Goal: Task Accomplishment & Management: Use online tool/utility

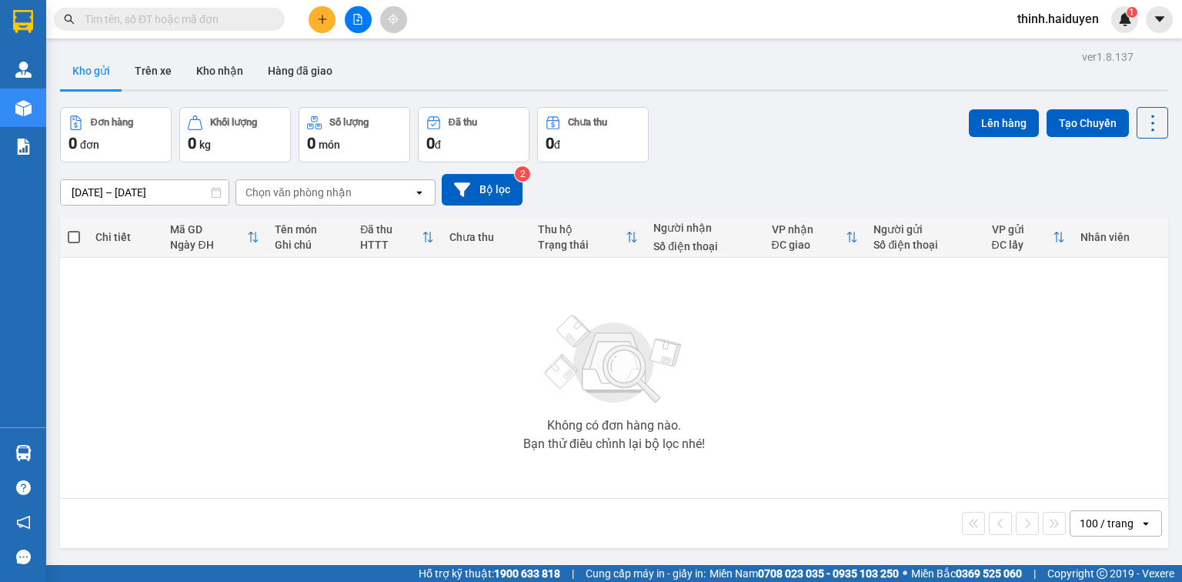
click at [329, 20] on button at bounding box center [322, 19] width 27 height 27
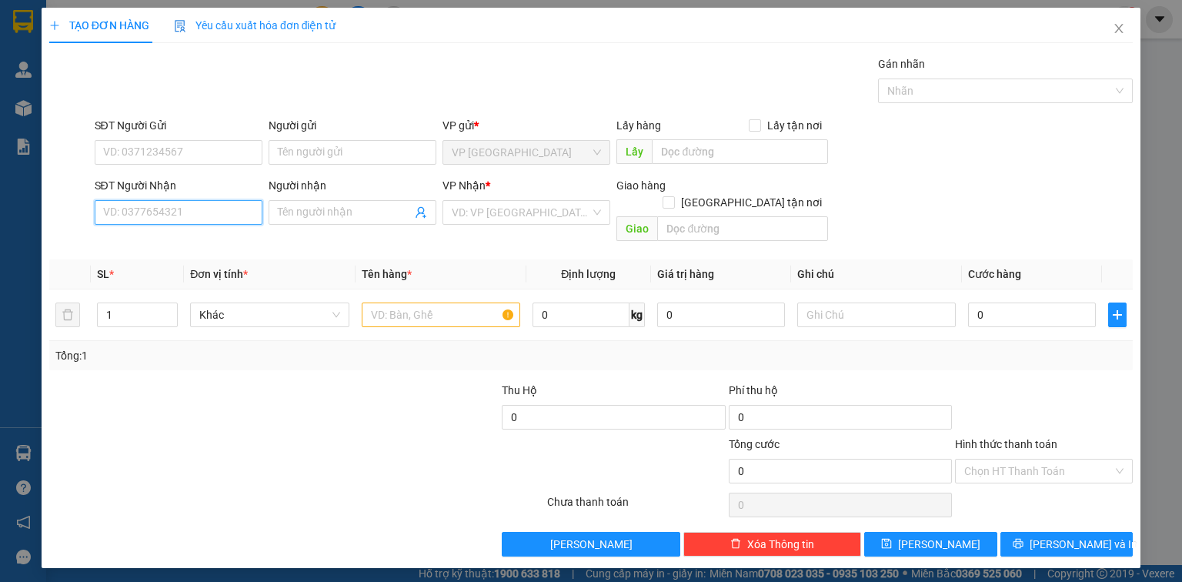
click at [182, 219] on input "SĐT Người Nhận" at bounding box center [179, 212] width 168 height 25
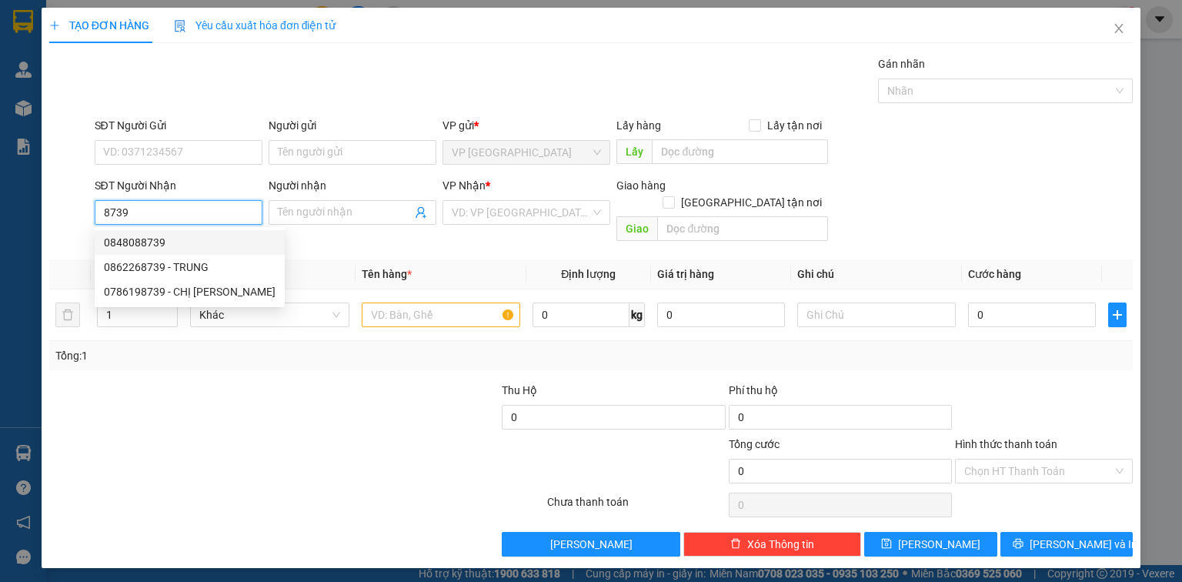
click at [194, 246] on div "0848088739" at bounding box center [190, 242] width 172 height 17
type input "0848088739"
type input "60.000"
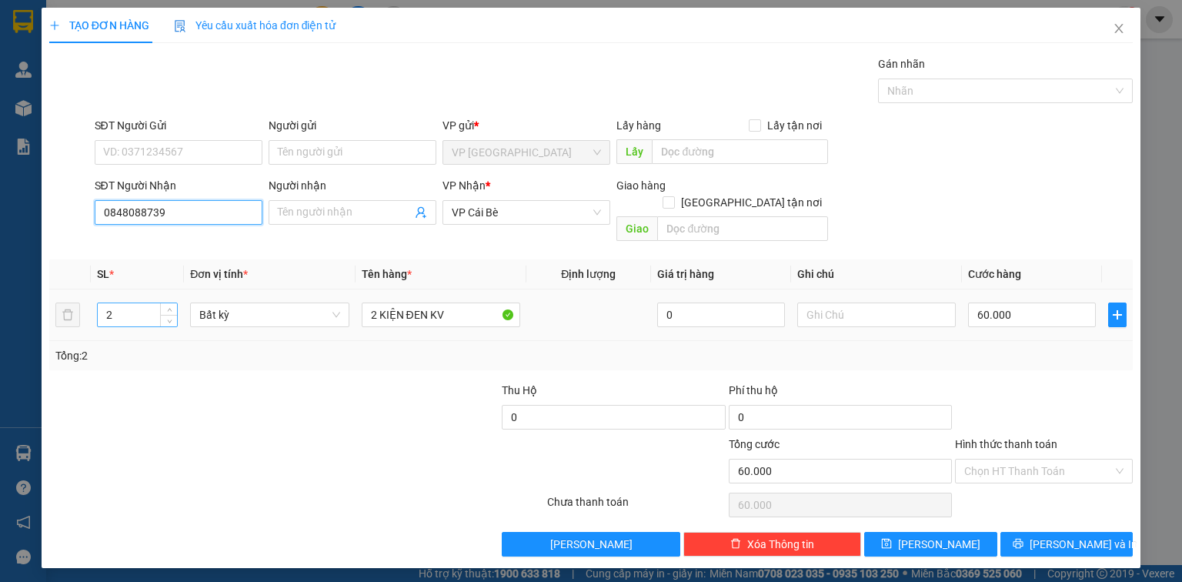
type input "0848088739"
drag, startPoint x: 122, startPoint y: 300, endPoint x: 82, endPoint y: 321, distance: 44.4
click at [82, 321] on tr "2 Bất kỳ 2 KIỆN ĐEN KV 0 60.000" at bounding box center [590, 315] width 1083 height 52
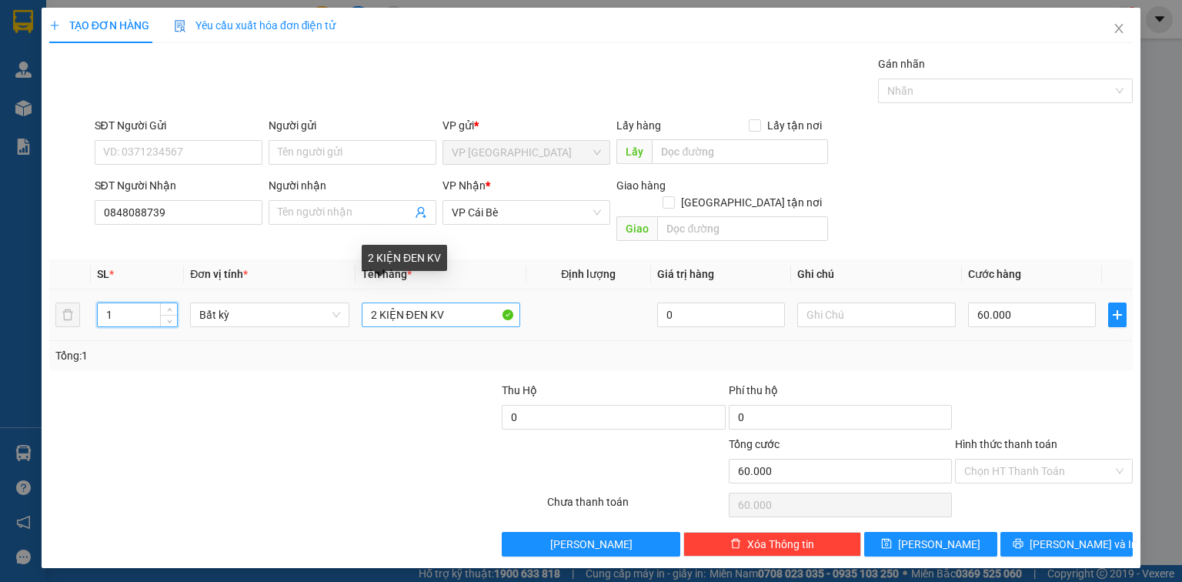
type input "1"
drag, startPoint x: 376, startPoint y: 297, endPoint x: 337, endPoint y: 331, distance: 51.2
click at [341, 327] on div "SL * Đơn vị tính * Tên hàng * Định lượng Giá trị hàng Ghi chú Cước hàng 1 Bất k…" at bounding box center [590, 314] width 1083 height 111
type input "0"
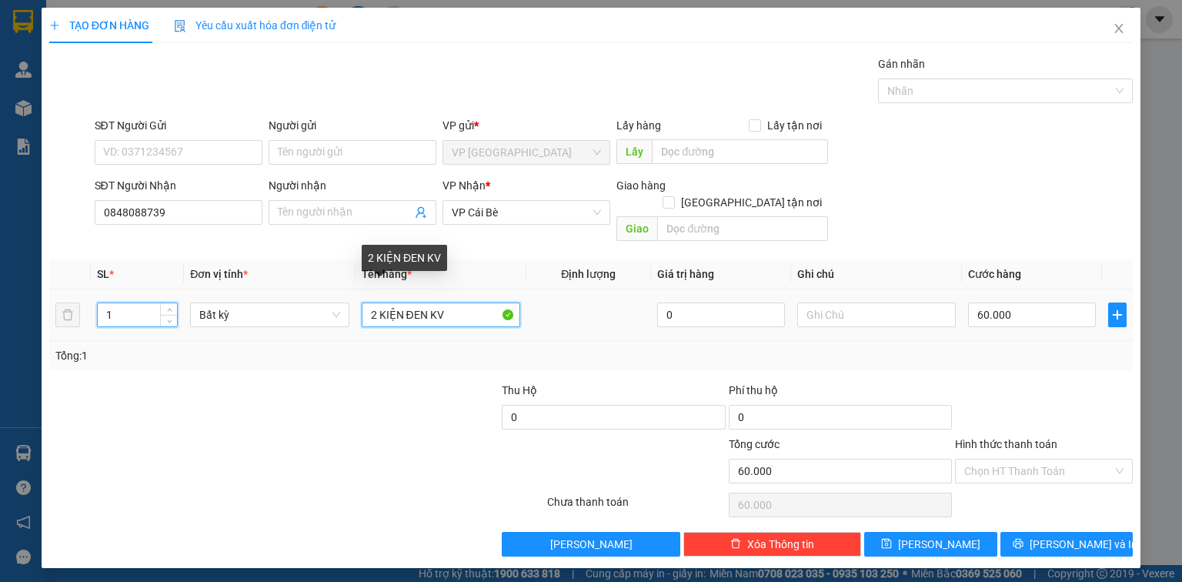
type input "1 KIỆN ĐEN KV"
type input "0"
type input "1 KIỆN ĐEN KV"
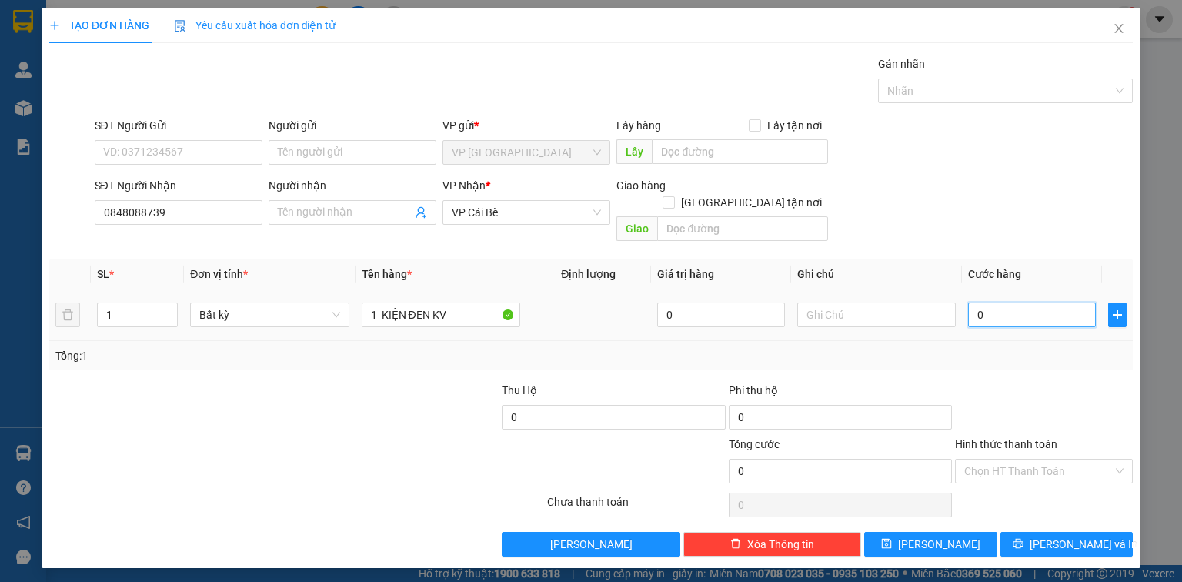
click at [997, 302] on input "0" at bounding box center [1032, 314] width 128 height 25
type input "2"
type input "22"
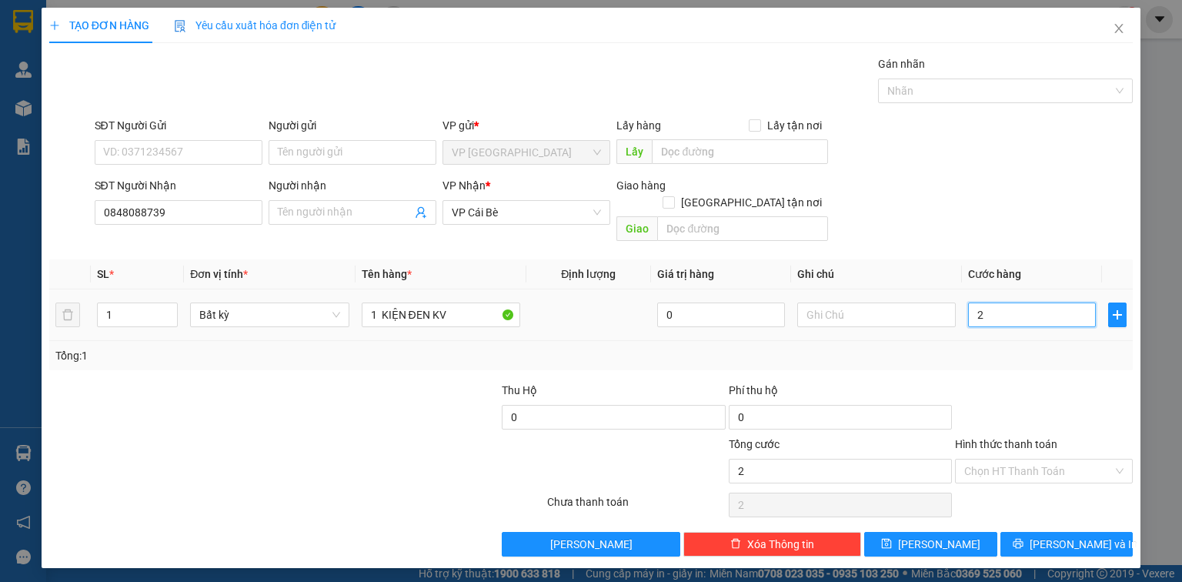
type input "22"
type input "2"
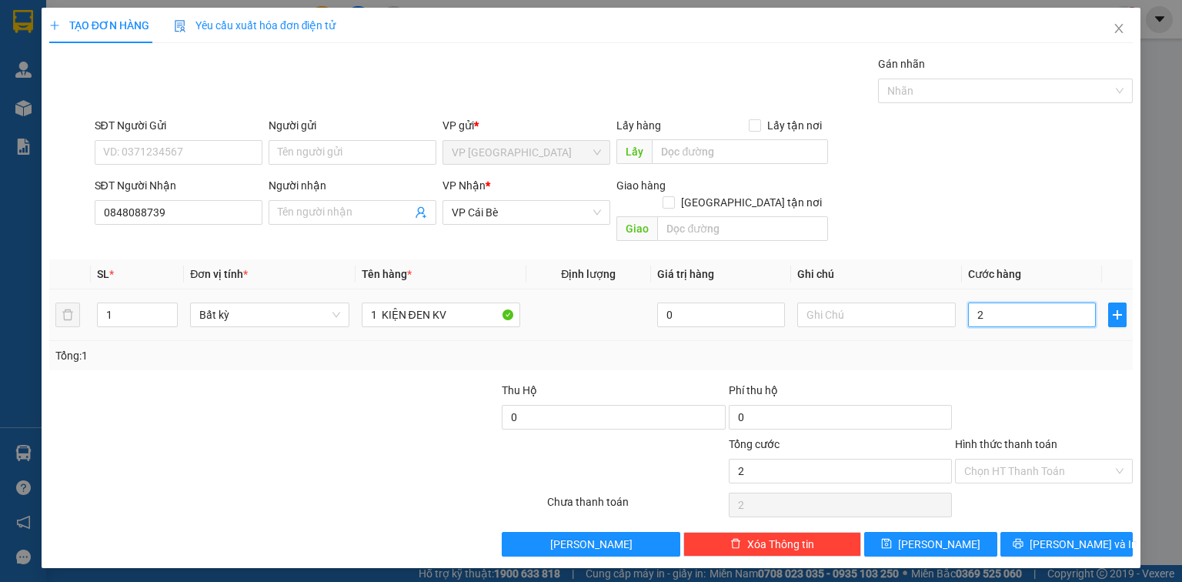
type input "20"
type input "20.000"
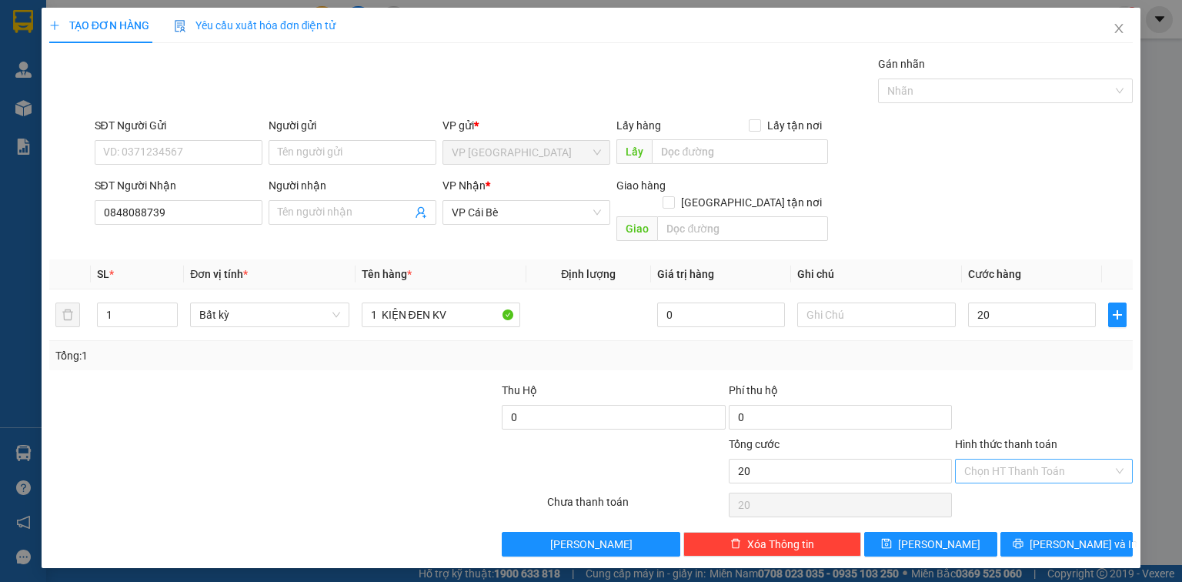
type input "20.000"
drag, startPoint x: 1028, startPoint y: 449, endPoint x: 1031, endPoint y: 462, distance: 13.4
click at [1028, 459] on input "Hình thức thanh toán" at bounding box center [1038, 470] width 149 height 23
drag, startPoint x: 1036, startPoint y: 486, endPoint x: 1035, endPoint y: 533, distance: 47.0
click at [1036, 488] on div "Tại văn phòng" at bounding box center [1043, 483] width 159 height 17
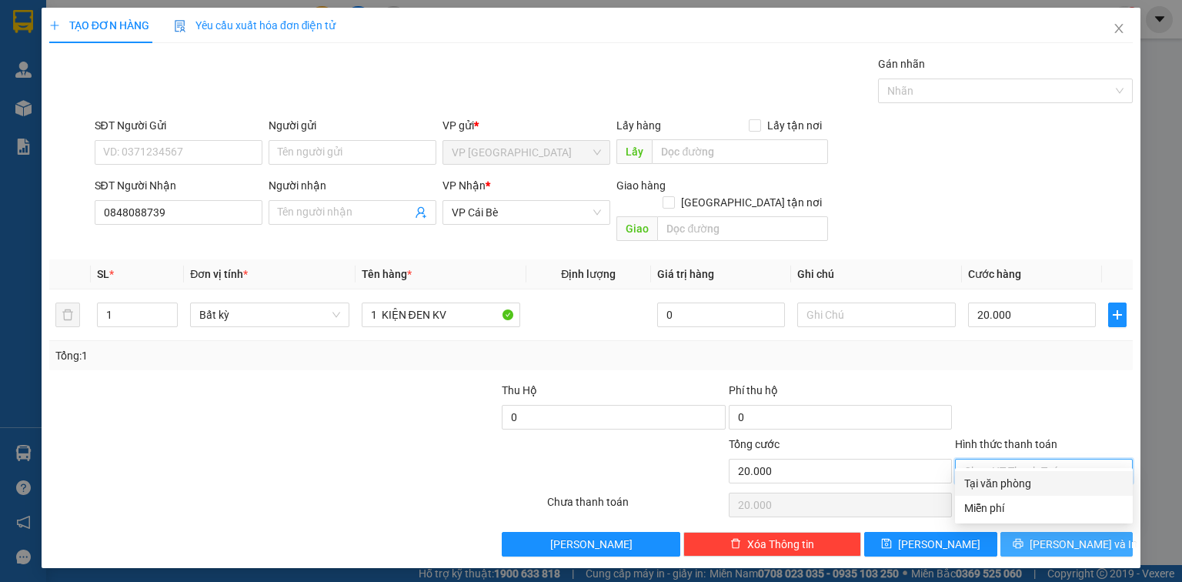
type input "0"
click at [1023, 538] on icon "printer" at bounding box center [1018, 543] width 11 height 11
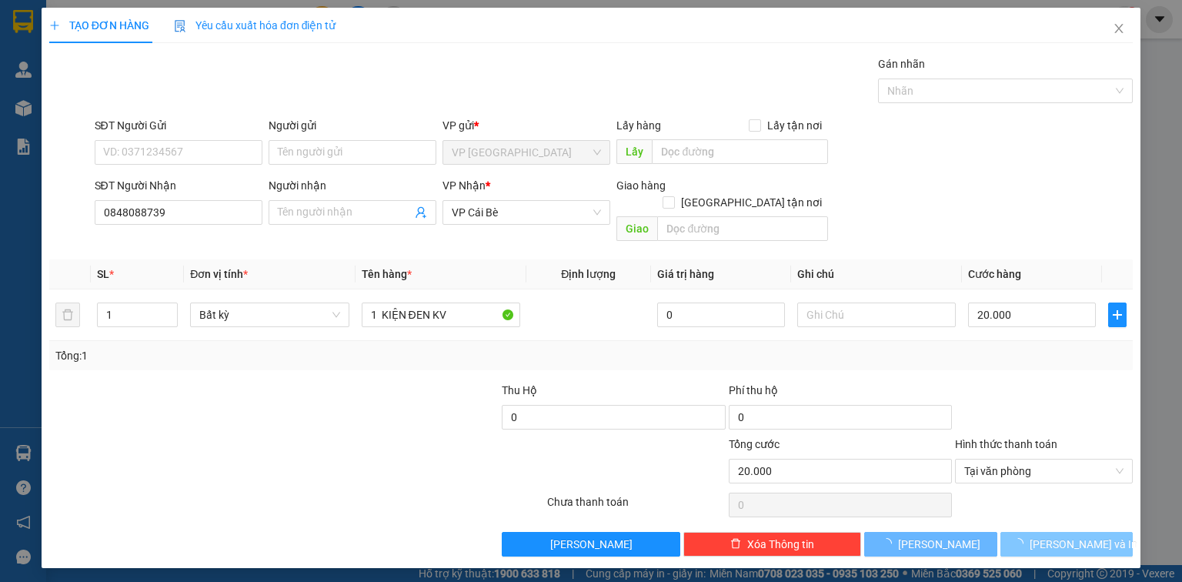
click at [1023, 538] on icon "loading" at bounding box center [1018, 543] width 11 height 11
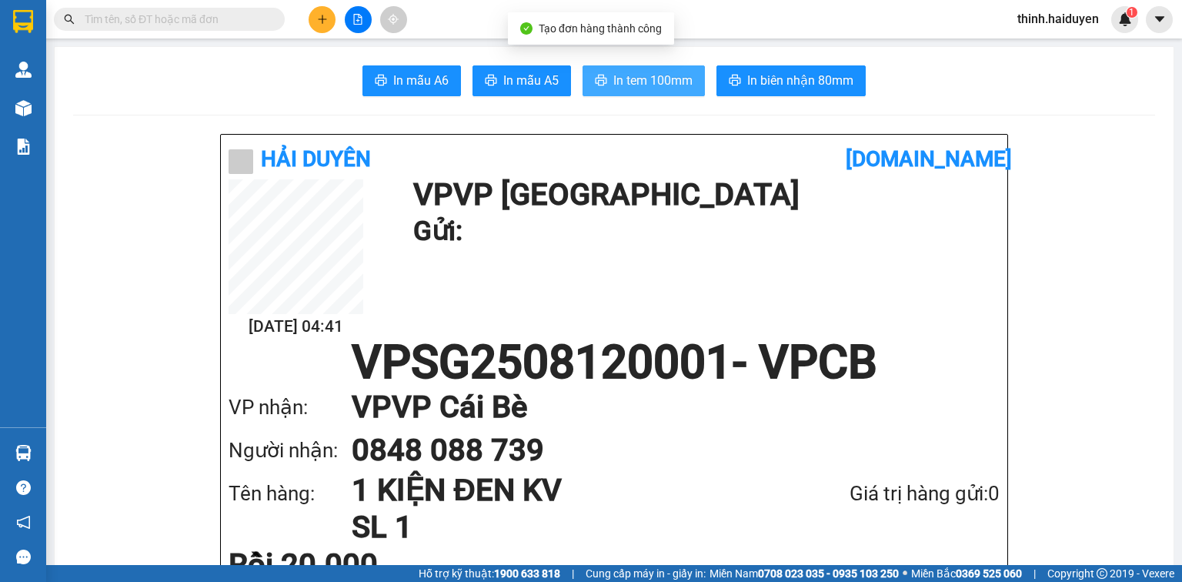
drag, startPoint x: 596, startPoint y: 80, endPoint x: 586, endPoint y: 90, distance: 14.1
click at [595, 85] on icon "printer" at bounding box center [601, 80] width 12 height 12
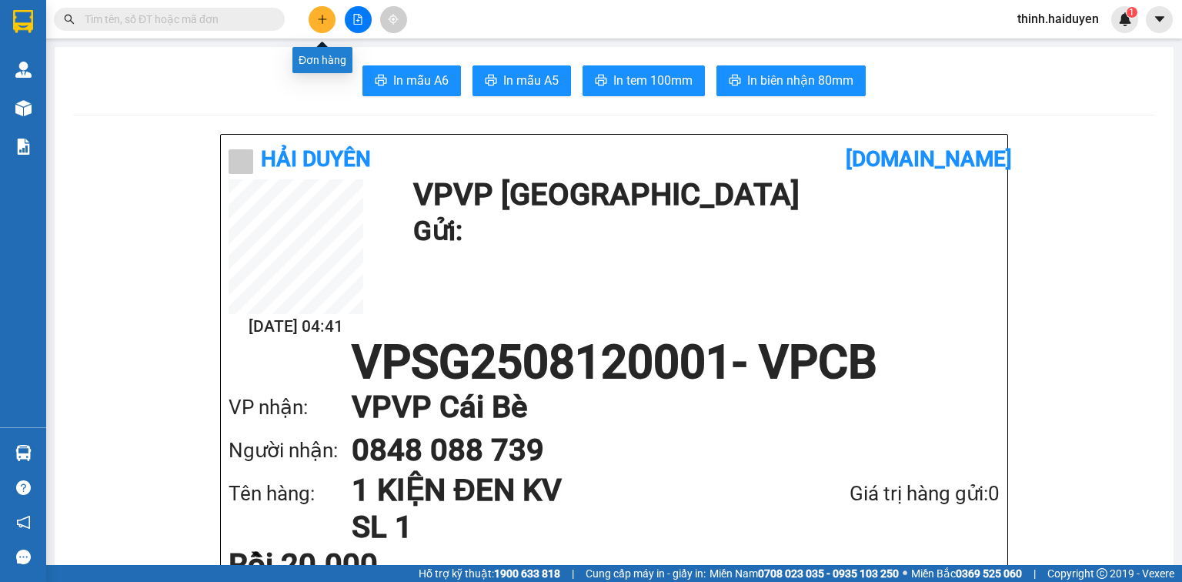
click at [320, 26] on button at bounding box center [322, 19] width 27 height 27
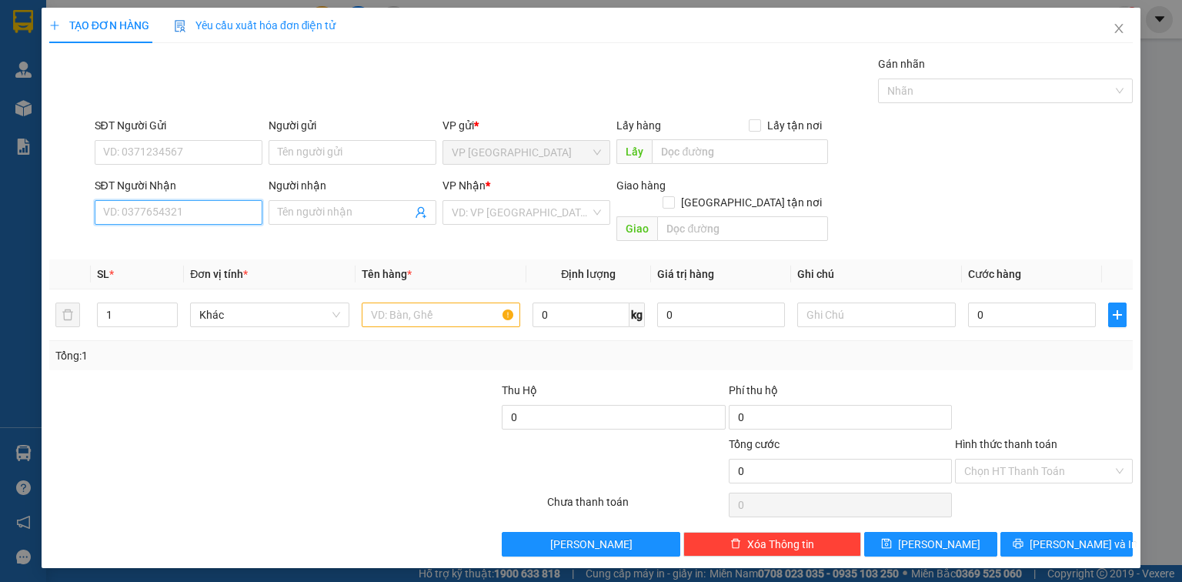
click at [205, 209] on input "SĐT Người Nhận" at bounding box center [179, 212] width 168 height 25
click at [213, 240] on div "0928345976 - TẤN ĐẠT" at bounding box center [180, 242] width 152 height 17
type input "0928345976"
type input "TẤN ĐẠT"
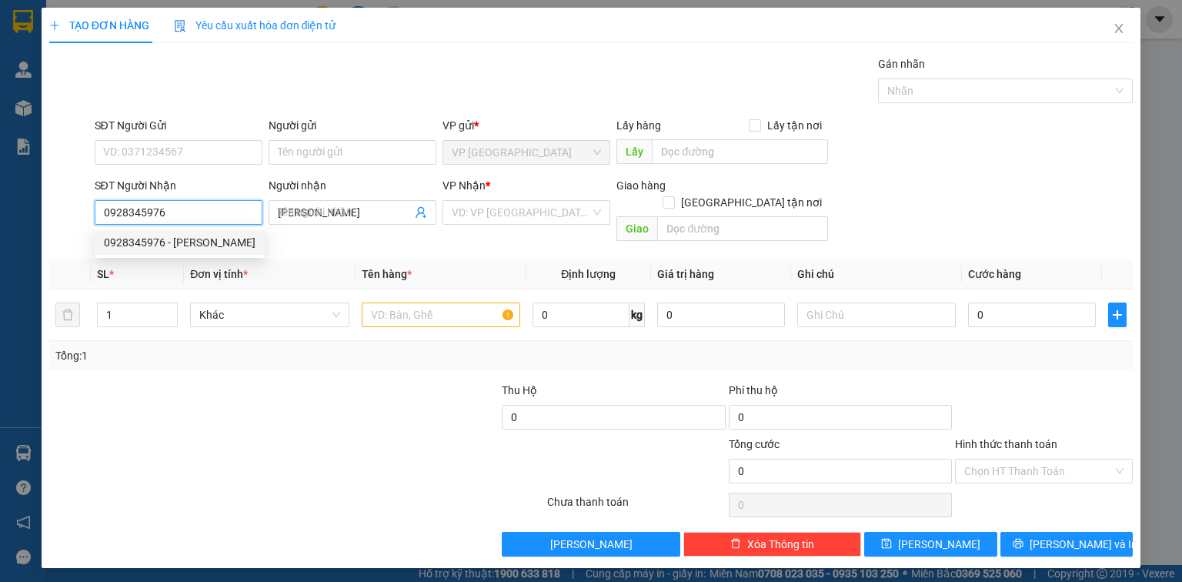
type input "20.000"
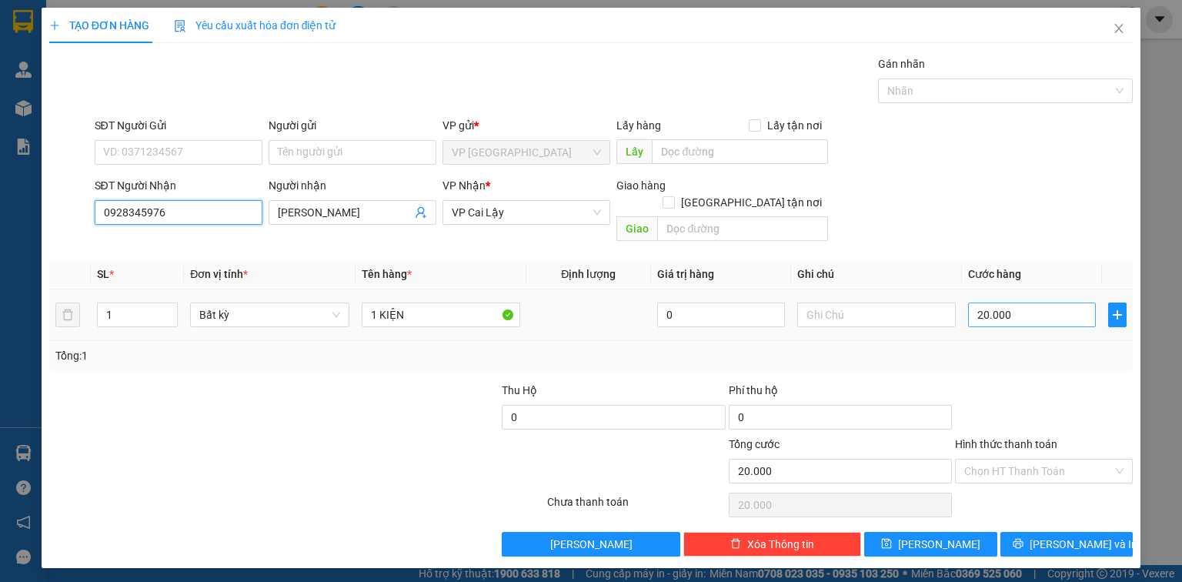
type input "0928345976"
click at [1000, 302] on input "20.000" at bounding box center [1032, 314] width 128 height 25
type input "3"
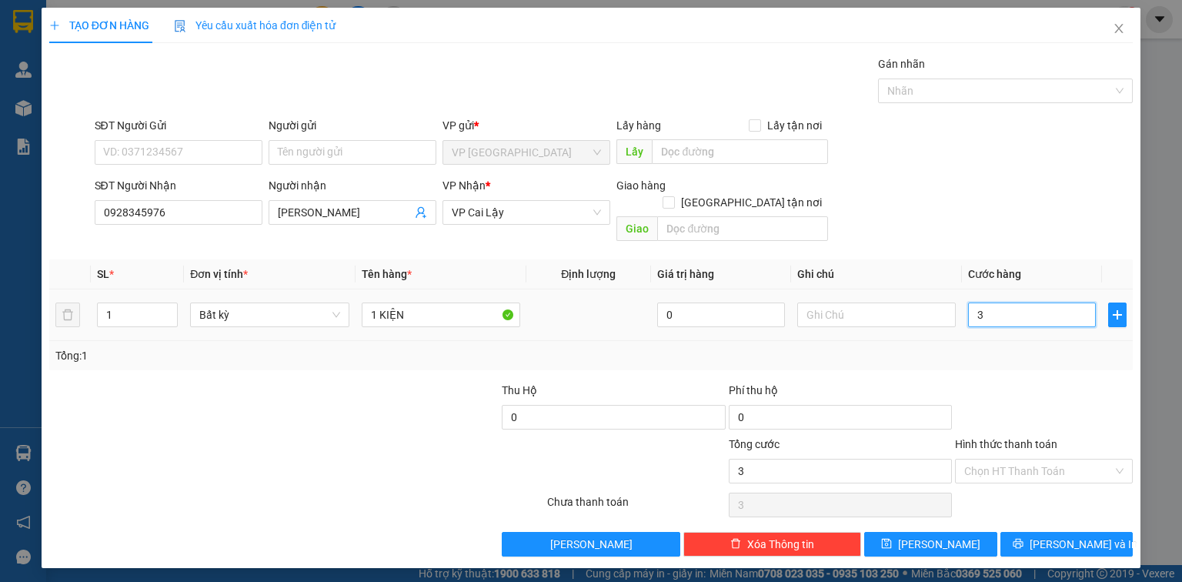
type input "30"
type input "30.000"
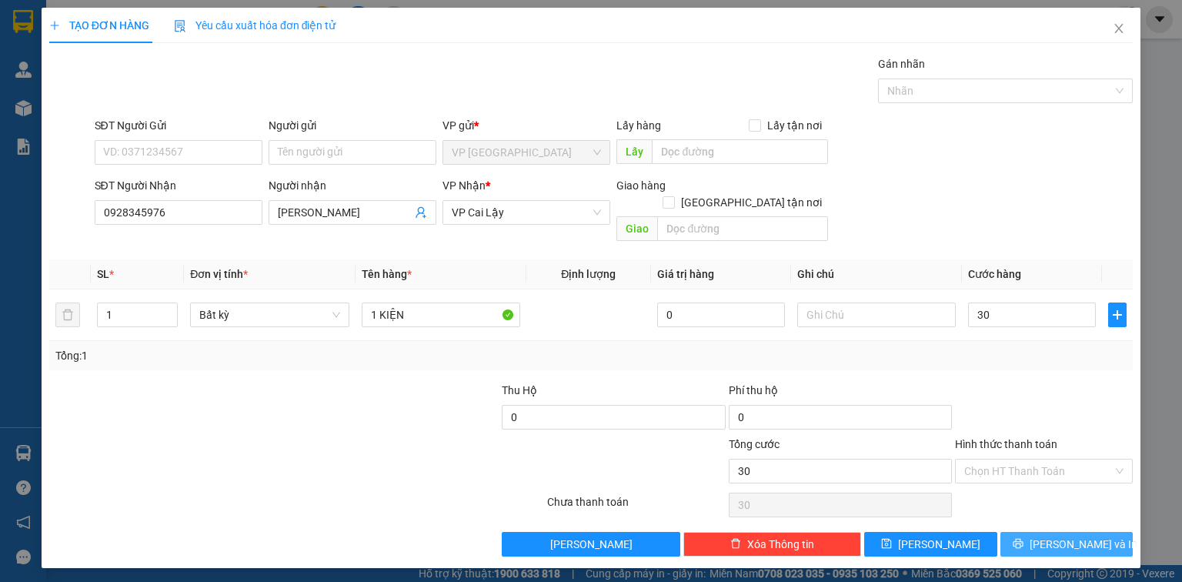
type input "30.000"
click at [1093, 536] on span "[PERSON_NAME] và In" at bounding box center [1084, 544] width 108 height 17
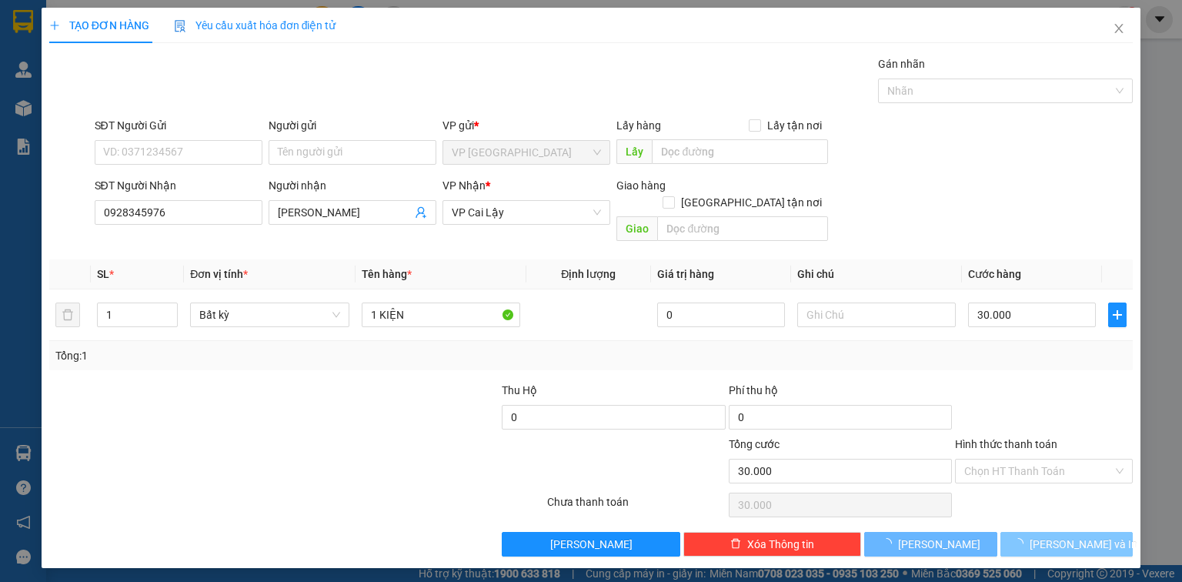
click at [1093, 536] on span "[PERSON_NAME] và In" at bounding box center [1084, 544] width 108 height 17
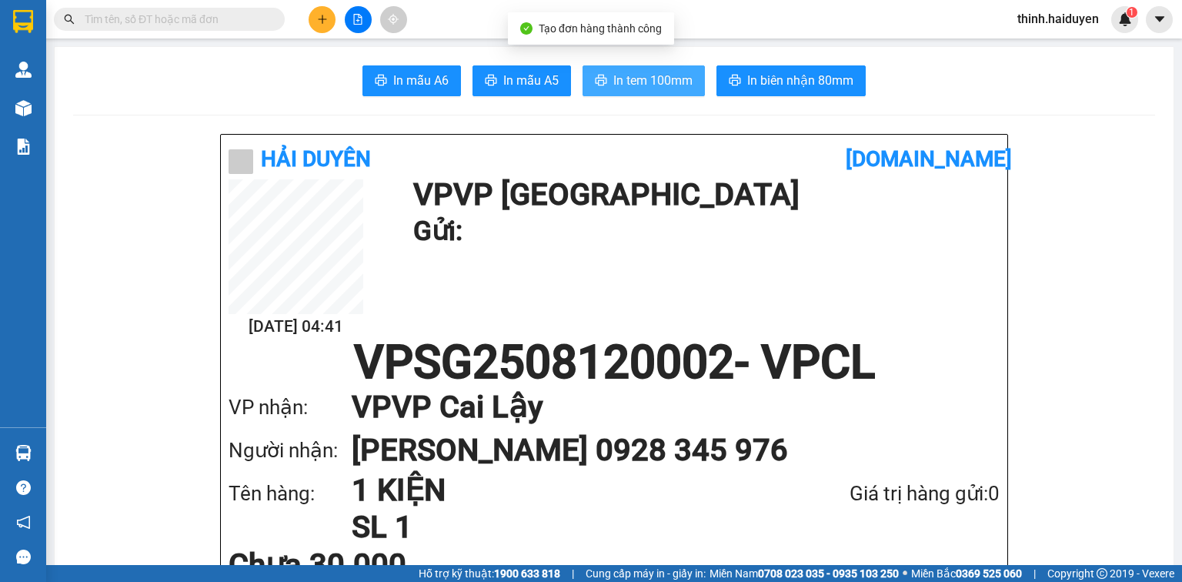
click at [670, 88] on span "In tem 100mm" at bounding box center [652, 80] width 79 height 19
click at [914, 502] on div "Giá trị hàng gửi: 0" at bounding box center [884, 494] width 232 height 32
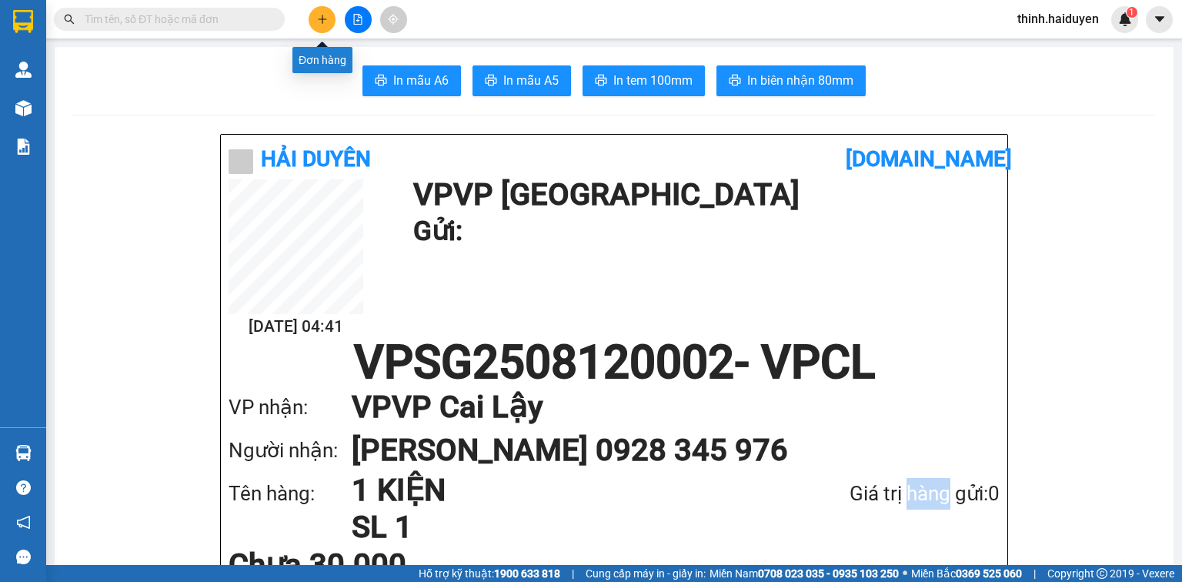
click at [320, 16] on icon "plus" at bounding box center [322, 19] width 11 height 11
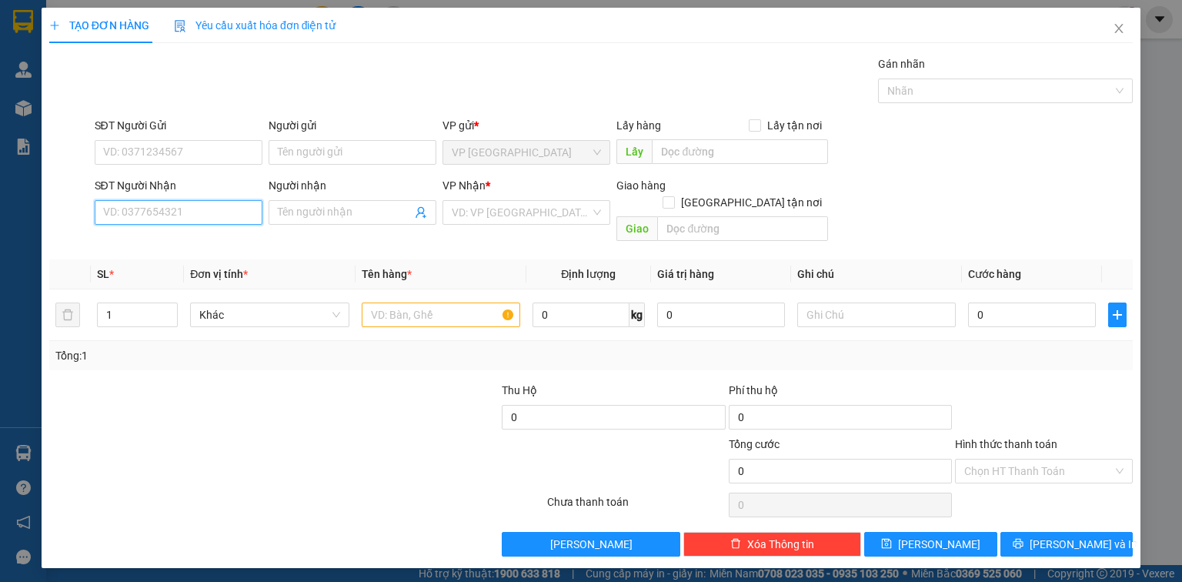
click at [165, 216] on input "SĐT Người Nhận" at bounding box center [179, 212] width 168 height 25
click at [163, 240] on div "02733824879 - NỤ CƯỜI MỚI" at bounding box center [178, 242] width 149 height 17
type input "02733824879"
type input "NỤ CƯỜI MỚI"
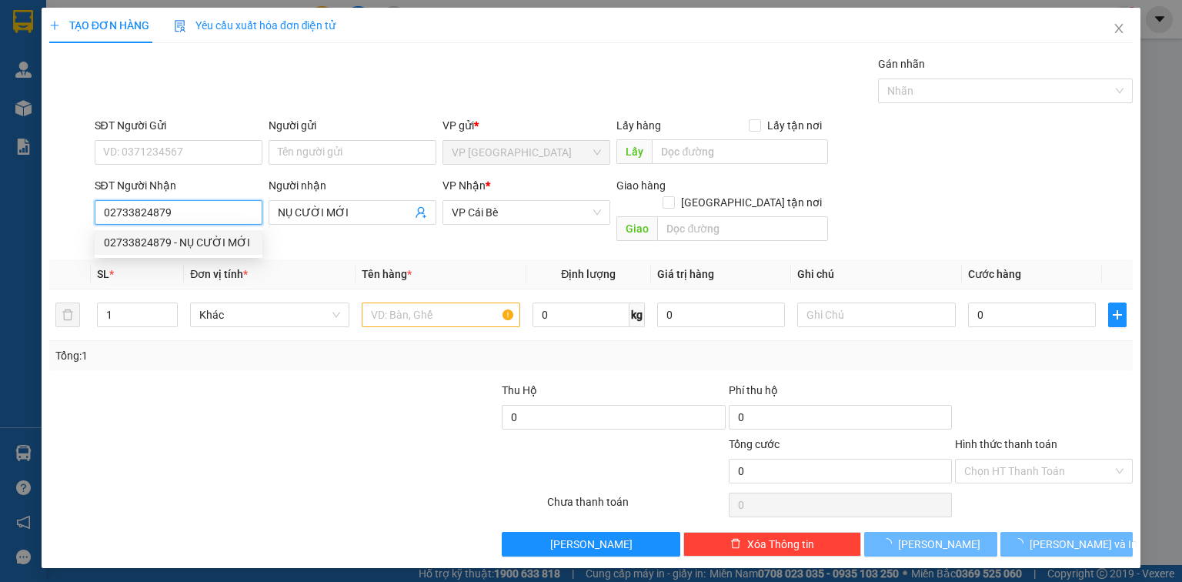
type input "20.000"
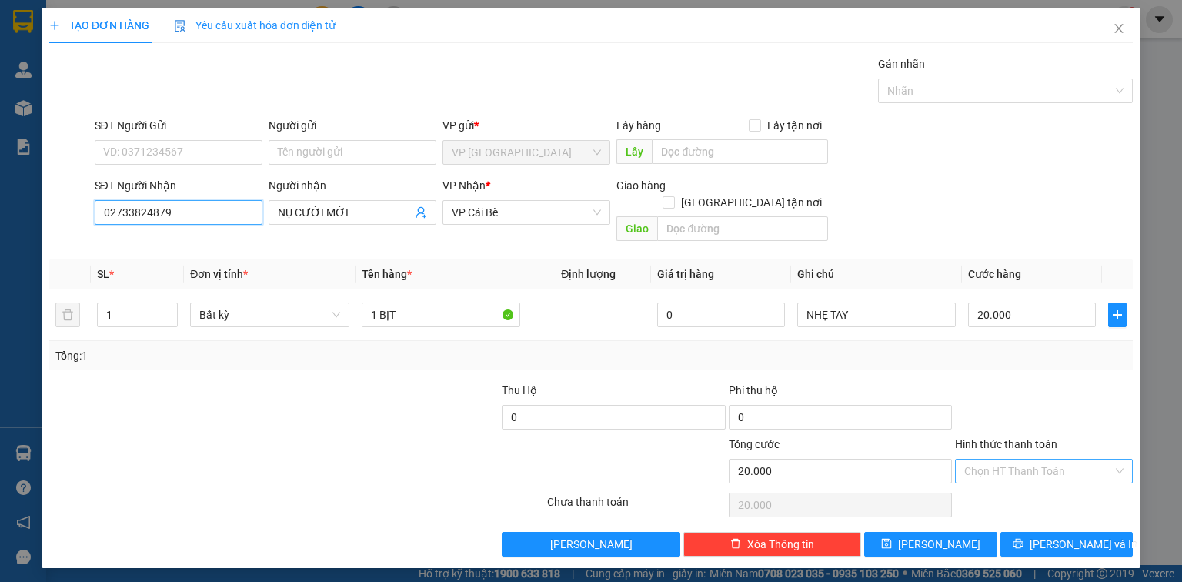
type input "02733824879"
drag, startPoint x: 1070, startPoint y: 449, endPoint x: 1067, endPoint y: 477, distance: 27.8
click at [1070, 459] on input "Hình thức thanh toán" at bounding box center [1038, 470] width 149 height 23
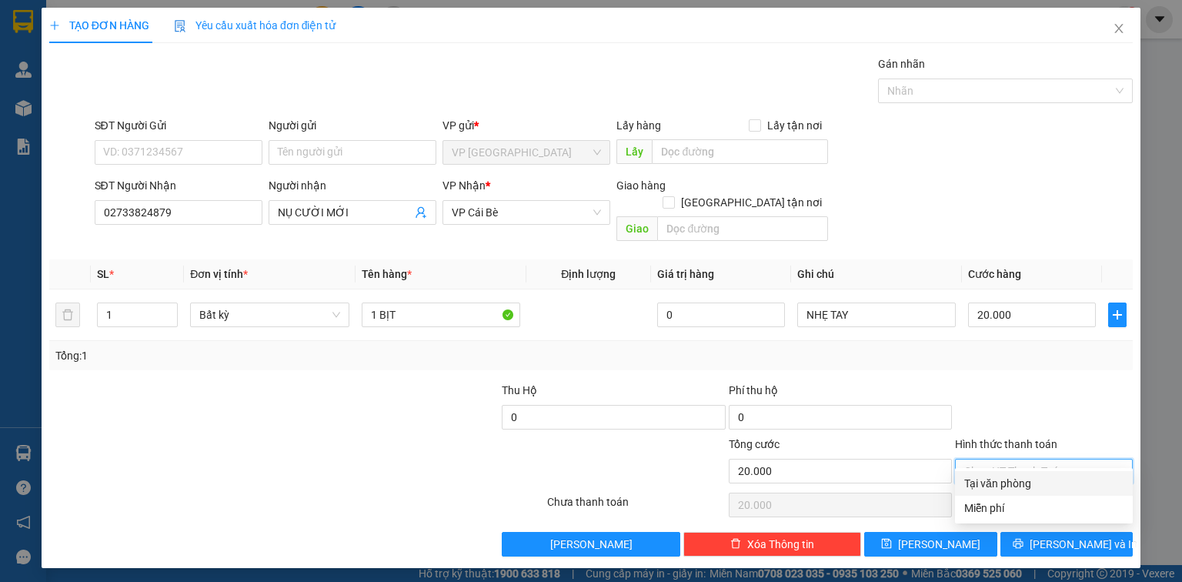
drag, startPoint x: 1066, startPoint y: 476, endPoint x: 1066, endPoint y: 489, distance: 13.9
click at [1066, 476] on div "Tại văn phòng" at bounding box center [1043, 483] width 159 height 17
type input "0"
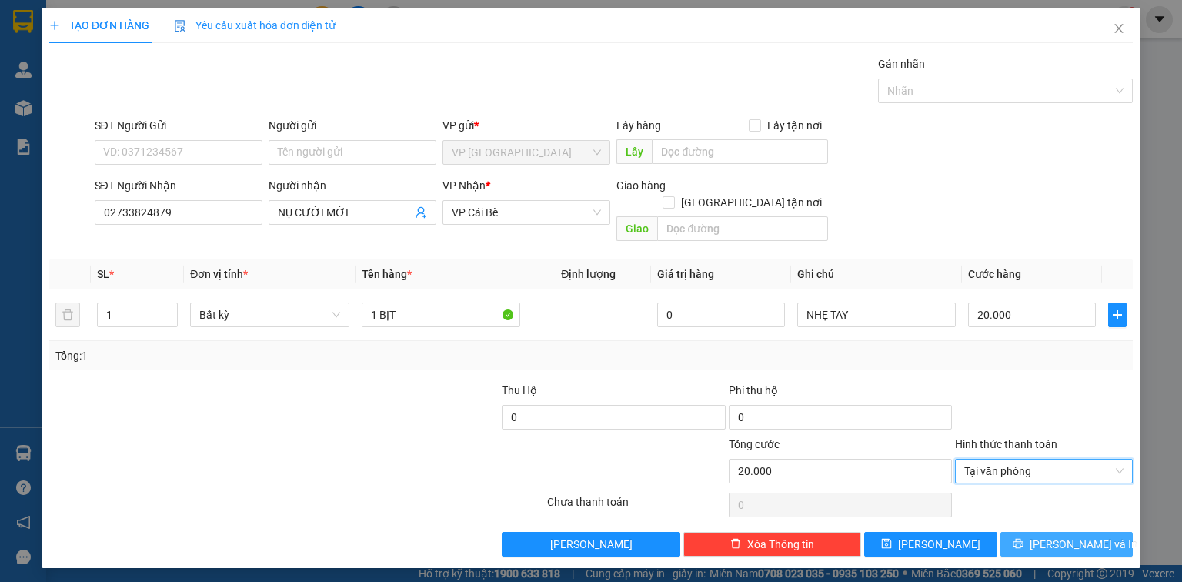
click at [1057, 536] on span "[PERSON_NAME] và In" at bounding box center [1084, 544] width 108 height 17
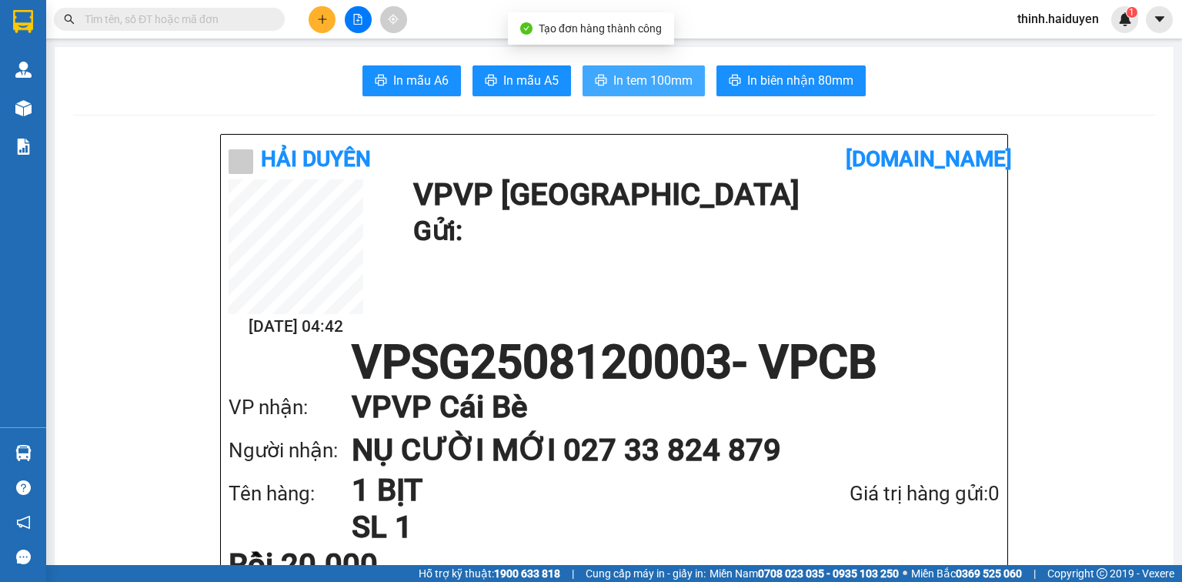
click at [643, 82] on span "In tem 100mm" at bounding box center [652, 80] width 79 height 19
click at [325, 22] on icon "plus" at bounding box center [322, 19] width 11 height 11
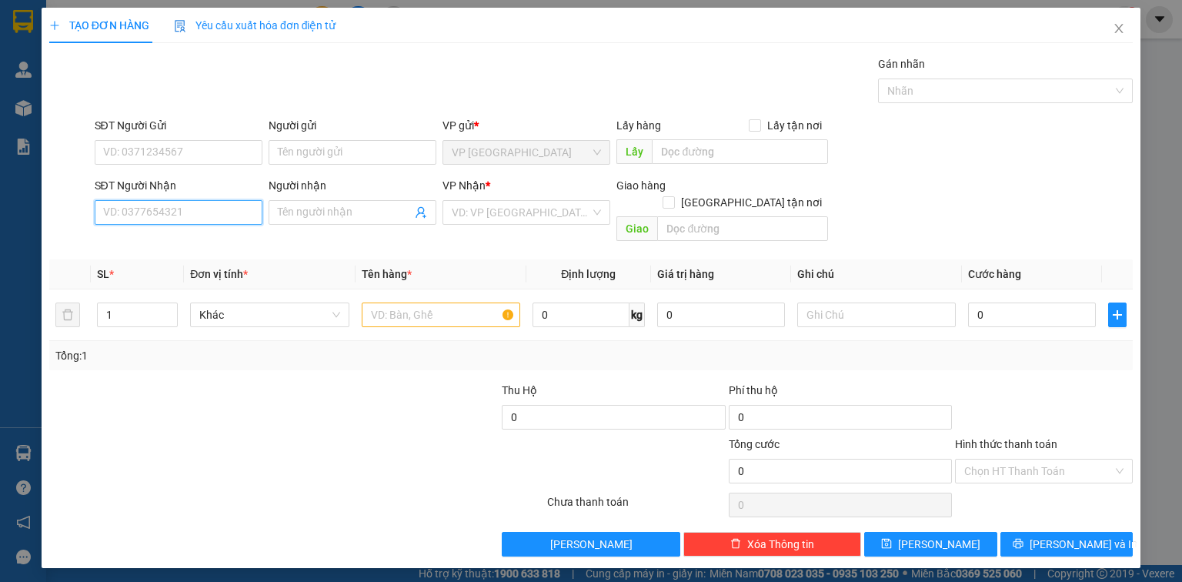
click at [194, 206] on input "SĐT Người Nhận" at bounding box center [179, 212] width 168 height 25
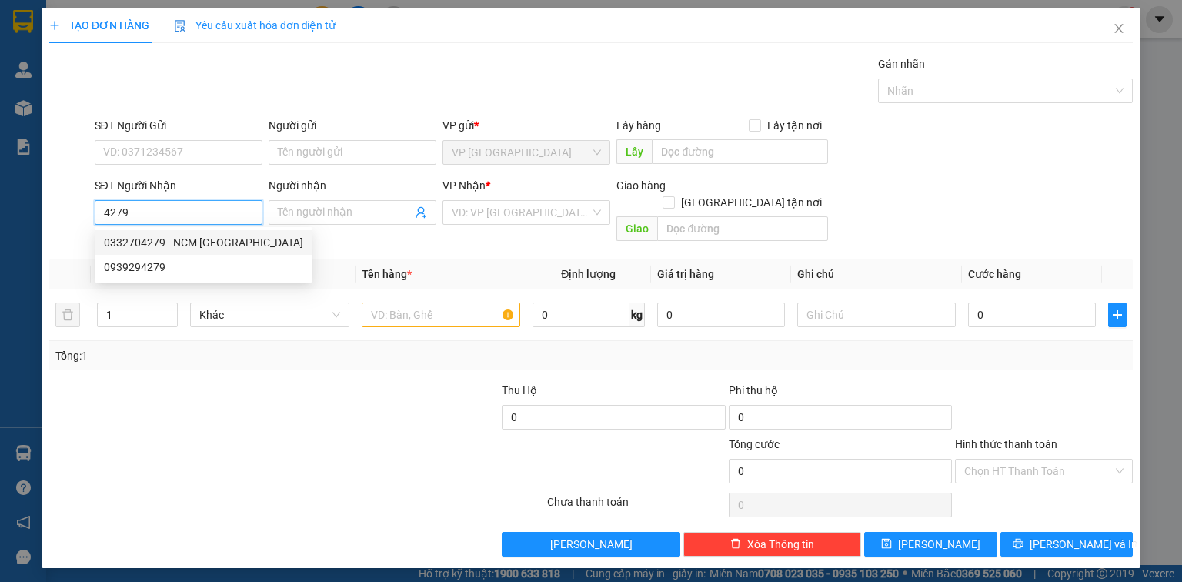
click at [224, 240] on div "0332704279 - NCM HÒA KHÁNH" at bounding box center [203, 242] width 199 height 17
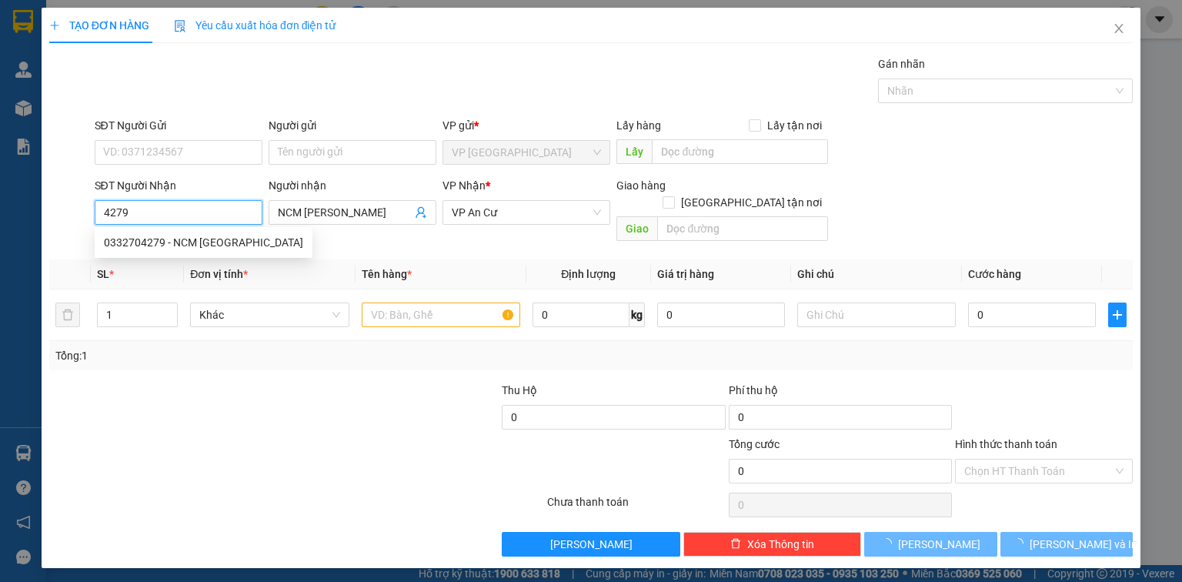
type input "0332704279"
type input "NCM HÒA KHÁNH"
type input "20.000"
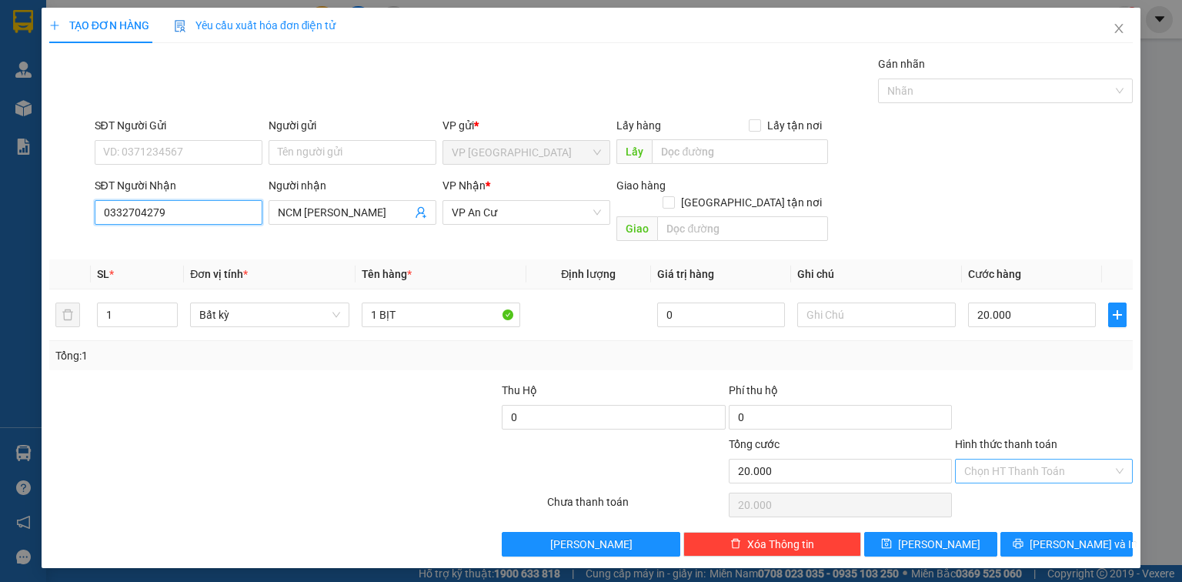
type input "0332704279"
drag, startPoint x: 1050, startPoint y: 454, endPoint x: 1053, endPoint y: 465, distance: 11.4
click at [1051, 459] on input "Hình thức thanh toán" at bounding box center [1038, 470] width 149 height 23
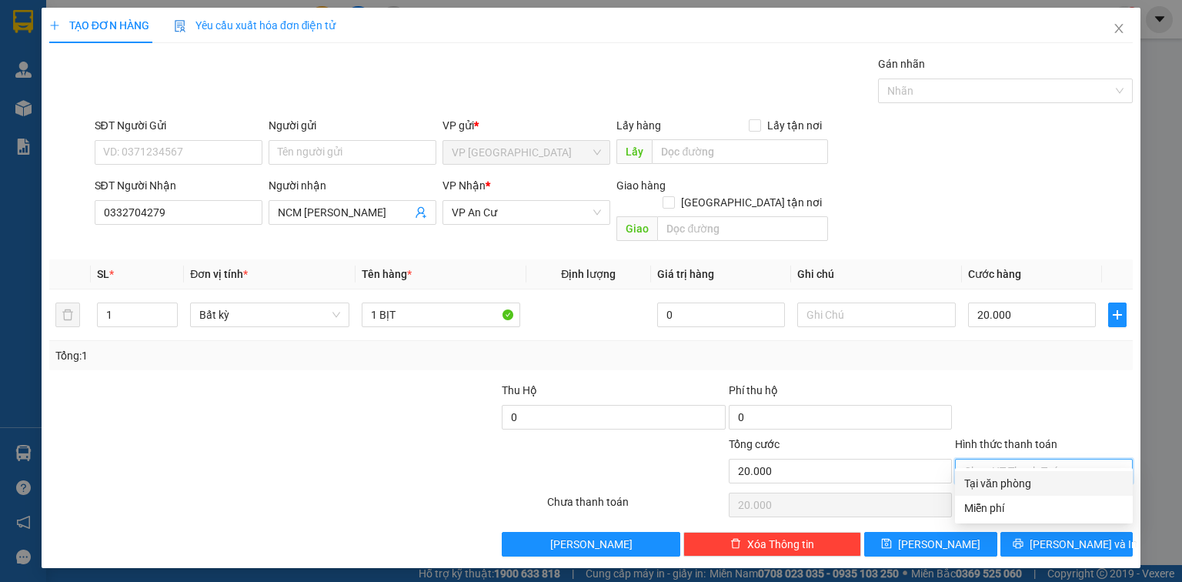
drag, startPoint x: 1049, startPoint y: 478, endPoint x: 1049, endPoint y: 492, distance: 13.9
click at [1049, 481] on div "Tại văn phòng" at bounding box center [1043, 483] width 159 height 17
type input "0"
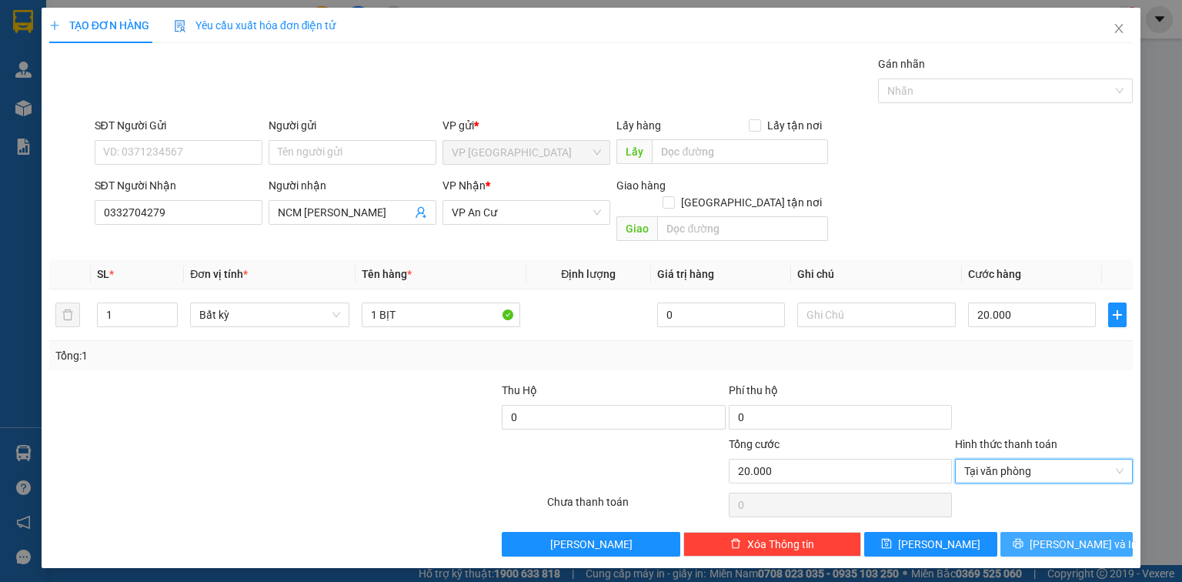
click at [1052, 532] on button "[PERSON_NAME] và In" at bounding box center [1066, 544] width 133 height 25
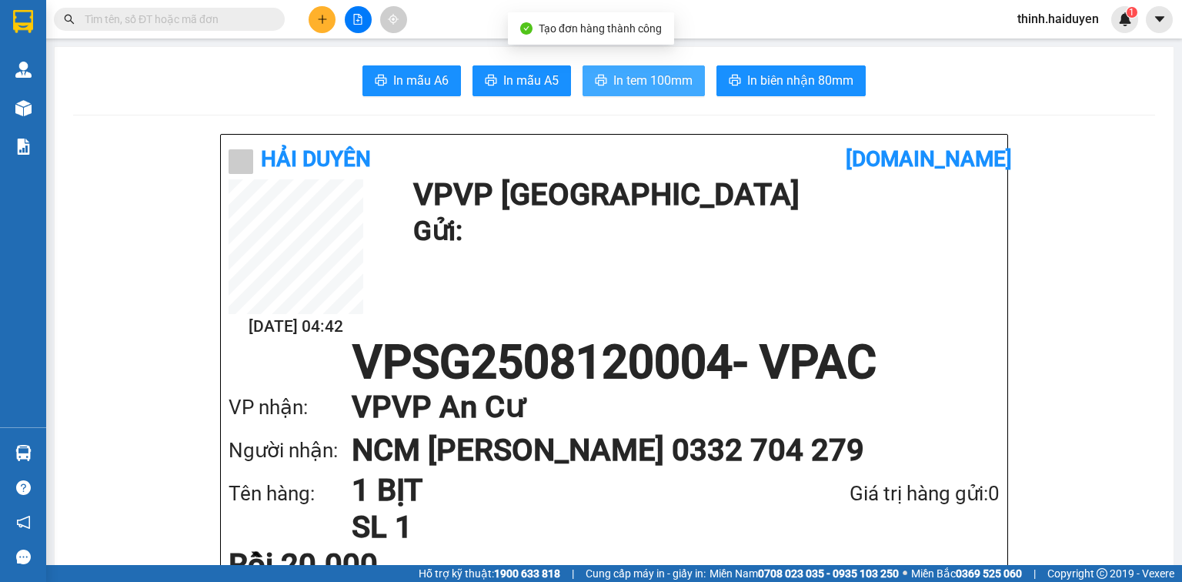
click at [676, 89] on span "In tem 100mm" at bounding box center [652, 80] width 79 height 19
click at [320, 22] on icon "plus" at bounding box center [322, 19] width 11 height 11
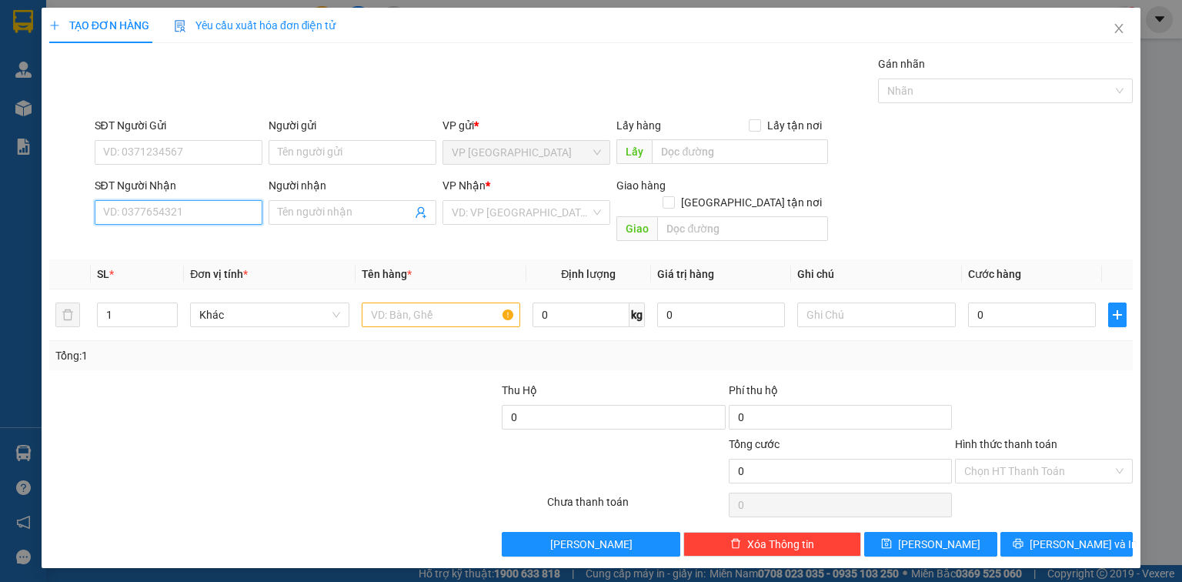
click at [203, 210] on input "SĐT Người Nhận" at bounding box center [179, 212] width 168 height 25
click at [228, 240] on div "0853191818 - DUNG YẾN" at bounding box center [178, 242] width 149 height 17
type input "0853191818"
type input "DUNG YẾN"
type input "20.000"
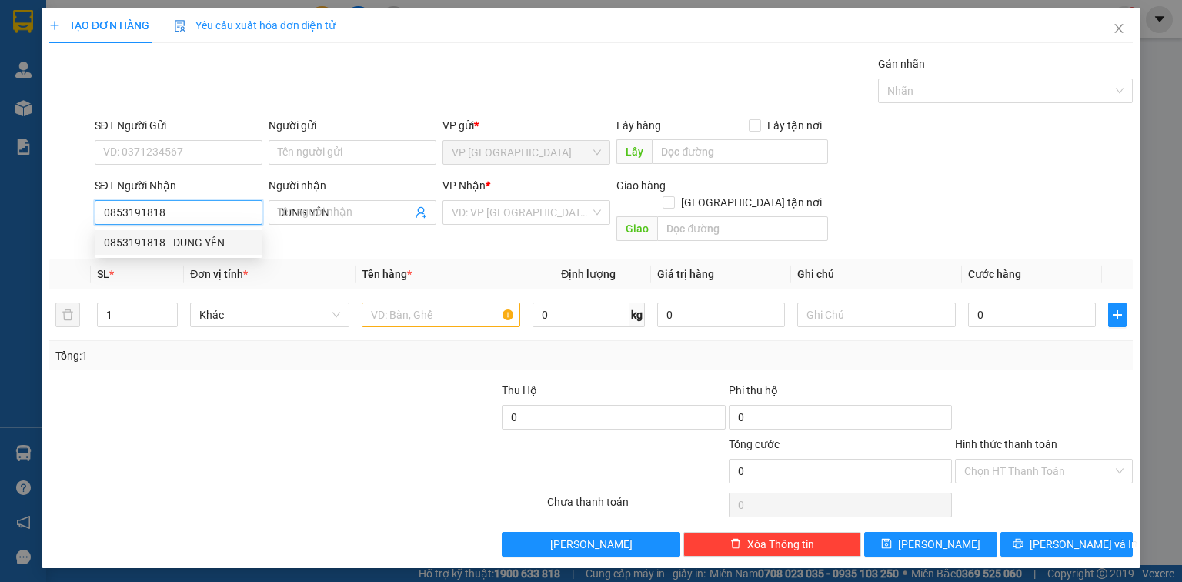
type input "20.000"
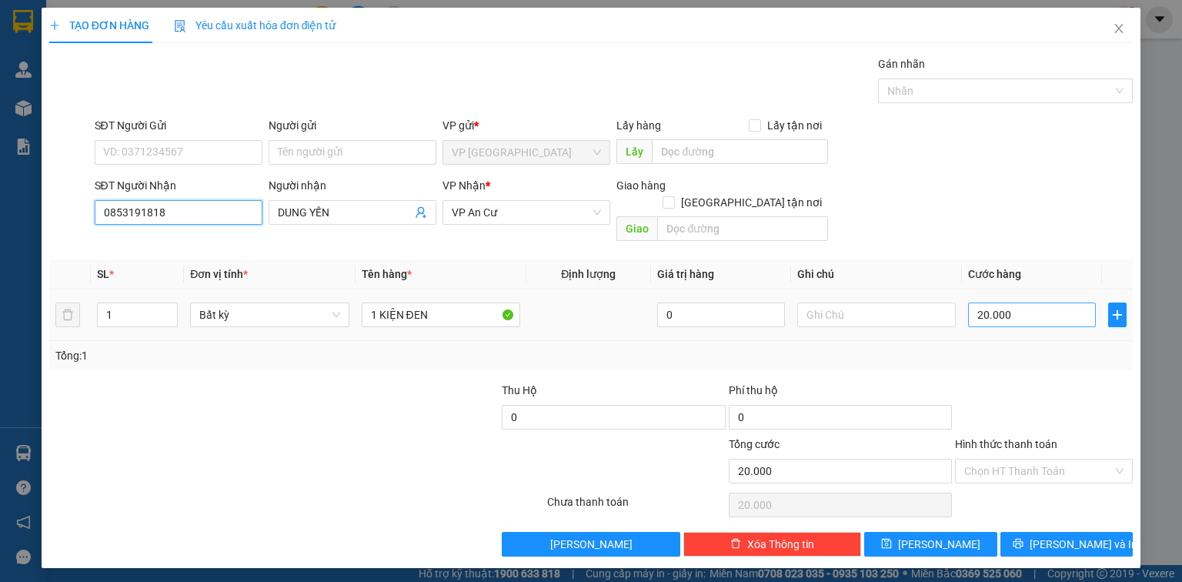
type input "0853191818"
click at [1040, 302] on input "20.000" at bounding box center [1032, 314] width 128 height 25
type input "3"
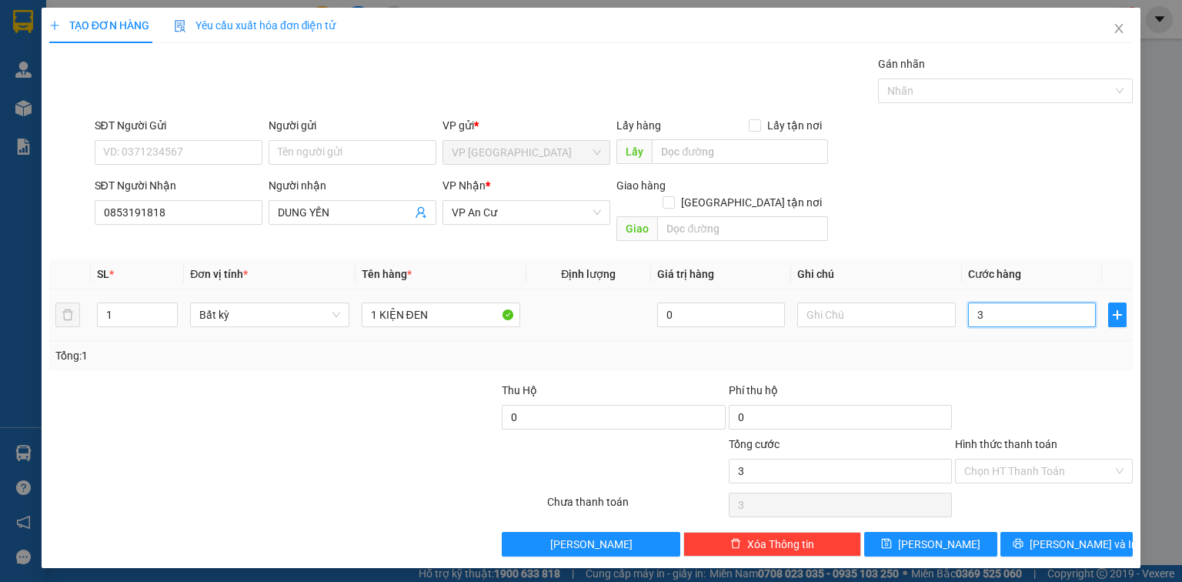
type input "30"
type input "30.000"
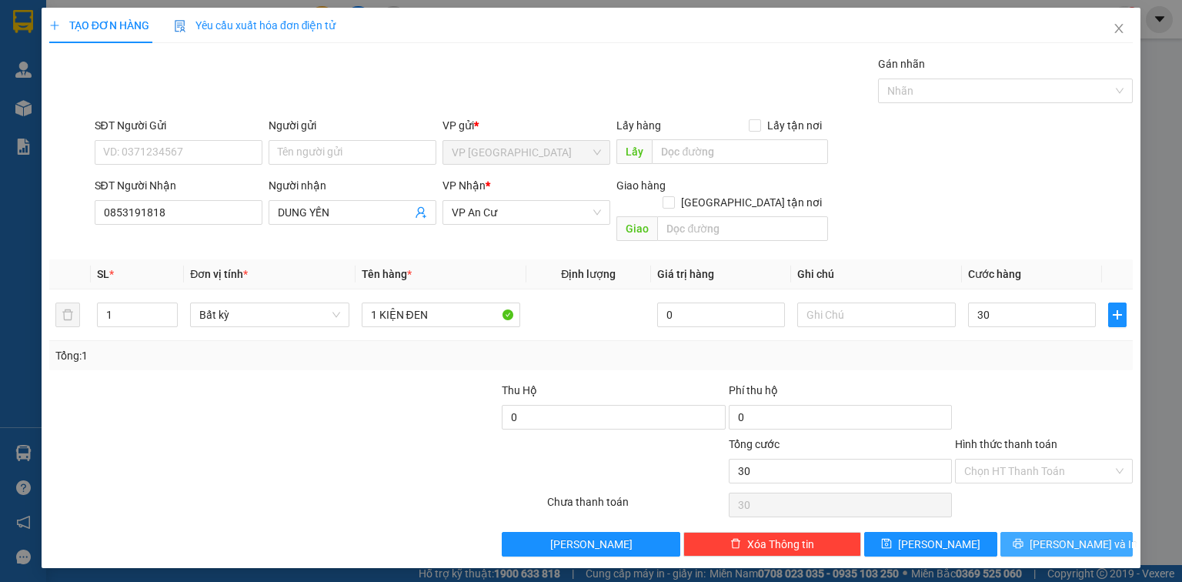
type input "30.000"
click at [1073, 536] on span "[PERSON_NAME] và In" at bounding box center [1084, 544] width 108 height 17
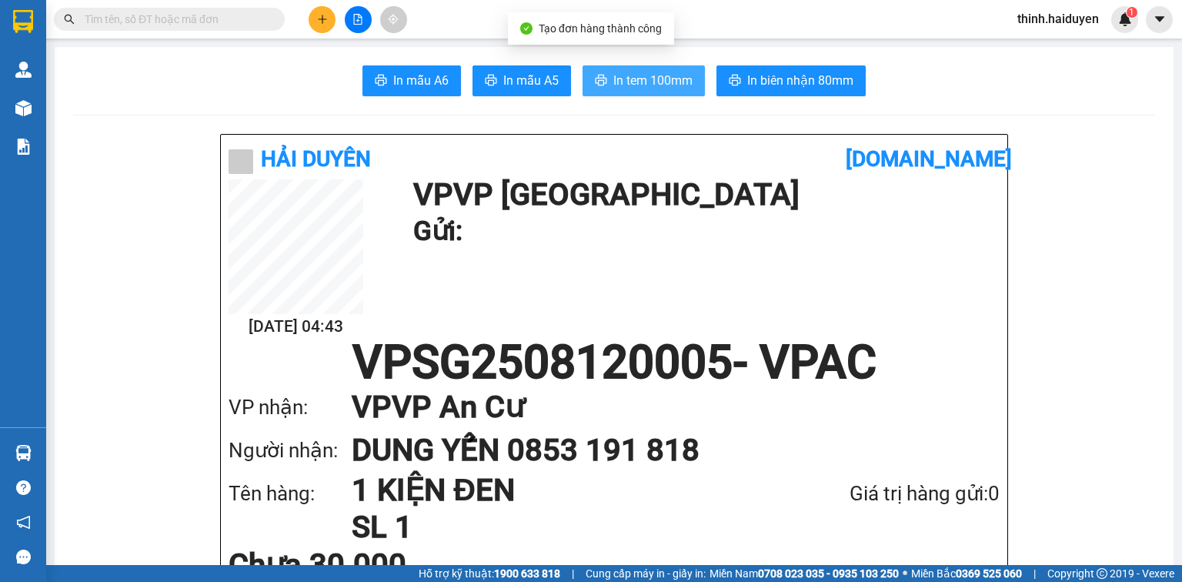
click at [653, 83] on span "In tem 100mm" at bounding box center [652, 80] width 79 height 19
click at [319, 24] on icon "plus" at bounding box center [322, 19] width 11 height 11
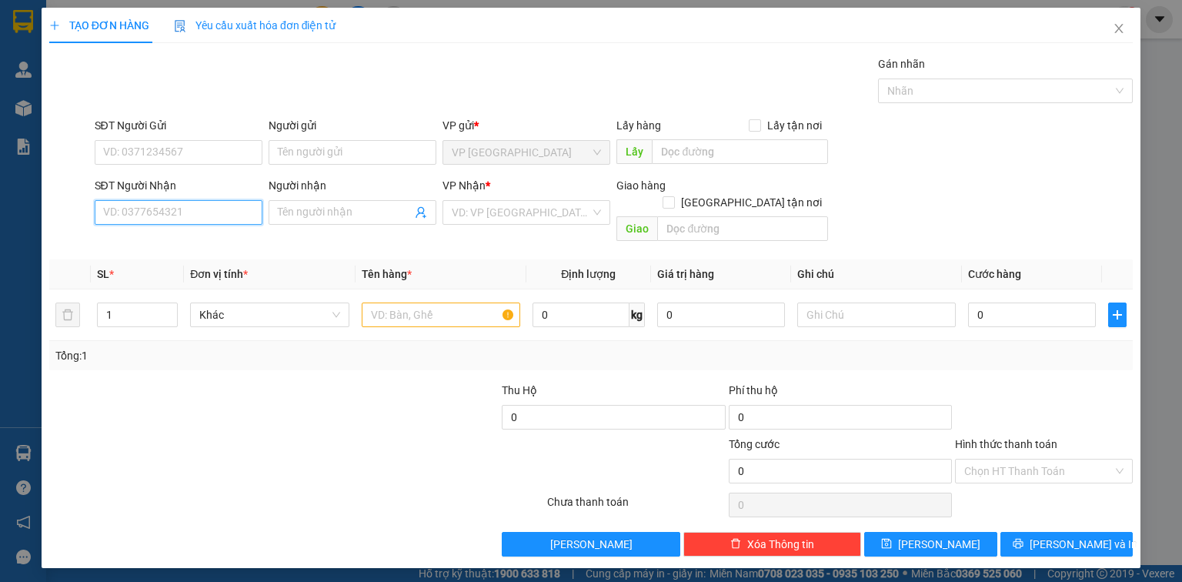
click at [203, 207] on input "SĐT Người Nhận" at bounding box center [179, 212] width 168 height 25
paste input "0978860712"
type input "0978860712"
click at [188, 241] on div "0978860712 - BÍCH" at bounding box center [178, 242] width 149 height 17
type input "BÍCH"
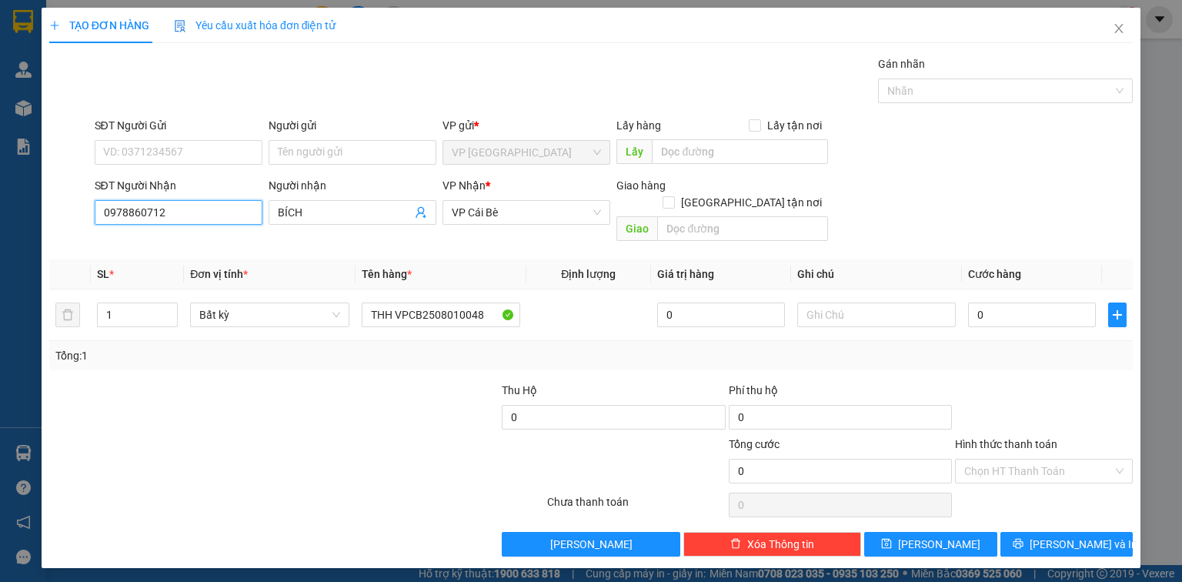
type input "0978860712"
click at [197, 157] on input "SĐT Người Gửi" at bounding box center [179, 152] width 168 height 25
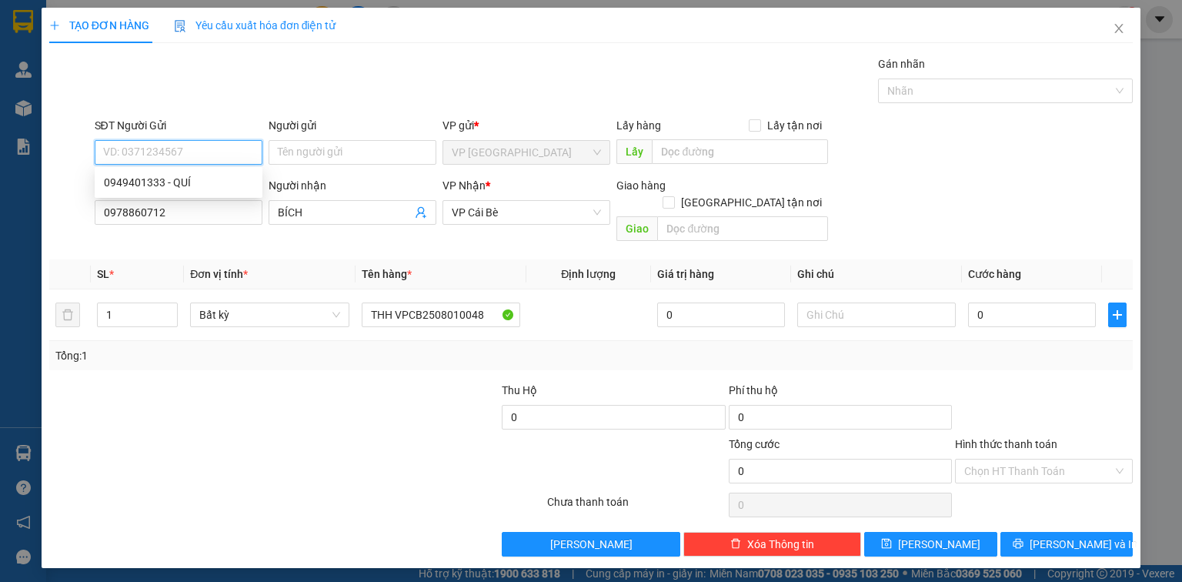
paste input "0949401333"
type input "0949401333"
click at [180, 187] on div "0949401333 - QUÍ" at bounding box center [178, 182] width 149 height 17
type input "QUÍ"
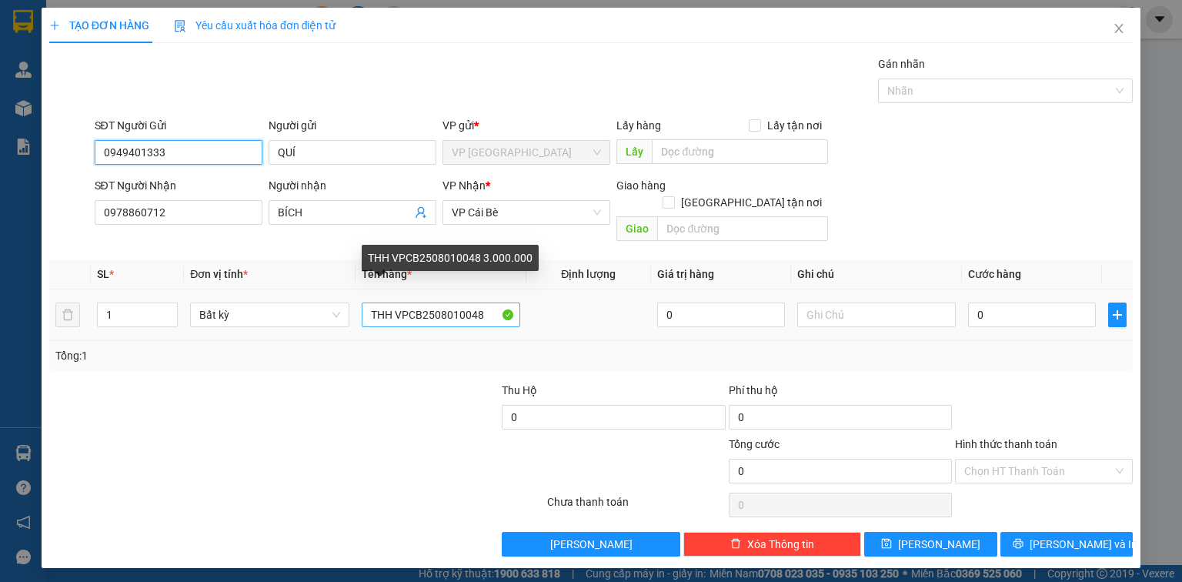
type input "0949401333"
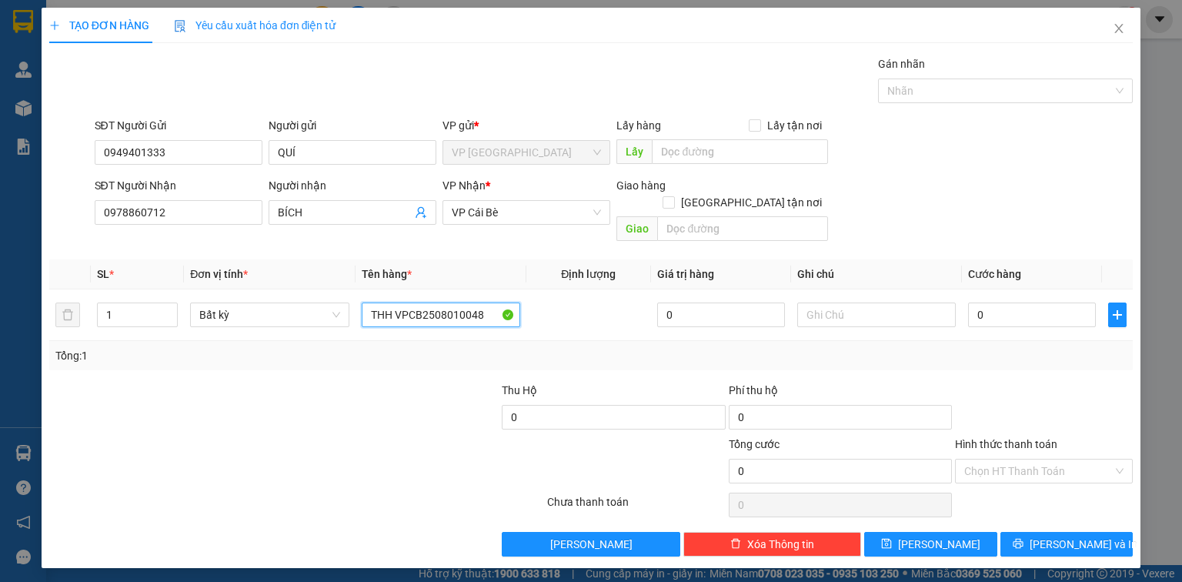
drag, startPoint x: 397, startPoint y: 298, endPoint x: 492, endPoint y: 325, distance: 99.4
click at [492, 325] on div "SL * Đơn vị tính * Tên hàng * Định lượng Giá trị hàng Ghi chú Cước hàng 1 Bất k…" at bounding box center [590, 314] width 1083 height 111
paste input "VPCB2508110043"
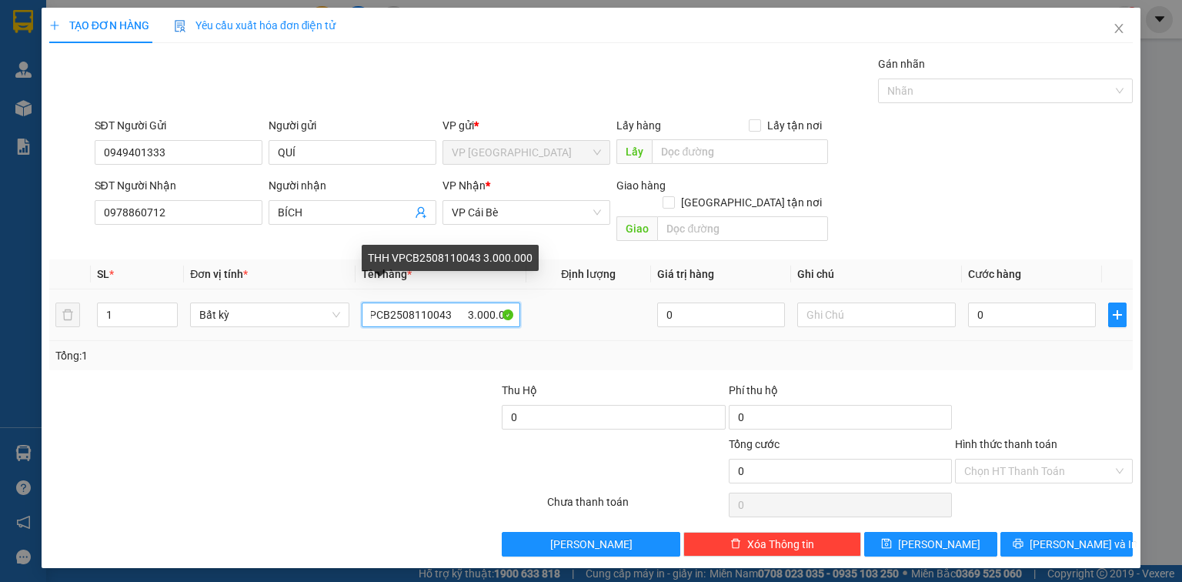
drag, startPoint x: 496, startPoint y: 303, endPoint x: 539, endPoint y: 311, distance: 44.5
click at [539, 311] on tr "1 Bất kỳ THH VPCB2508110043 3.000.000 0 0" at bounding box center [590, 315] width 1083 height 52
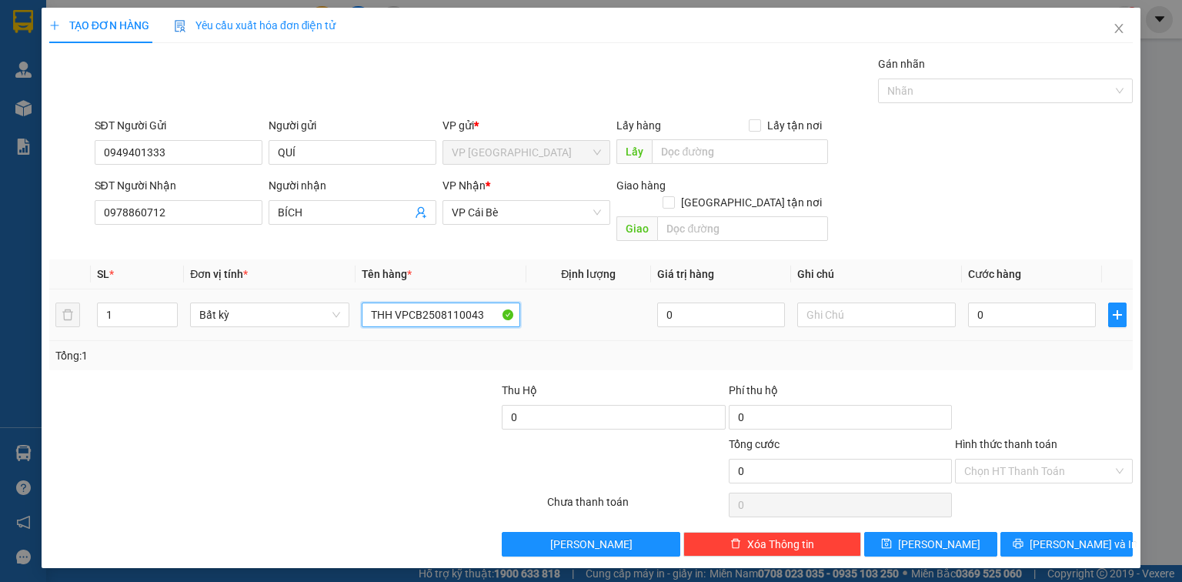
scroll to position [0, 0]
type input "THH VPCB2508110043 3tr"
click at [1033, 459] on input "Hình thức thanh toán" at bounding box center [1038, 470] width 149 height 23
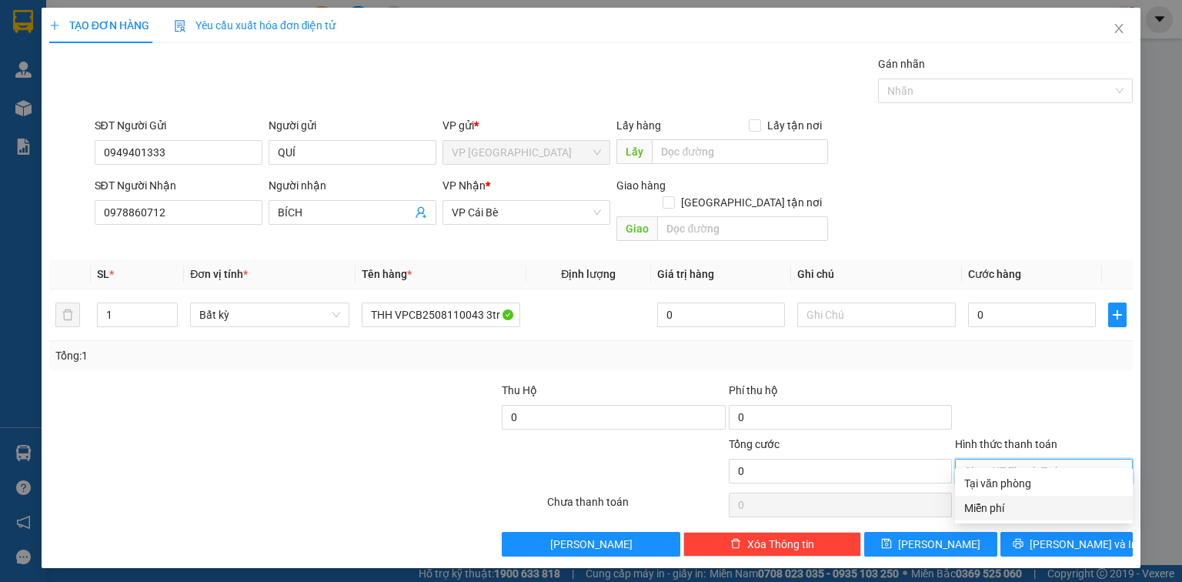
click at [1010, 505] on div "Miễn phí" at bounding box center [1043, 507] width 159 height 17
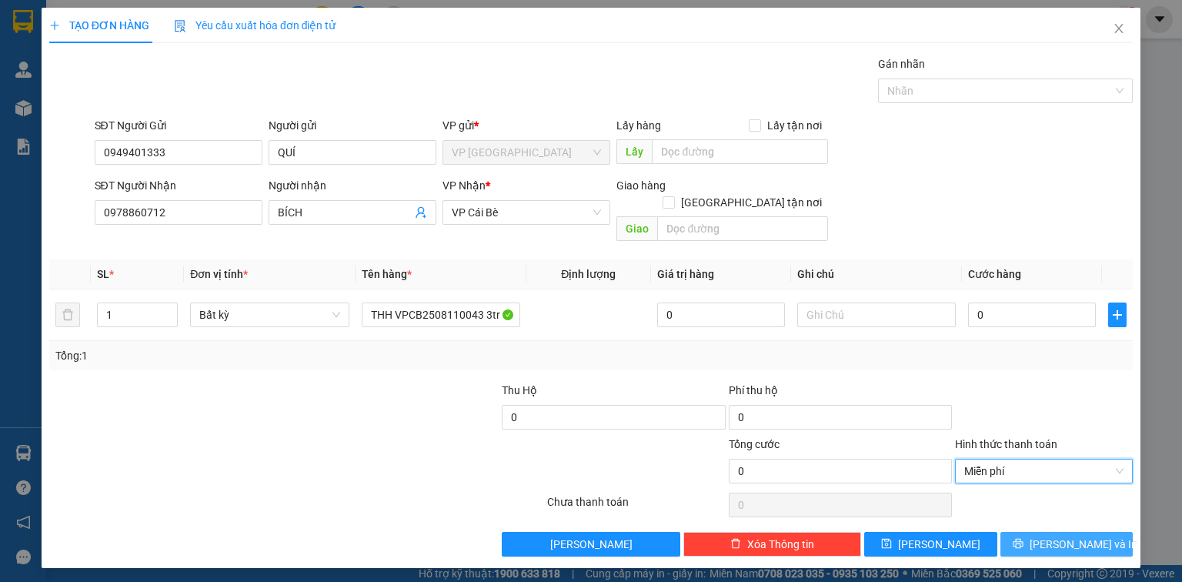
click at [1023, 538] on icon "printer" at bounding box center [1018, 543] width 11 height 11
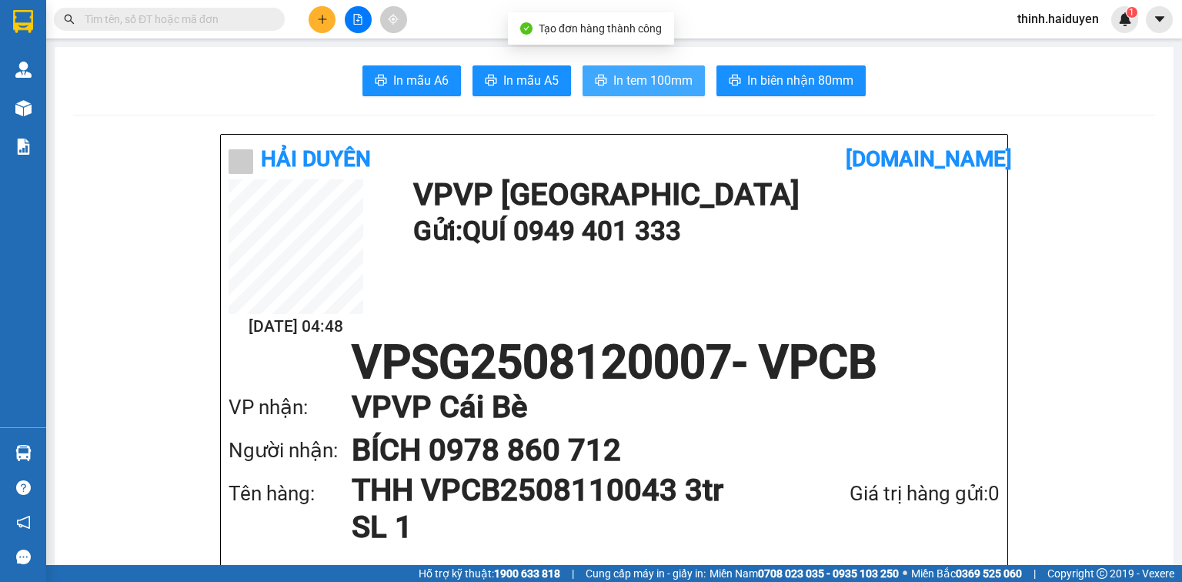
click at [636, 68] on button "In tem 100mm" at bounding box center [643, 80] width 122 height 31
click at [317, 14] on icon "plus" at bounding box center [322, 19] width 11 height 11
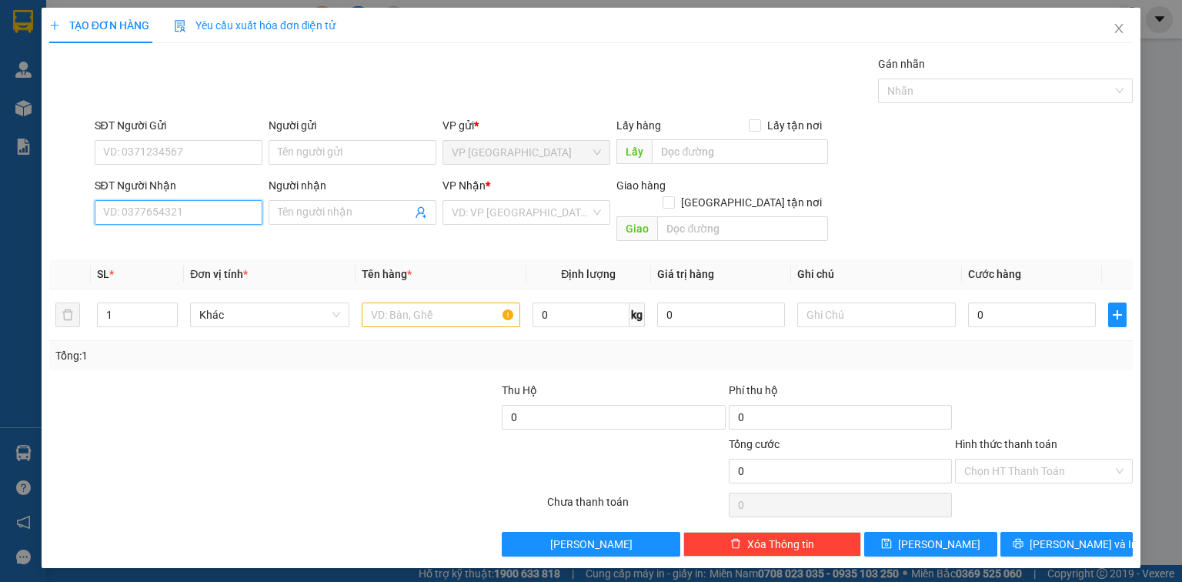
click at [185, 204] on input "SĐT Người Nhận" at bounding box center [179, 212] width 168 height 25
click at [175, 245] on div "0846244944 - HIỀN KHA" at bounding box center [178, 242] width 149 height 17
type input "0846244944"
type input "HIỀN KHA"
type input "100.000"
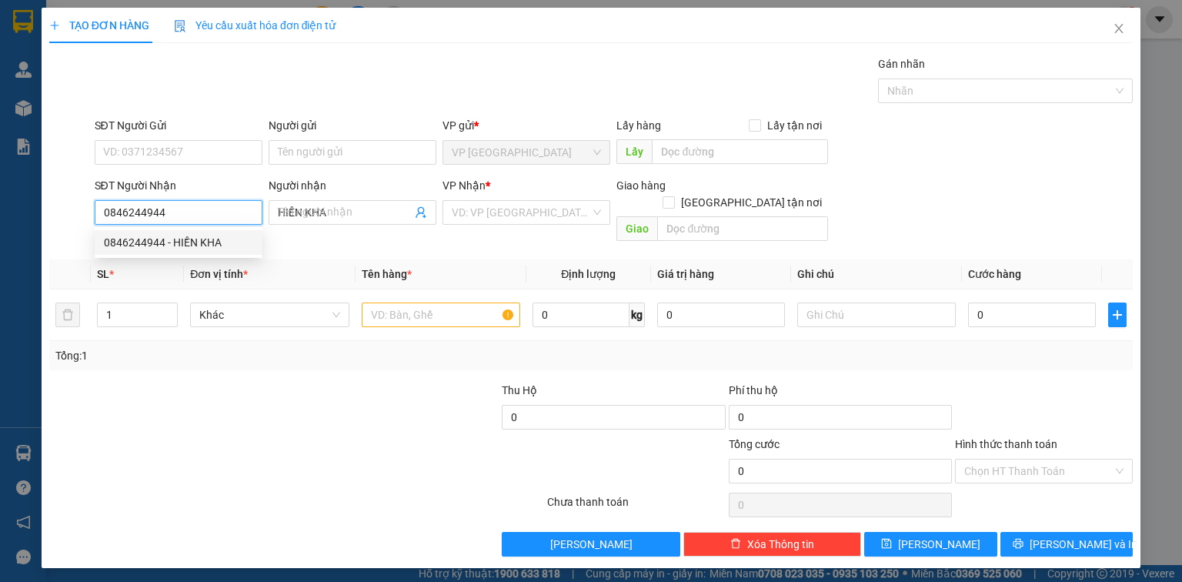
type input "100.000"
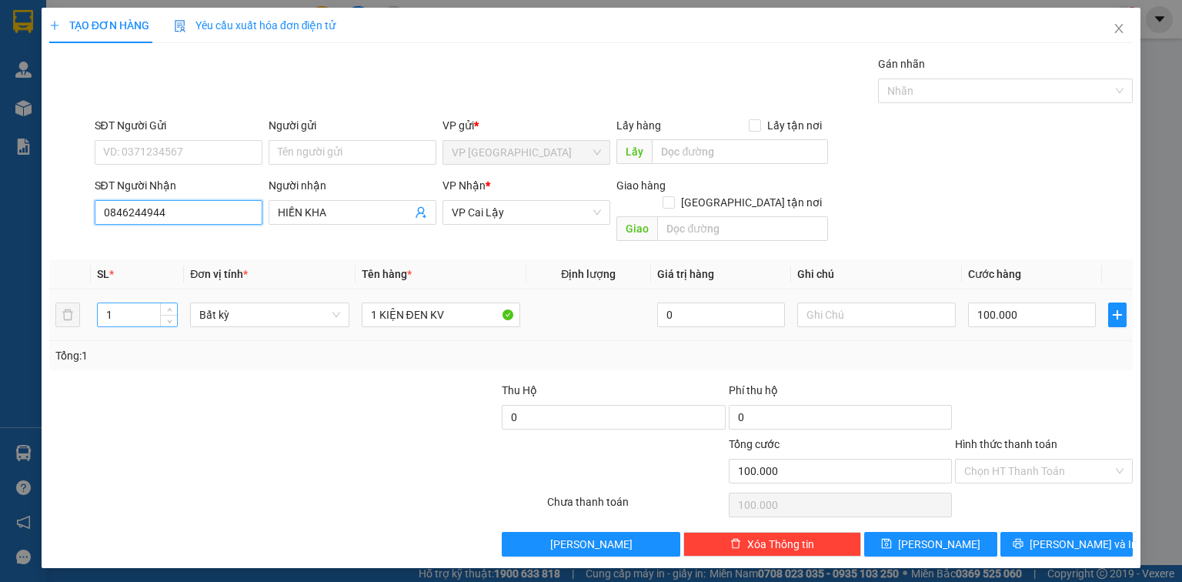
type input "0846244944"
drag, startPoint x: 132, startPoint y: 303, endPoint x: 92, endPoint y: 357, distance: 66.6
click at [92, 357] on div "Transit Pickup Surcharge Ids Transit Deliver Surcharge Ids Transit Deliver Surc…" at bounding box center [590, 305] width 1083 height 501
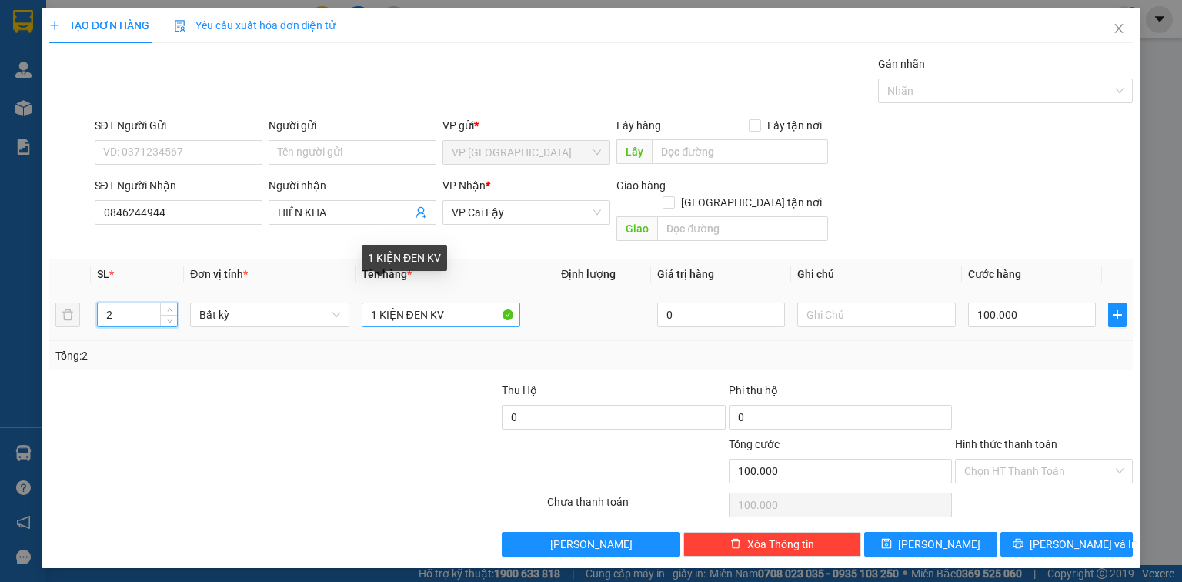
type input "2"
drag, startPoint x: 373, startPoint y: 305, endPoint x: 344, endPoint y: 320, distance: 33.0
click at [345, 319] on tr "2 Bất kỳ 1 KIỆN ĐEN KV 0 100.000" at bounding box center [590, 315] width 1083 height 52
type input "0"
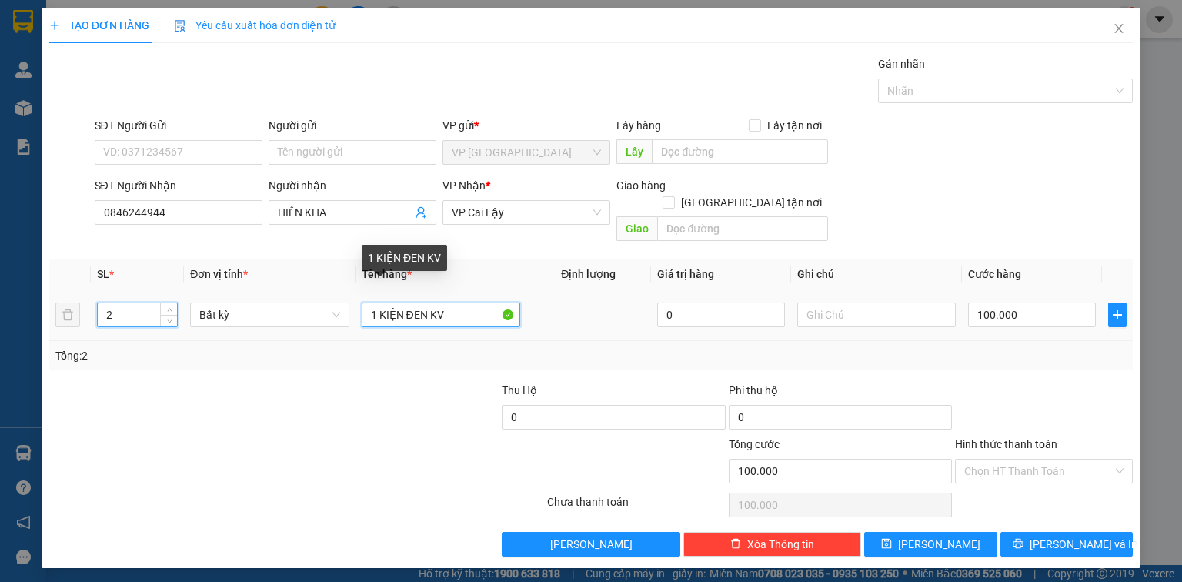
type input "0"
type input "2 KIỆN ĐEN KV"
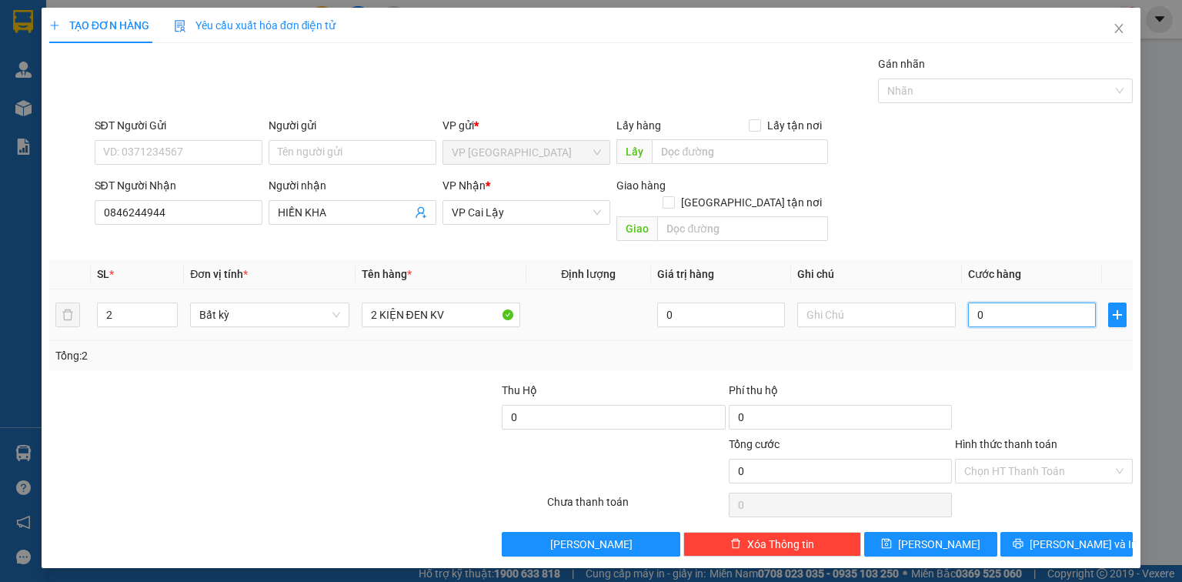
click at [1023, 302] on input "0" at bounding box center [1032, 314] width 128 height 25
type input "1"
type input "10"
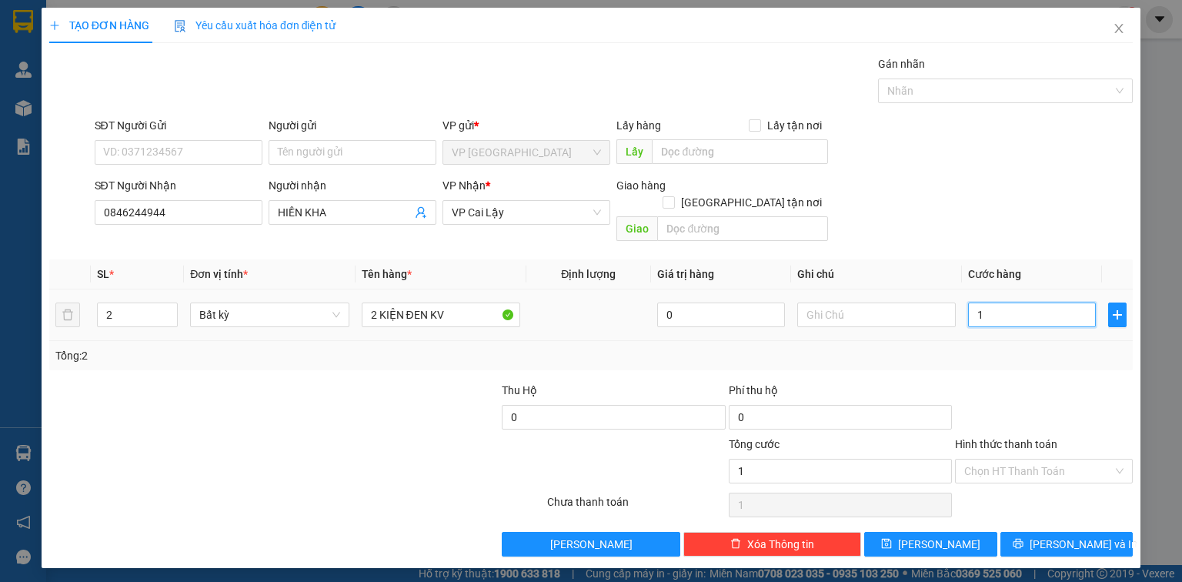
type input "10"
type input "100"
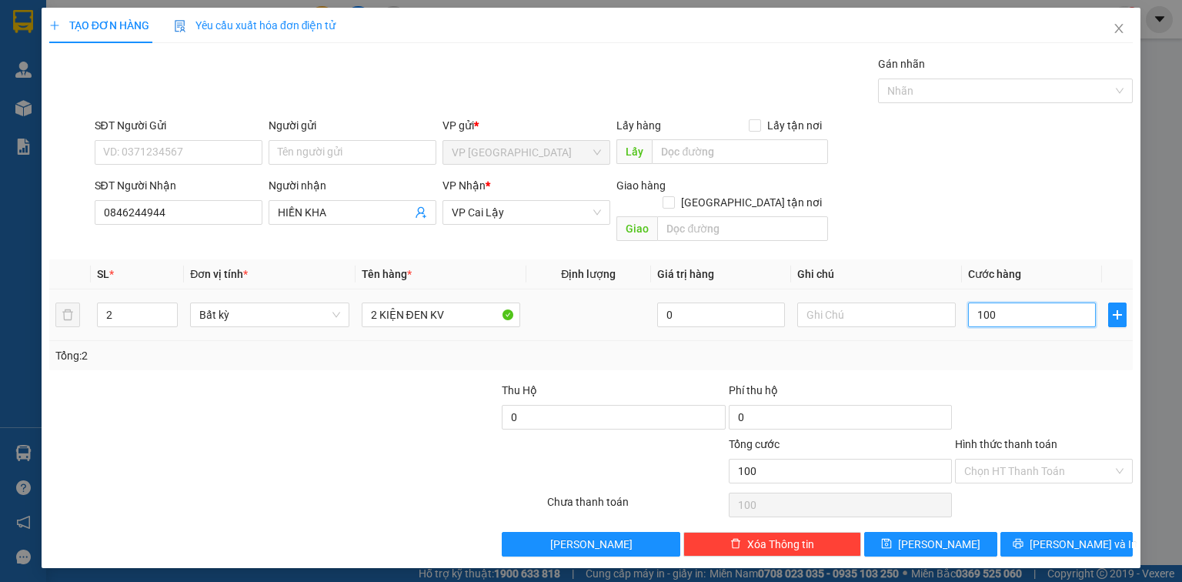
click at [1040, 302] on input "100" at bounding box center [1032, 314] width 128 height 25
type input "1"
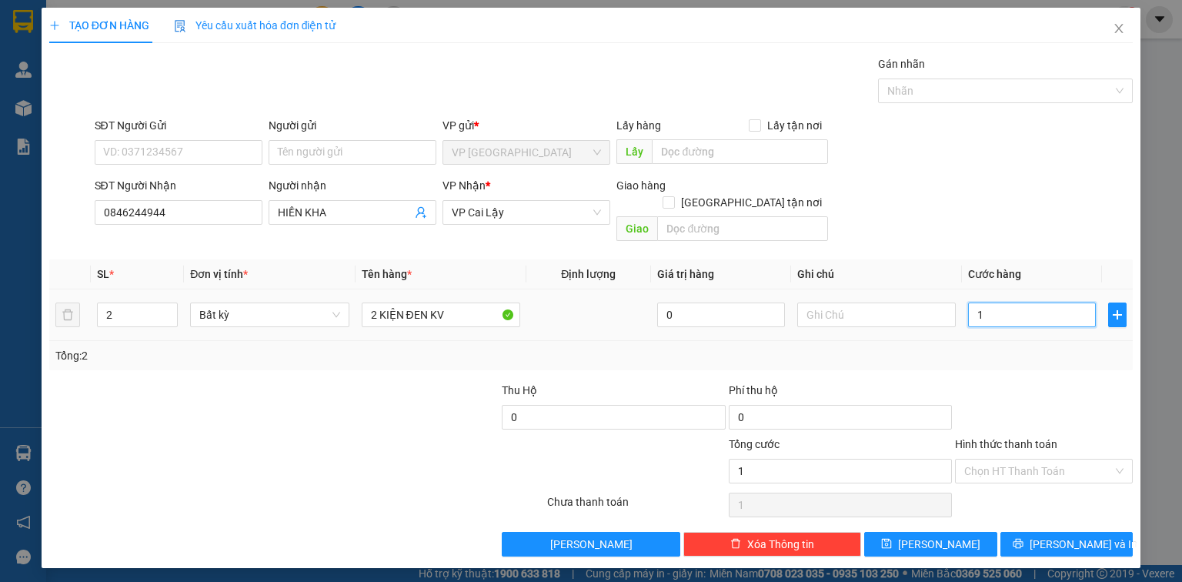
type input "12"
type input "120"
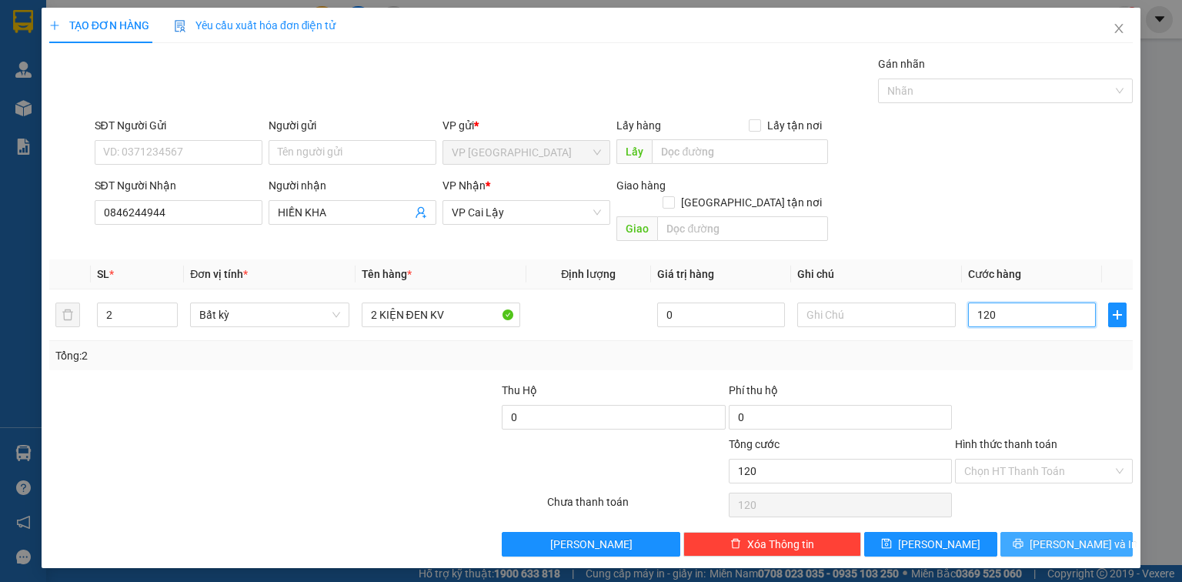
type input "120"
type input "120.000"
click at [1023, 539] on icon "printer" at bounding box center [1018, 544] width 10 height 10
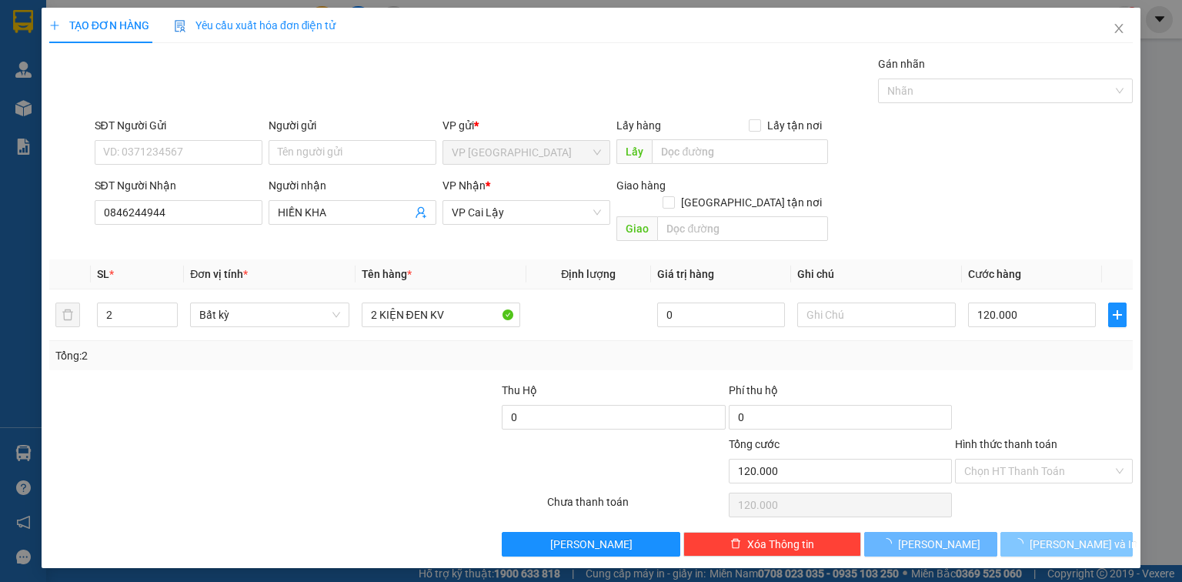
click at [1023, 538] on icon "loading" at bounding box center [1018, 543] width 11 height 11
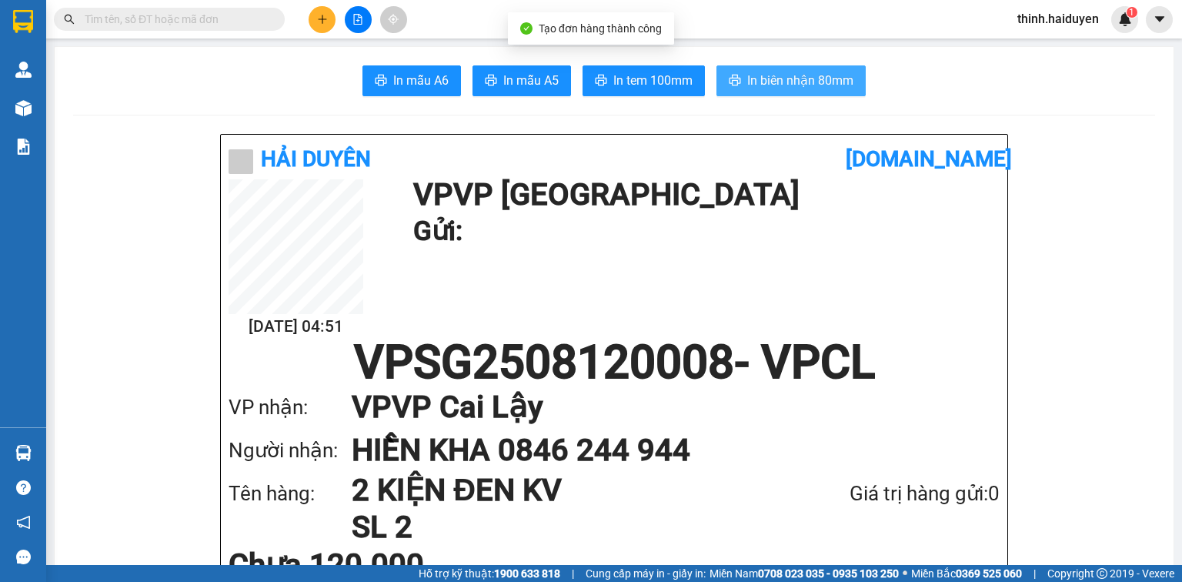
click at [811, 83] on span "In biên nhận 80mm" at bounding box center [800, 80] width 106 height 19
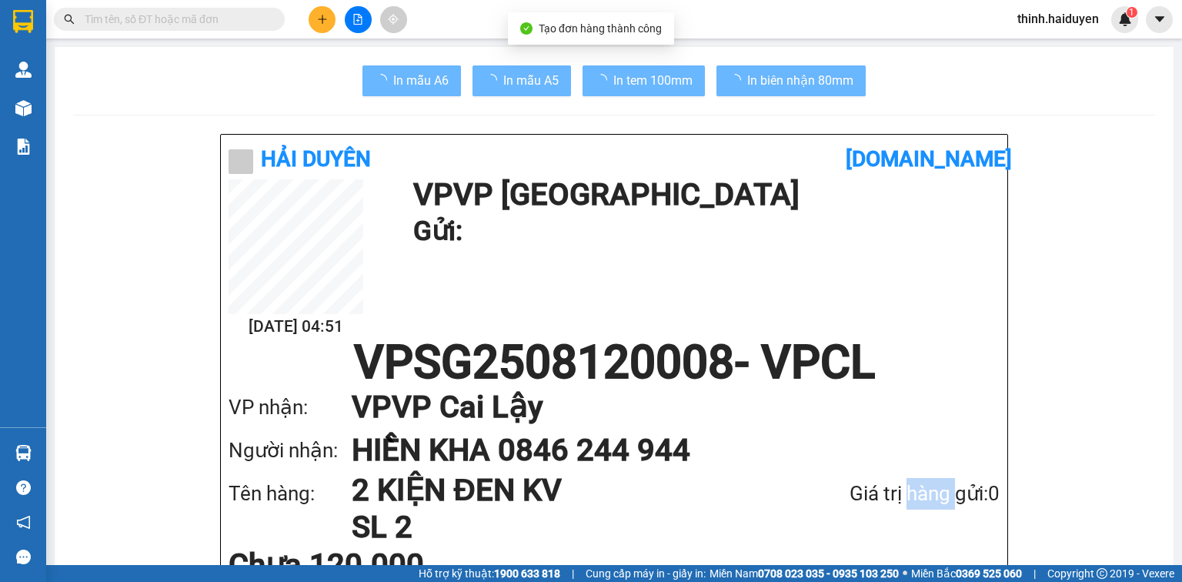
click at [895, 496] on div "Giá trị hàng gửi: 0" at bounding box center [884, 494] width 232 height 32
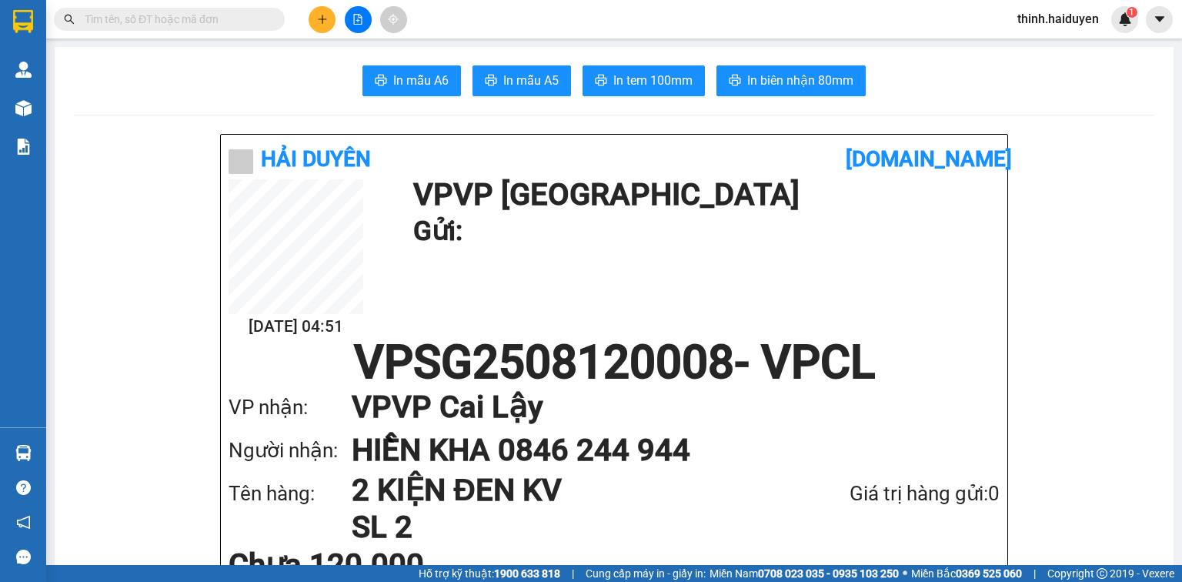
click at [646, 82] on span "In tem 100mm" at bounding box center [652, 80] width 79 height 19
click at [327, 21] on icon "plus" at bounding box center [322, 19] width 11 height 11
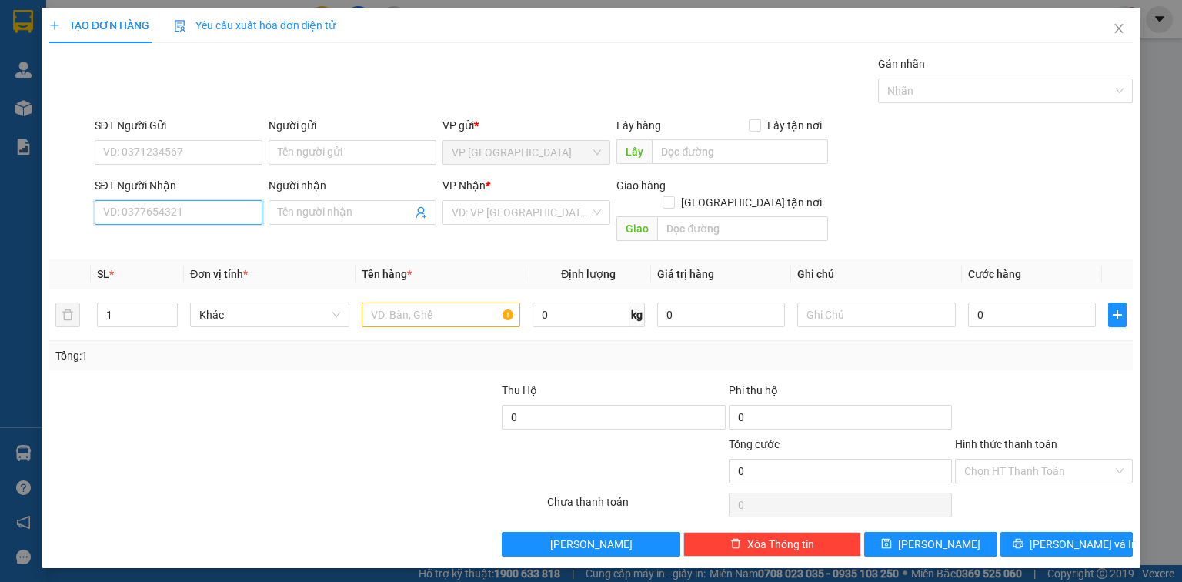
click at [191, 215] on input "SĐT Người Nhận" at bounding box center [179, 212] width 168 height 25
click at [211, 249] on div "0976331346 - THIÊN PHÚC" at bounding box center [178, 242] width 149 height 17
type input "0976331346"
type input "THIÊN PHÚC"
type input "ĐỐI DIỆN BÚN ĐẬU CÔ 8"
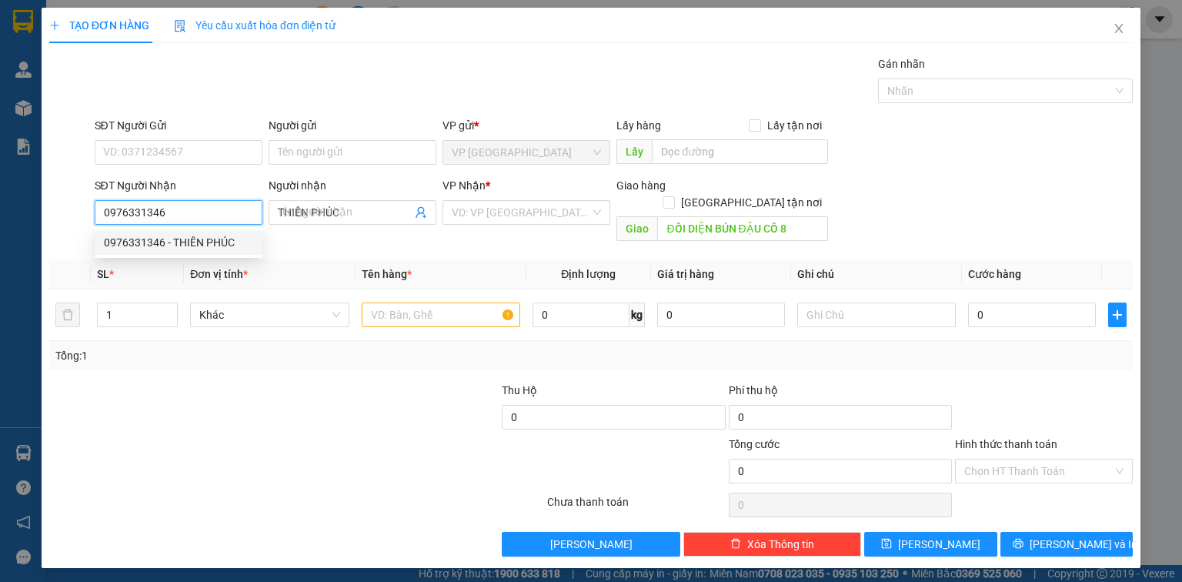
type input "20.000"
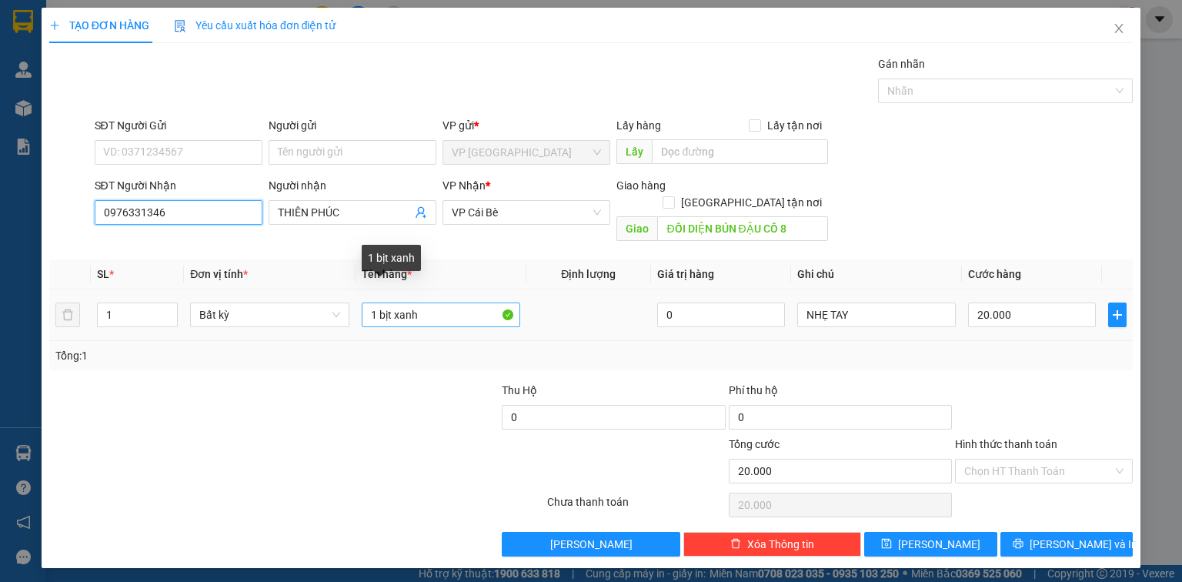
type input "0976331346"
drag, startPoint x: 375, startPoint y: 296, endPoint x: 459, endPoint y: 305, distance: 85.1
click at [459, 305] on input "1 bịt xanh" at bounding box center [441, 314] width 159 height 25
type input "1 bao"
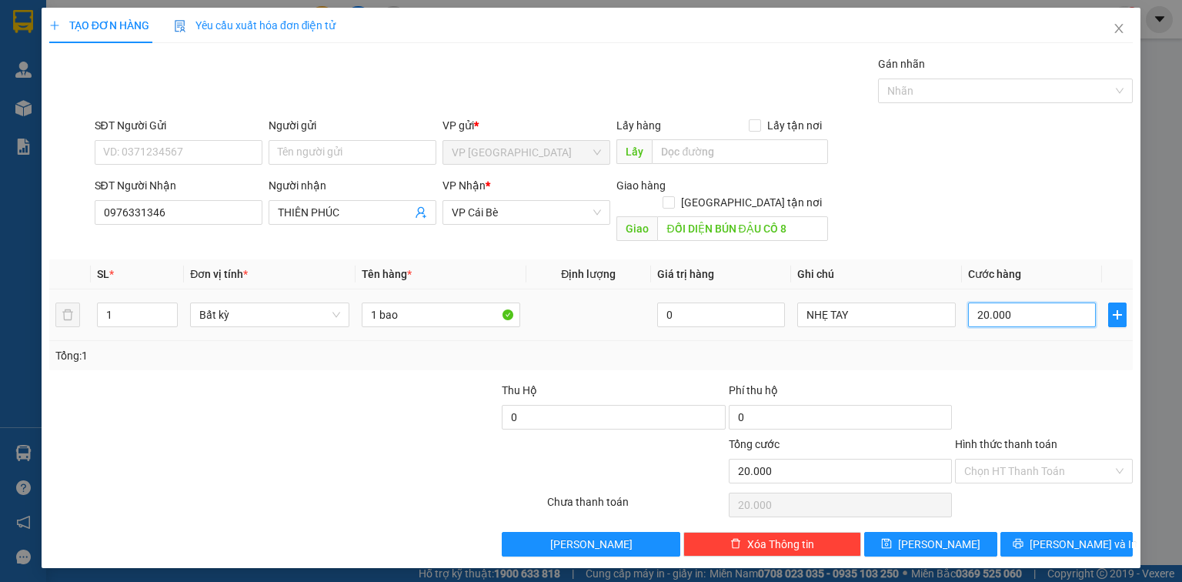
click at [1007, 303] on input "20.000" at bounding box center [1032, 314] width 128 height 25
type input "4"
type input "40"
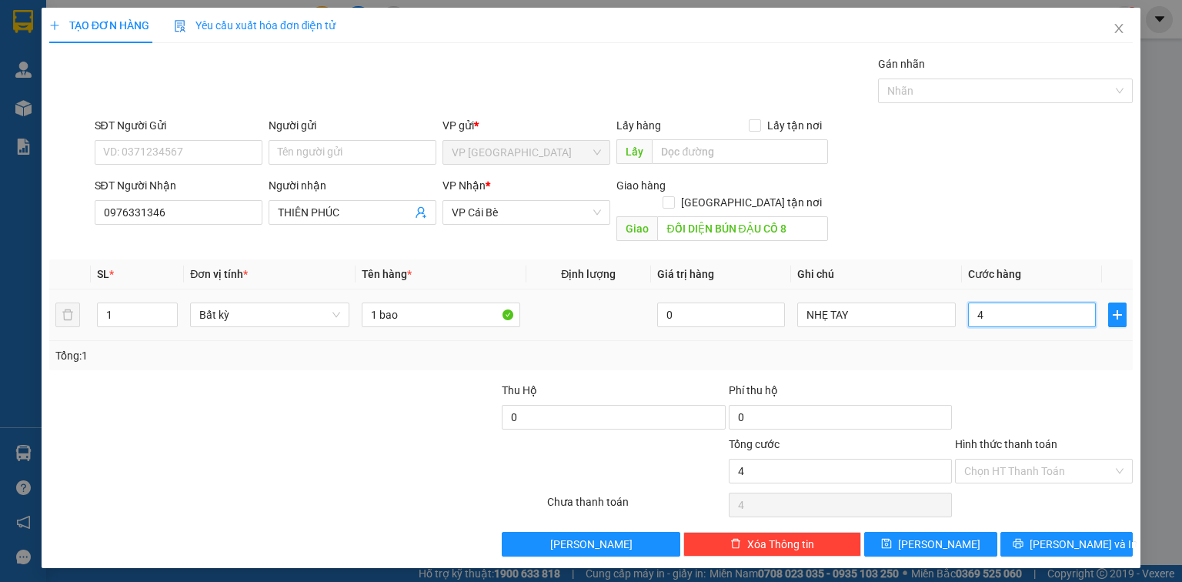
type input "40"
click at [998, 304] on input "40" at bounding box center [1032, 314] width 128 height 25
type input "40"
type input "40.000"
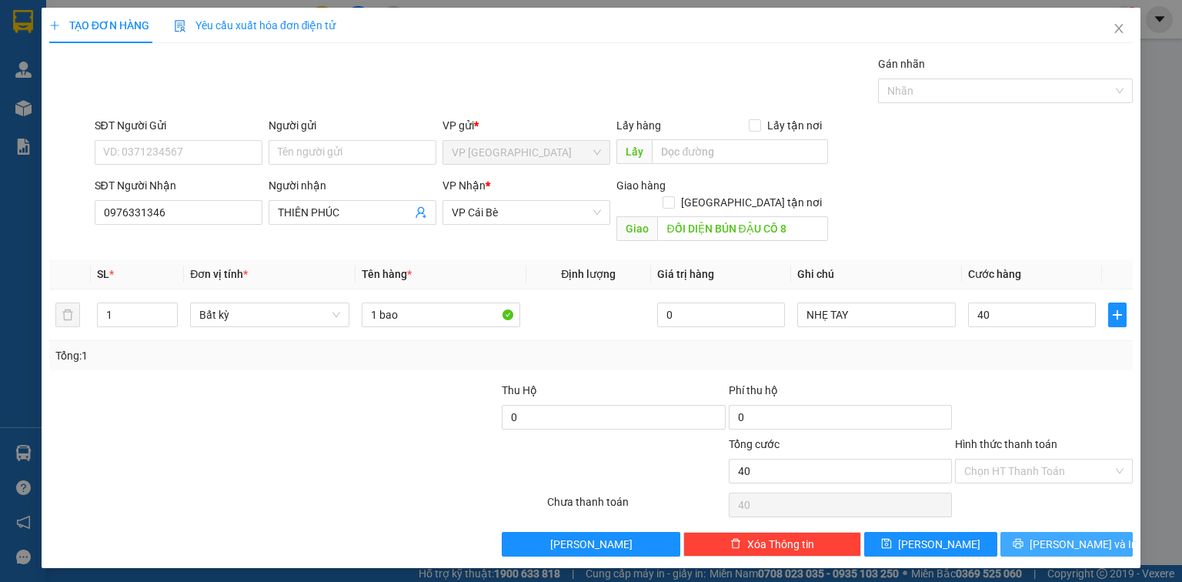
type input "40.000"
click at [1062, 536] on span "[PERSON_NAME] và In" at bounding box center [1084, 544] width 108 height 17
drag, startPoint x: 1062, startPoint y: 526, endPoint x: 997, endPoint y: 481, distance: 79.0
click at [1058, 536] on span "[PERSON_NAME] và In" at bounding box center [1084, 544] width 108 height 17
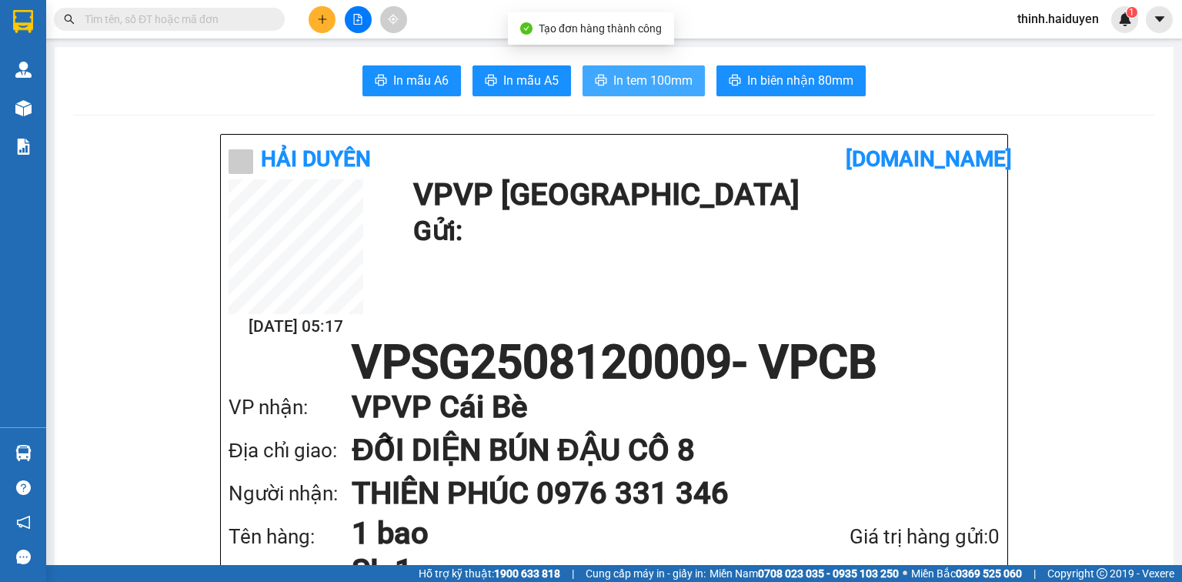
click at [668, 79] on span "In tem 100mm" at bounding box center [652, 80] width 79 height 19
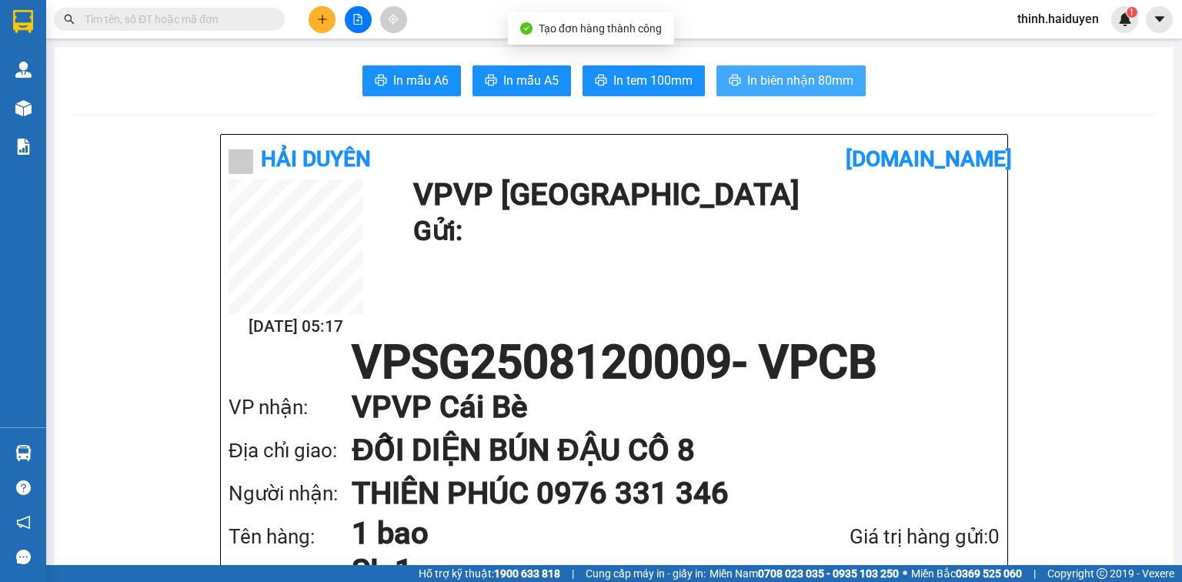
click at [798, 83] on span "In biên nhận 80mm" at bounding box center [800, 80] width 106 height 19
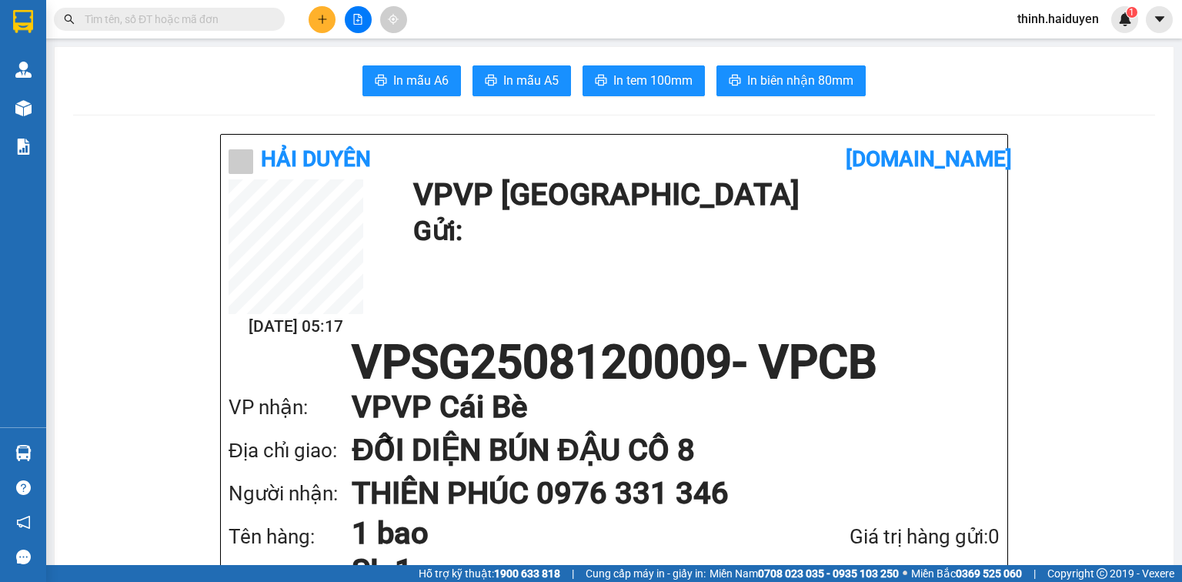
click at [322, 18] on icon "plus" at bounding box center [322, 19] width 1 height 8
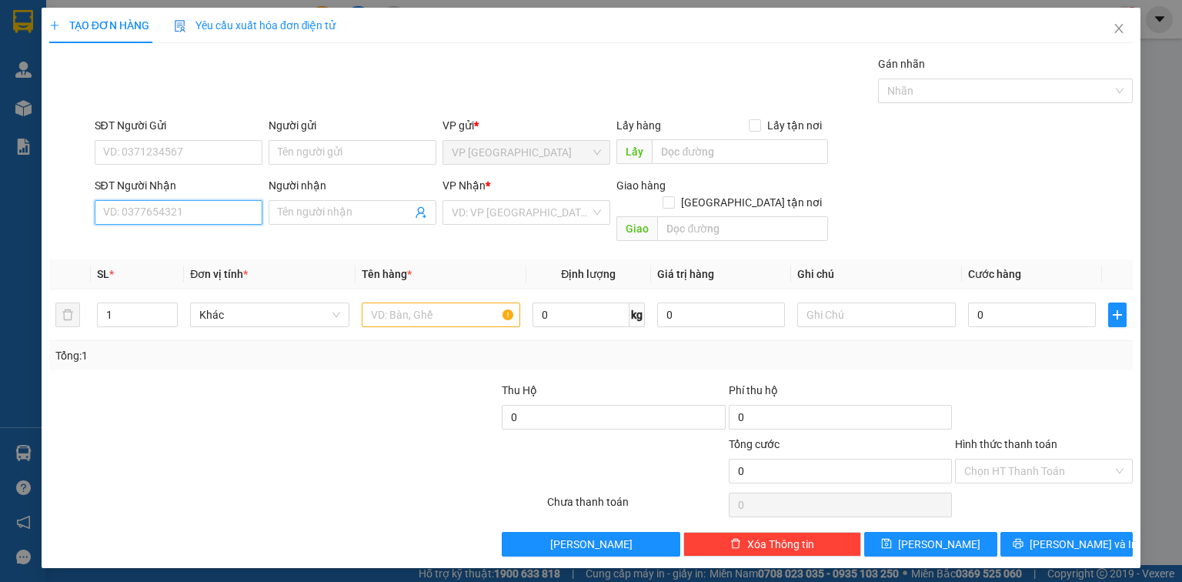
click at [191, 210] on input "SĐT Người Nhận" at bounding box center [179, 212] width 168 height 25
type input "2"
click at [209, 241] on div "0983033500 - PHONG" at bounding box center [178, 242] width 149 height 17
type input "0983033500"
type input "PHONG"
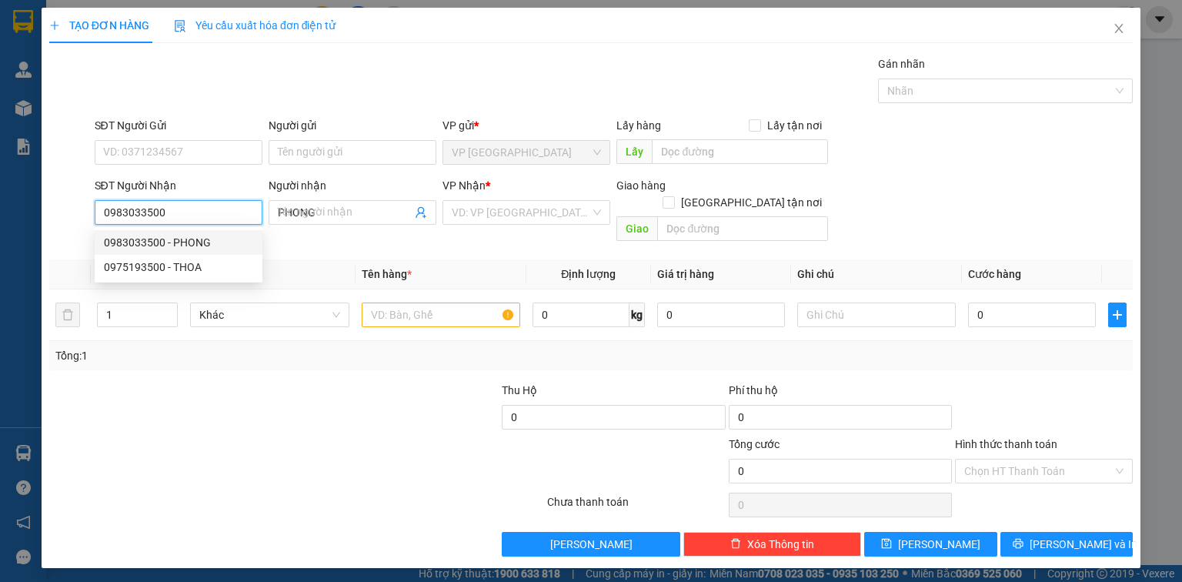
type input "30.000"
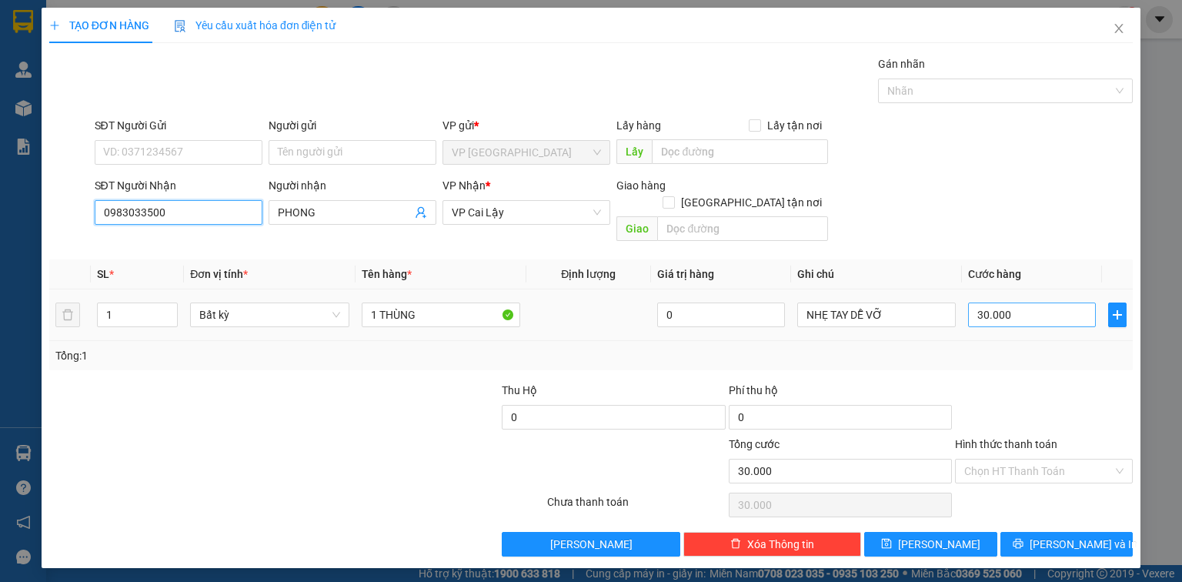
type input "0983033500"
click at [1026, 302] on input "30.000" at bounding box center [1032, 314] width 128 height 25
type input "5"
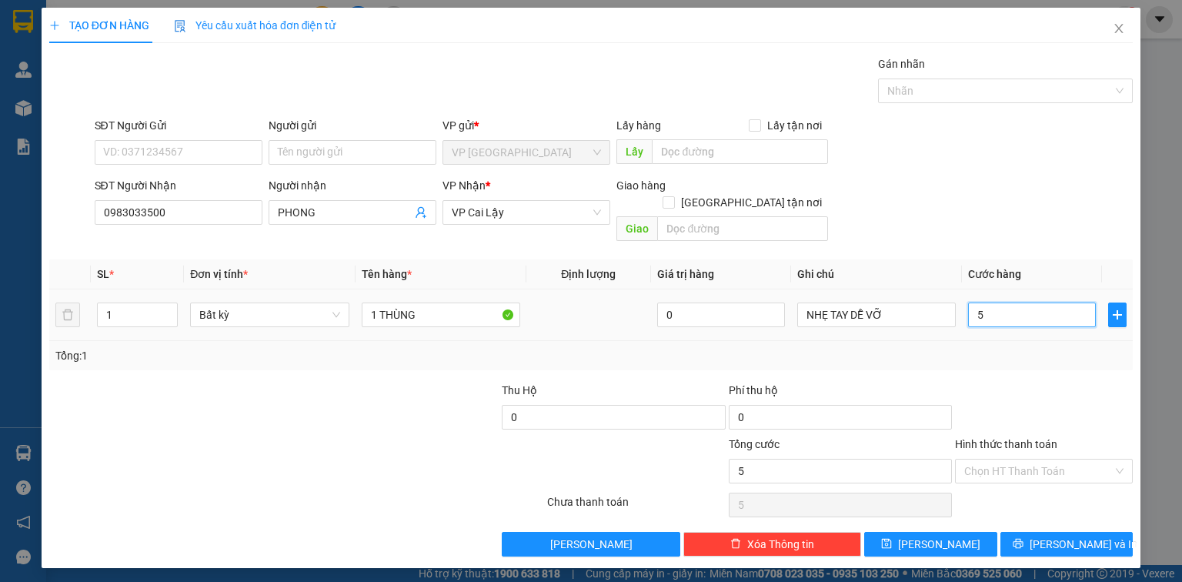
type input "50"
type input "50.000"
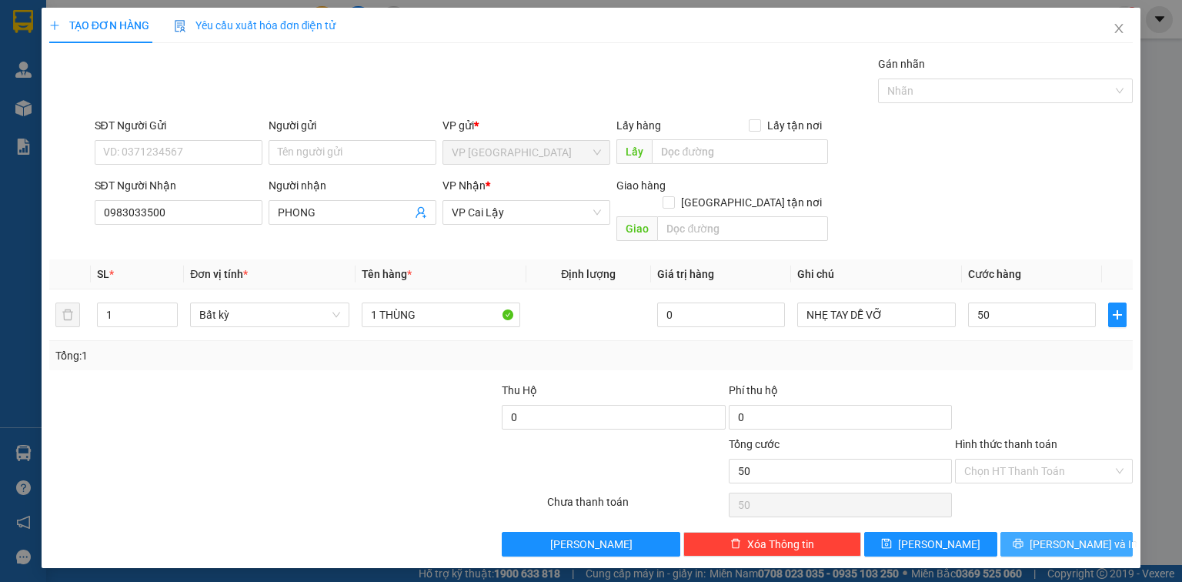
type input "50.000"
click at [1046, 532] on button "[PERSON_NAME] và In" at bounding box center [1066, 544] width 133 height 25
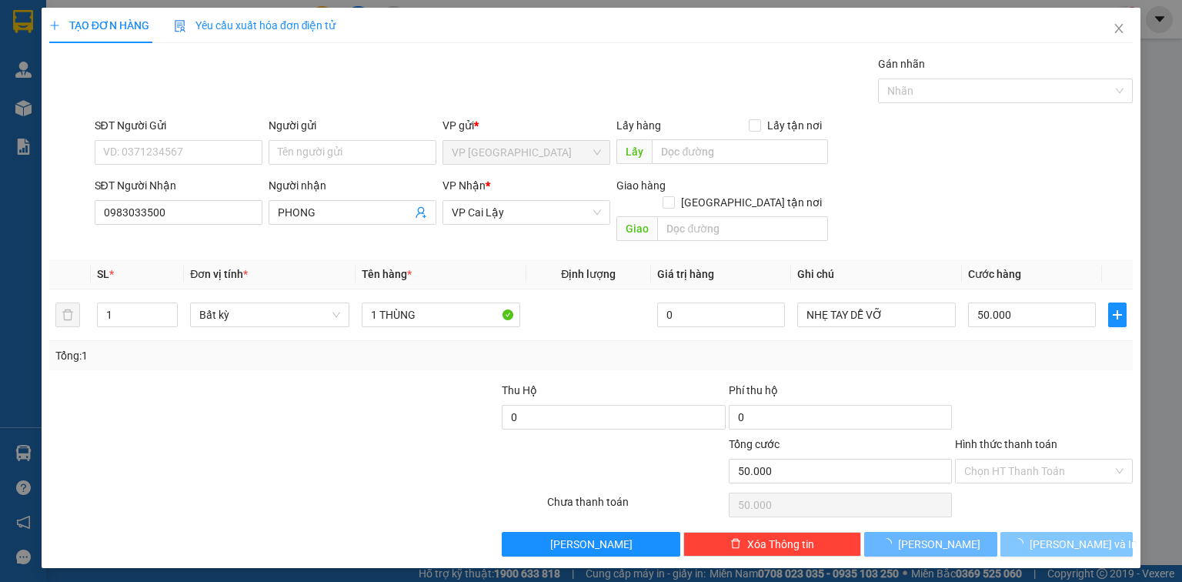
click at [1030, 536] on span "button" at bounding box center [1021, 544] width 17 height 17
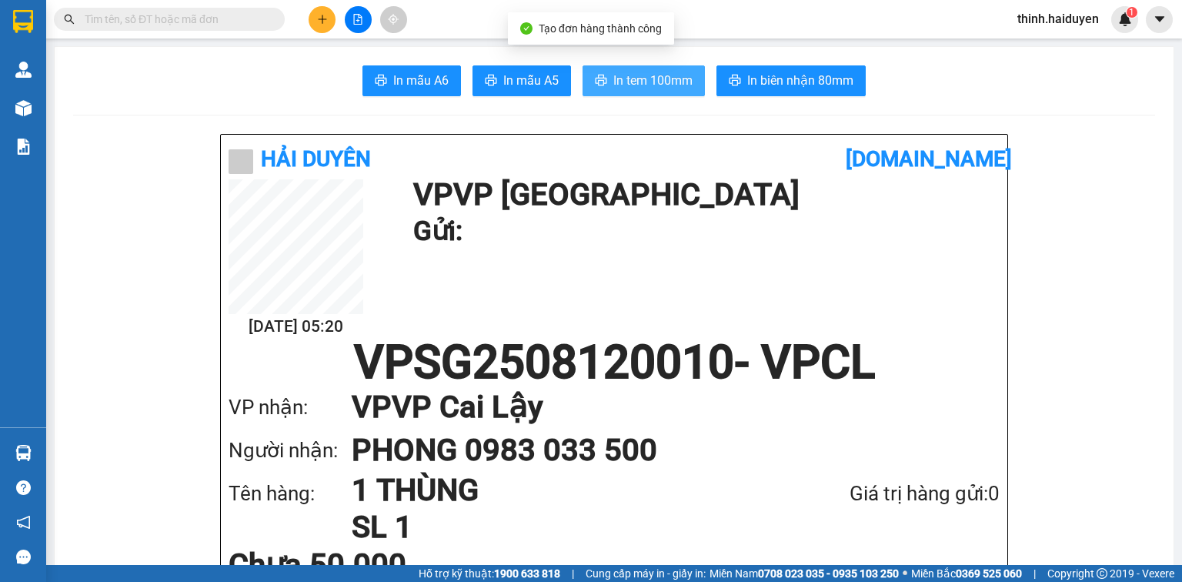
click at [648, 86] on span "In tem 100mm" at bounding box center [652, 80] width 79 height 19
click at [325, 18] on icon "plus" at bounding box center [322, 19] width 11 height 11
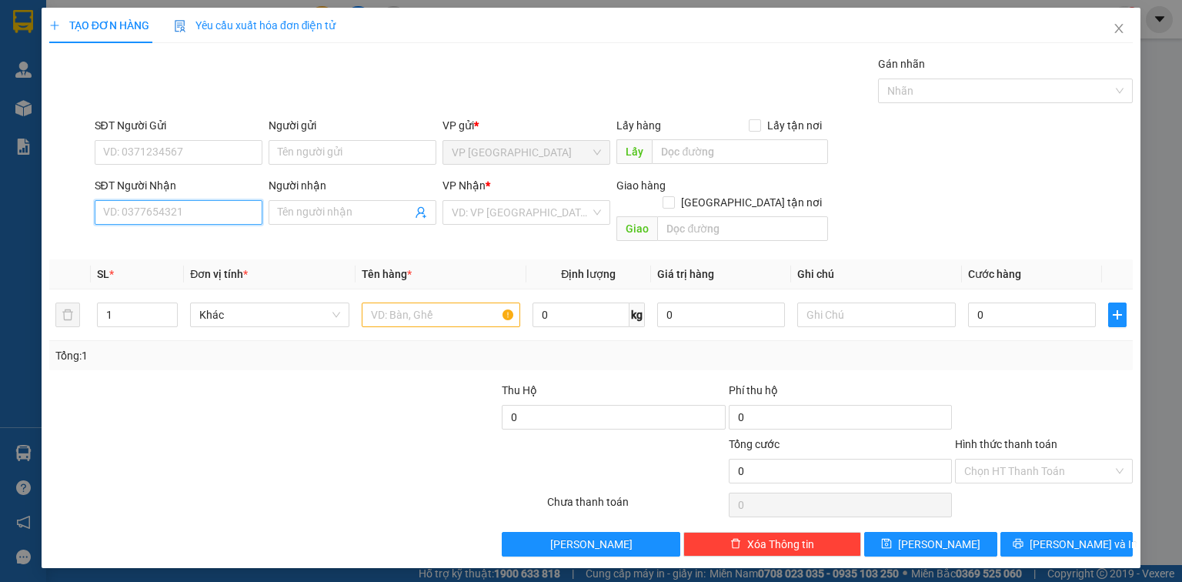
click at [189, 206] on input "SĐT Người Nhận" at bounding box center [179, 212] width 168 height 25
click at [205, 262] on div "0962432948 - HÙNG" at bounding box center [180, 267] width 152 height 17
type input "0962432948"
type input "HÙNG"
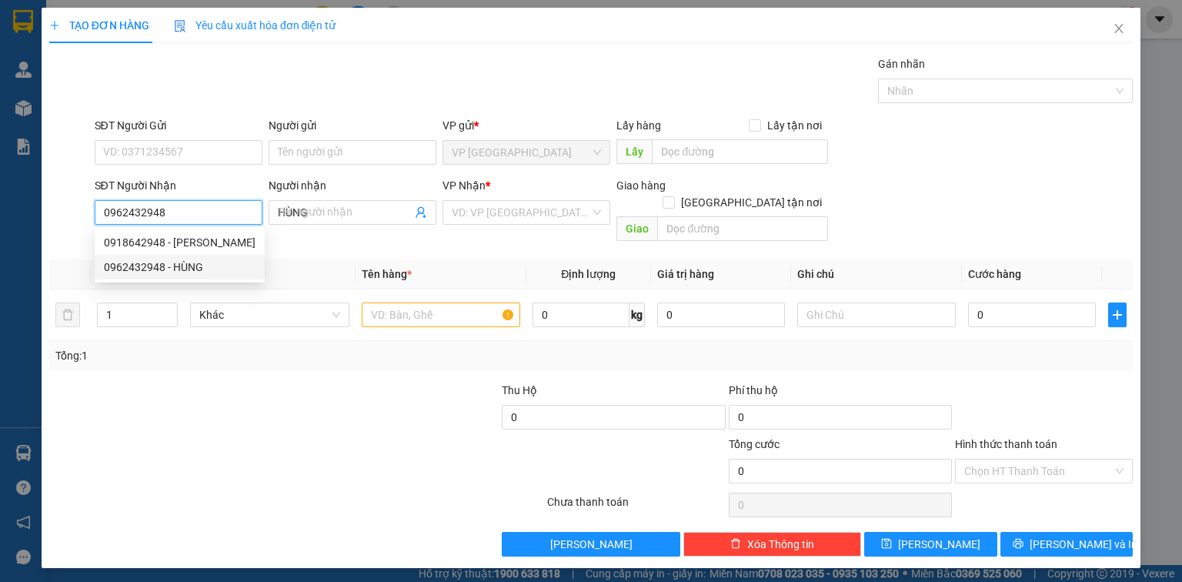
type input "50.000"
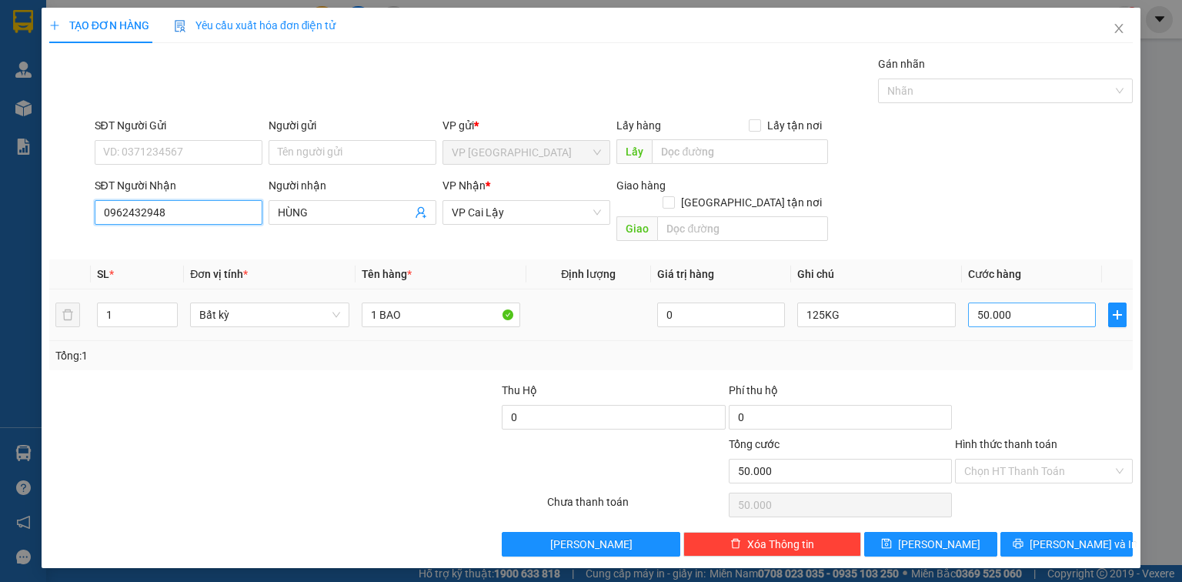
type input "0962432948"
click at [1050, 302] on input "50.000" at bounding box center [1032, 314] width 128 height 25
type input "4"
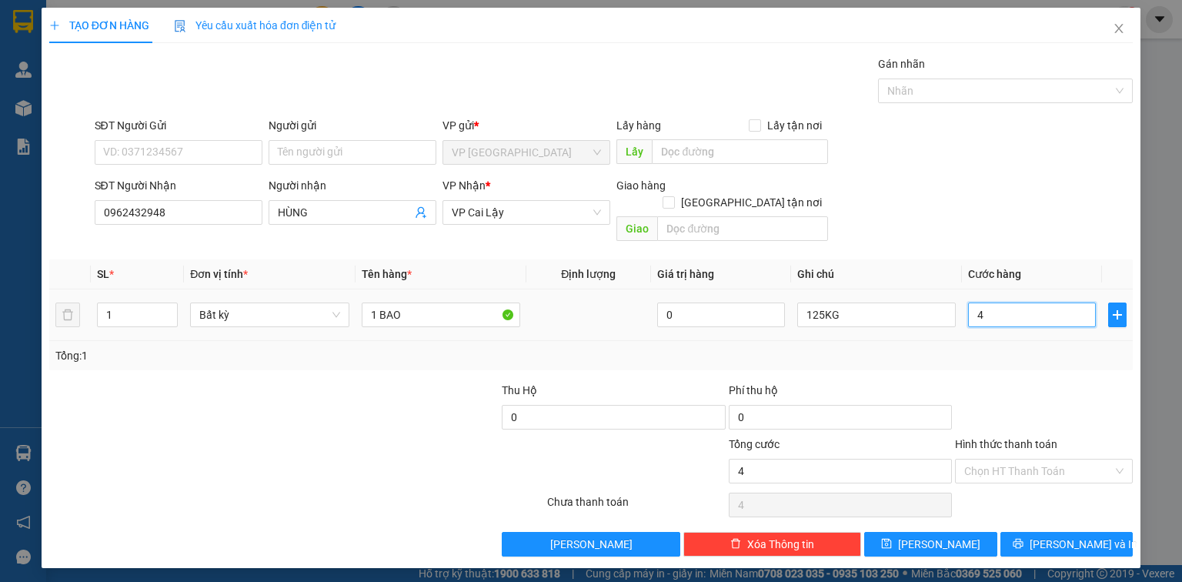
type input "40"
type input "40.000"
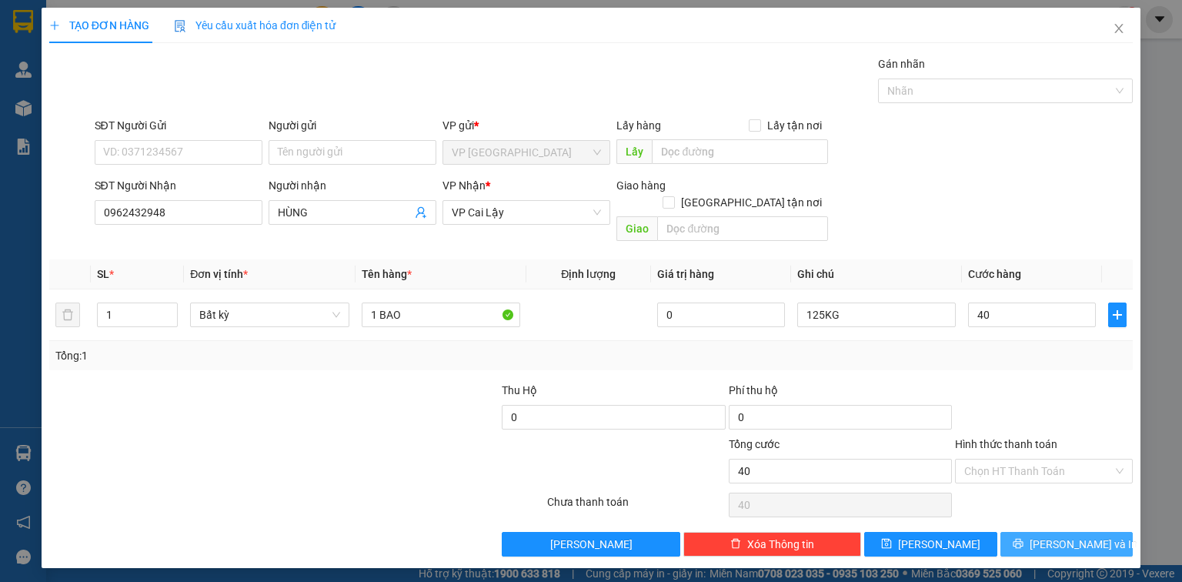
type input "40.000"
click at [1023, 538] on icon "printer" at bounding box center [1018, 543] width 11 height 11
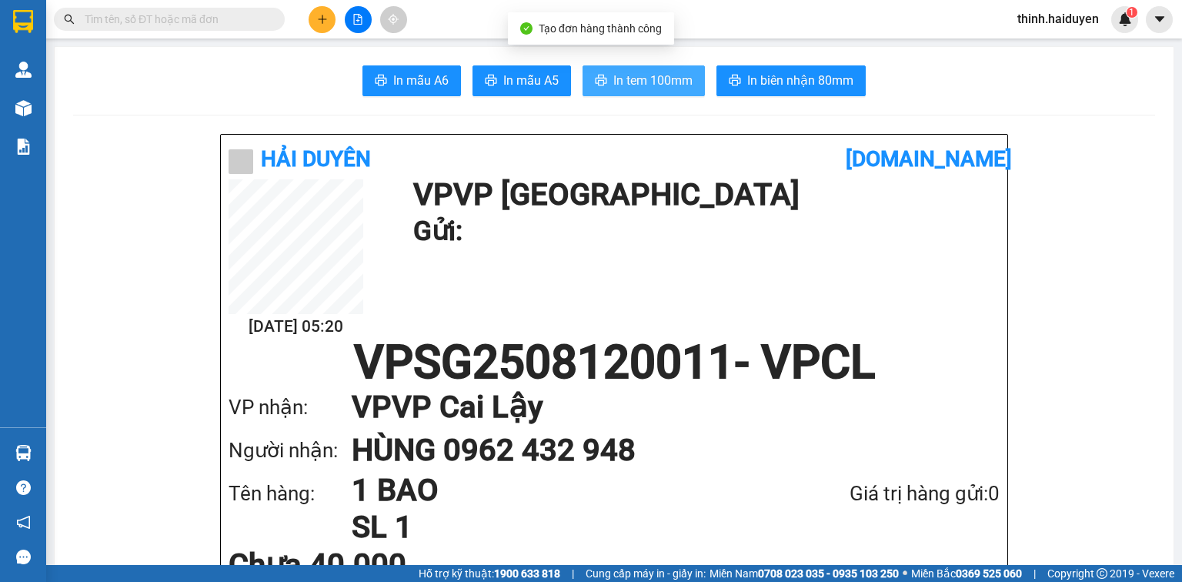
click at [626, 78] on span "In tem 100mm" at bounding box center [652, 80] width 79 height 19
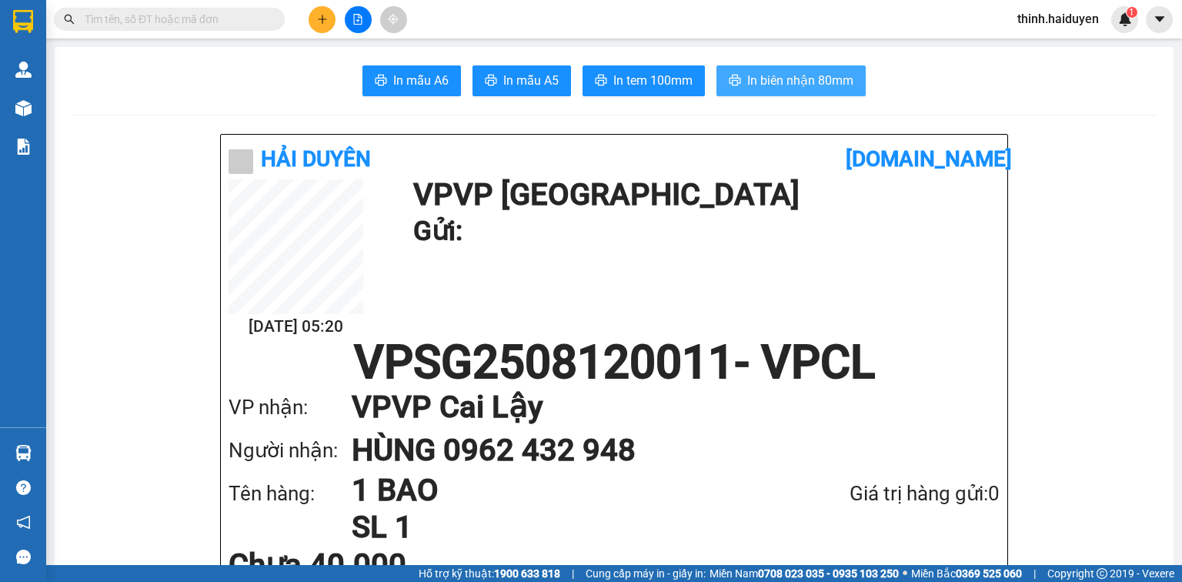
click at [818, 87] on button "In biên nhận 80mm" at bounding box center [790, 80] width 149 height 31
click at [897, 502] on div "Giá trị hàng gửi: 0" at bounding box center [884, 494] width 232 height 32
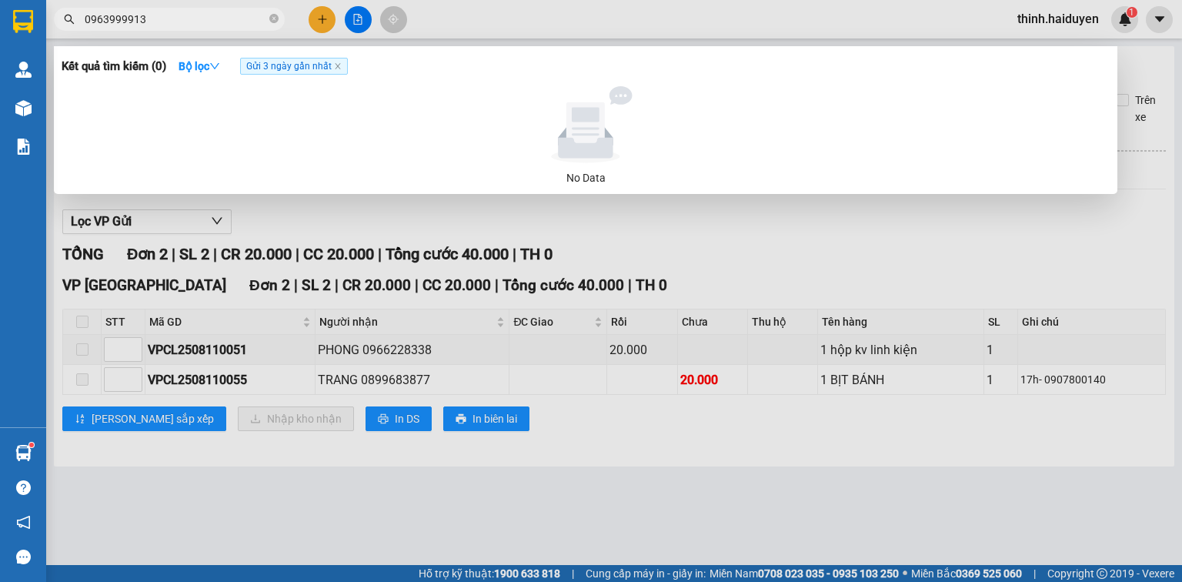
click at [228, 18] on input "0963999913" at bounding box center [176, 19] width 182 height 17
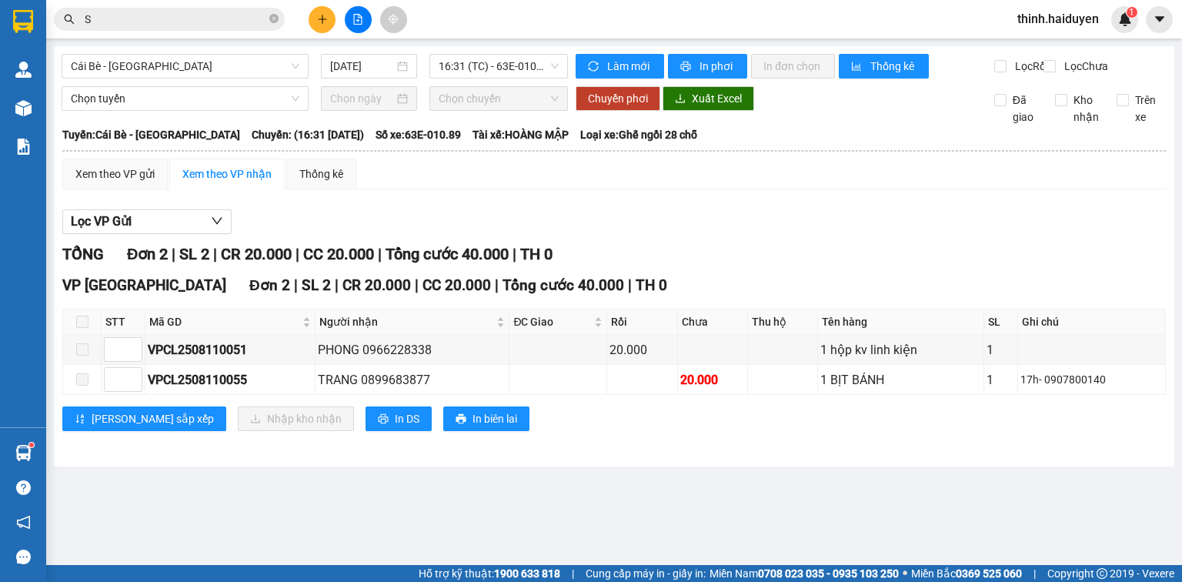
type input "S"
click at [339, 22] on div at bounding box center [357, 19] width 115 height 27
click at [328, 22] on button at bounding box center [322, 19] width 27 height 27
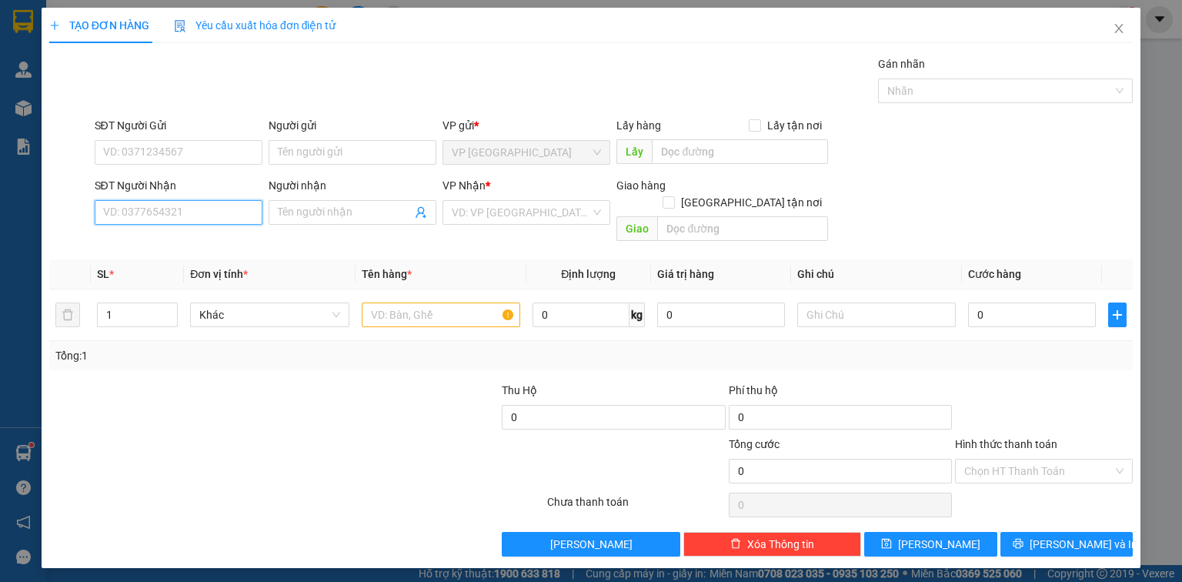
click at [215, 208] on input "SĐT Người Nhận" at bounding box center [179, 212] width 168 height 25
type input "0354221339"
click at [188, 237] on div "0354221339 - THẢO" at bounding box center [178, 242] width 149 height 17
type input "THẢO"
type input "50.000"
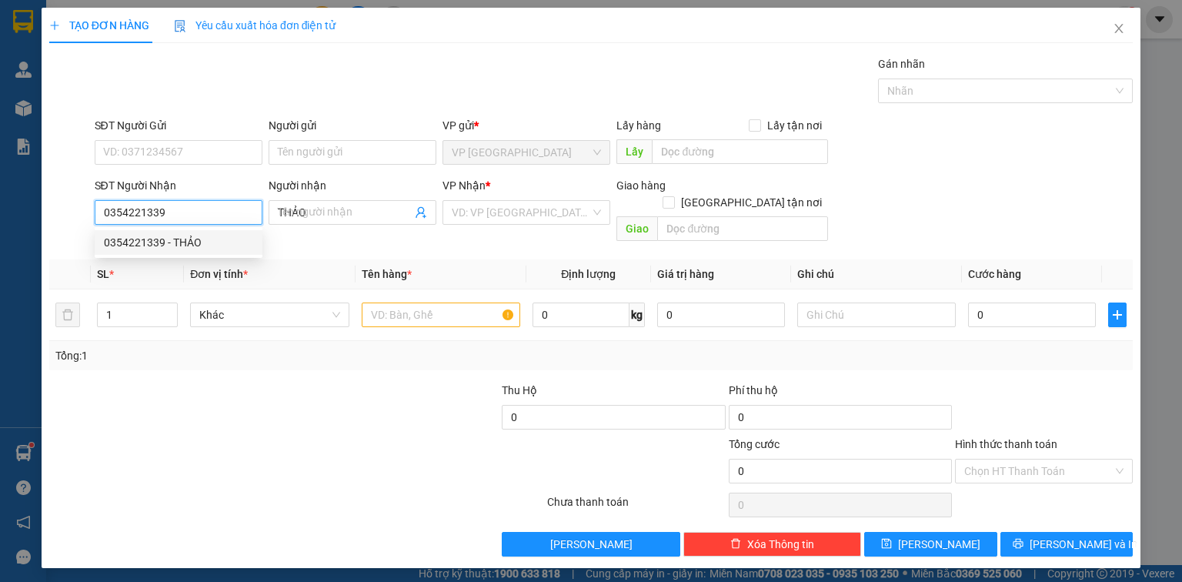
type input "50.000"
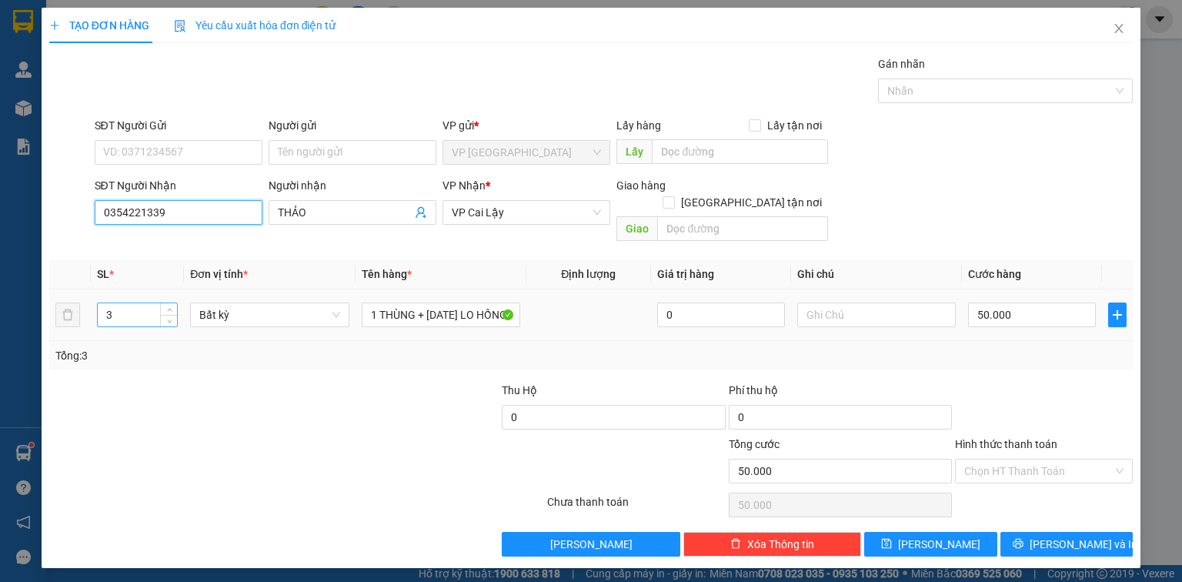
type input "0354221339"
drag, startPoint x: 114, startPoint y: 295, endPoint x: 68, endPoint y: 322, distance: 52.4
click at [70, 321] on tr "3 Bất kỳ 1 THÙNG + [DATE] LO HỒNG + 1 BALO ĐEN 0 50.000" at bounding box center [590, 315] width 1083 height 52
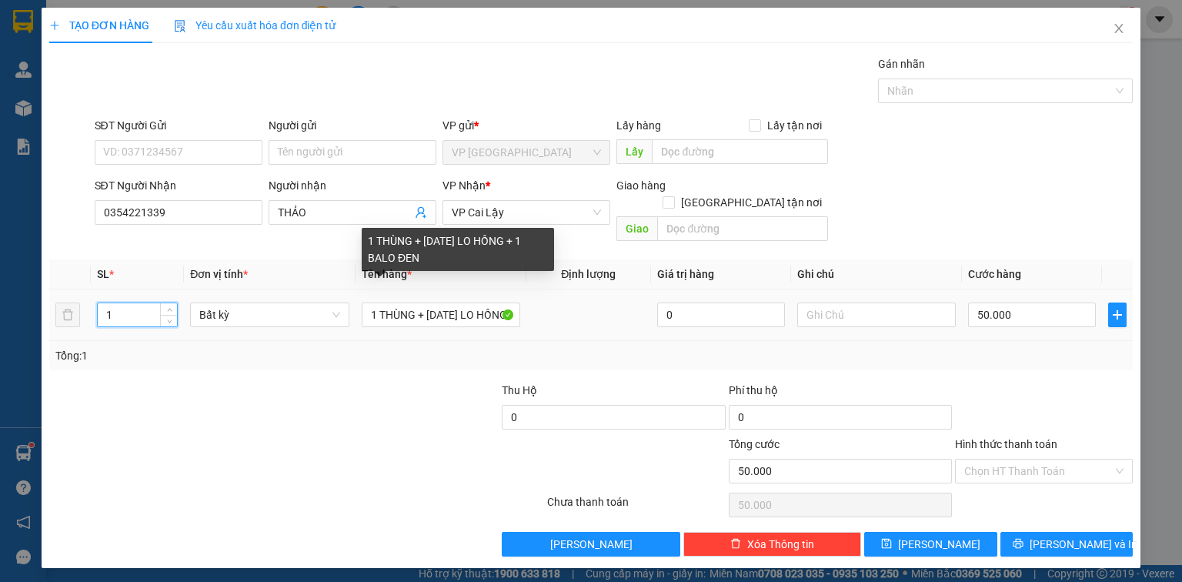
type input "1"
type input "0"
drag, startPoint x: 491, startPoint y: 317, endPoint x: 505, endPoint y: 317, distance: 13.9
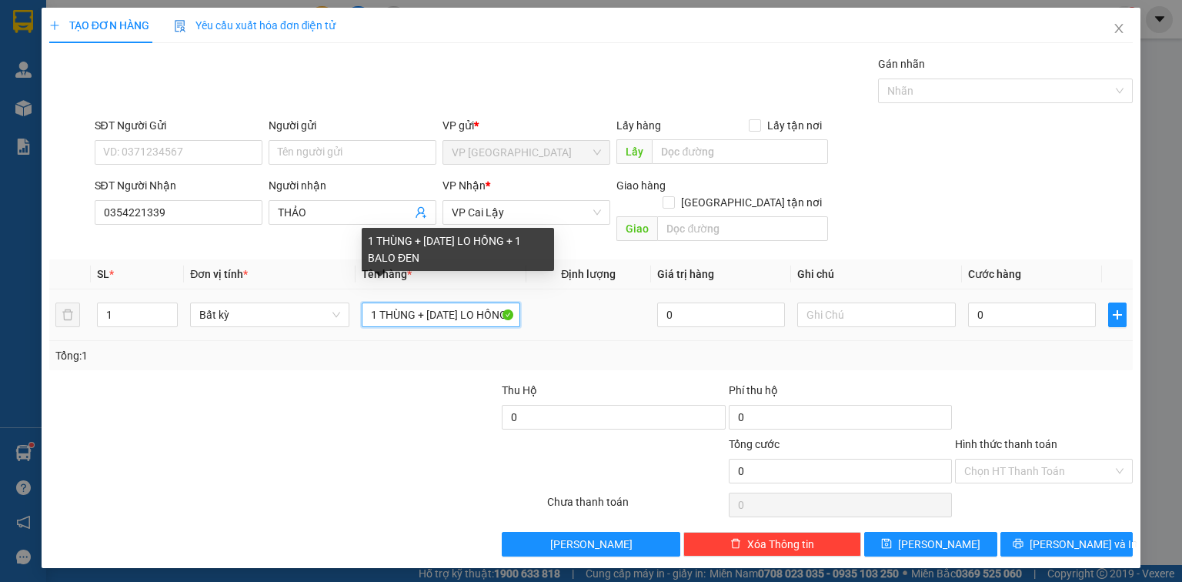
click at [499, 317] on td "1 THÙNG + [DATE] LO HỒNG + 1 BALO ĐEN" at bounding box center [440, 315] width 171 height 52
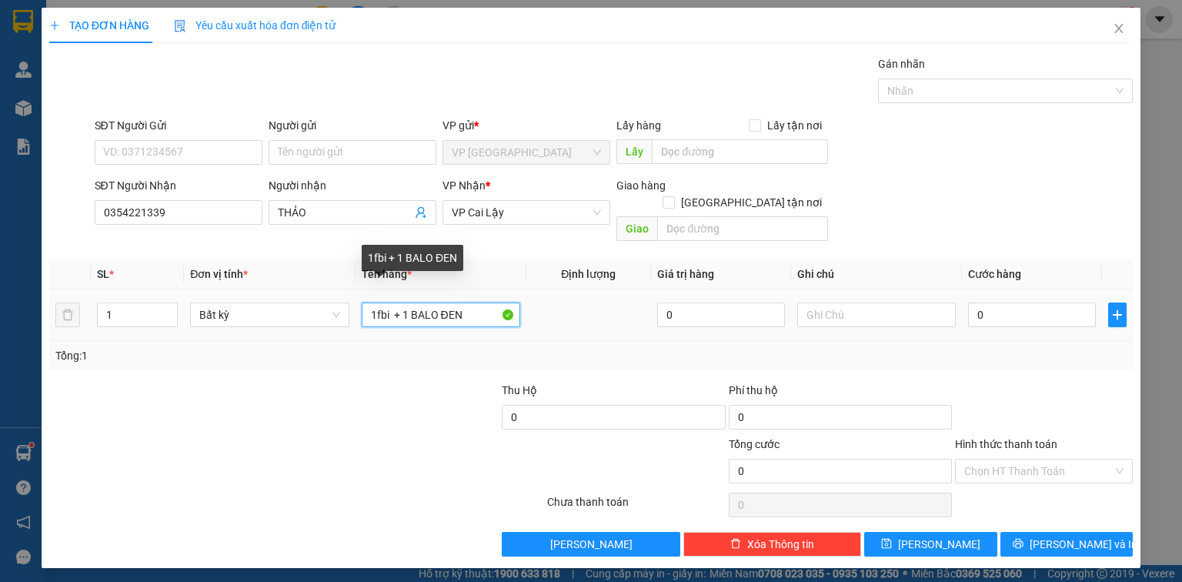
drag, startPoint x: 409, startPoint y: 298, endPoint x: 556, endPoint y: 320, distance: 148.7
click at [552, 322] on tr "1 Bất kỳ 1fbi + 1 BALO ĐEN 0 0" at bounding box center [590, 315] width 1083 height 52
type input "1fbi"
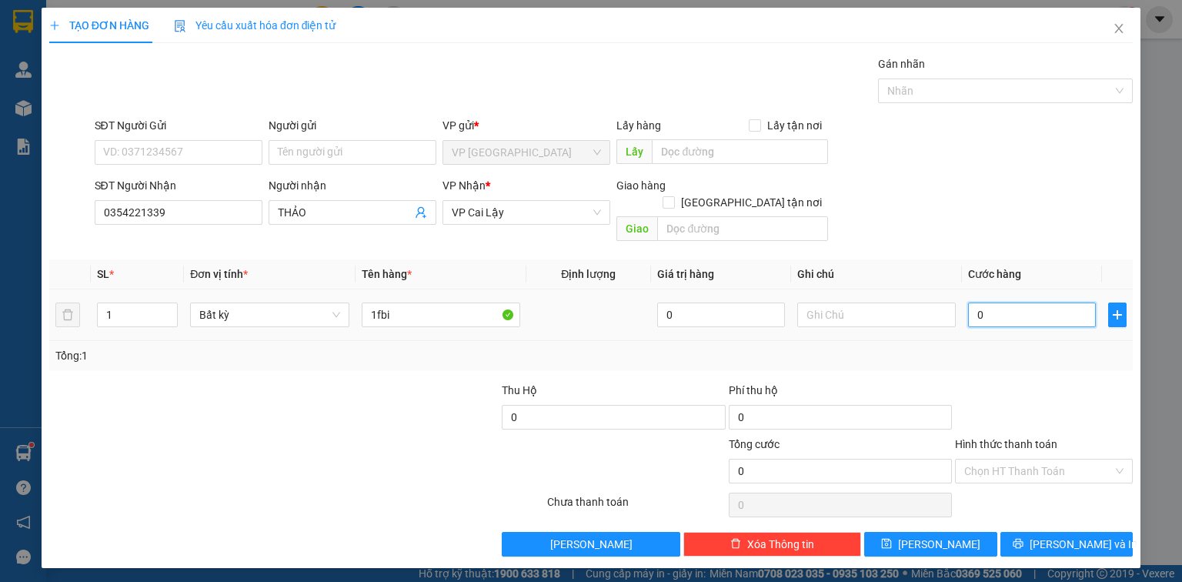
click at [1031, 302] on input "0" at bounding box center [1032, 314] width 128 height 25
type input "2"
type input "20"
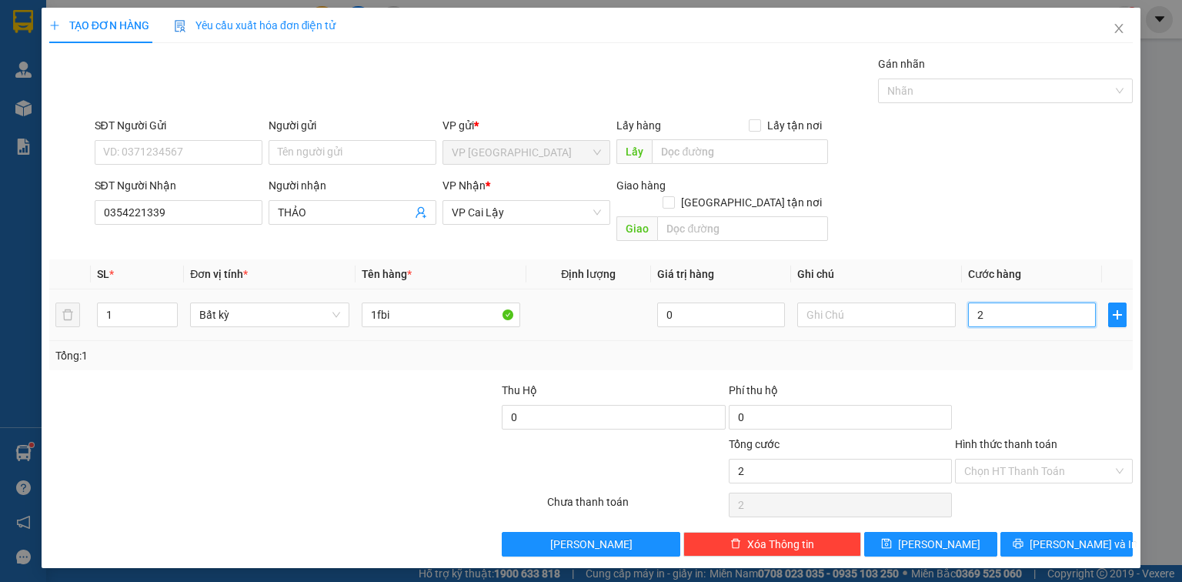
type input "20"
type input "20.000"
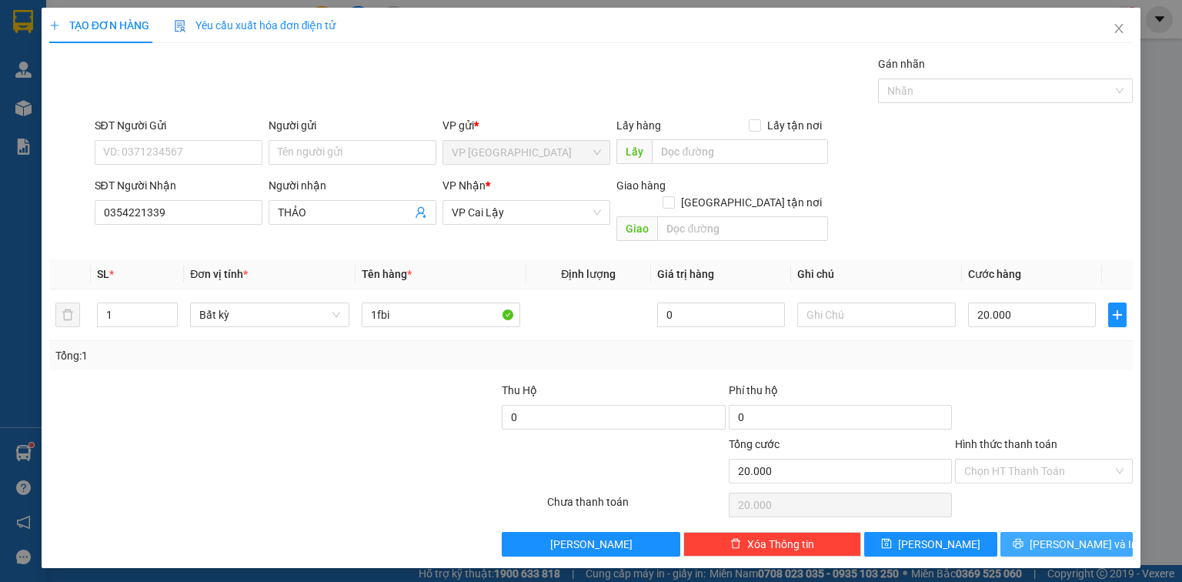
click at [1067, 536] on span "[PERSON_NAME] và In" at bounding box center [1084, 544] width 108 height 17
drag, startPoint x: 1067, startPoint y: 526, endPoint x: 852, endPoint y: 391, distance: 254.5
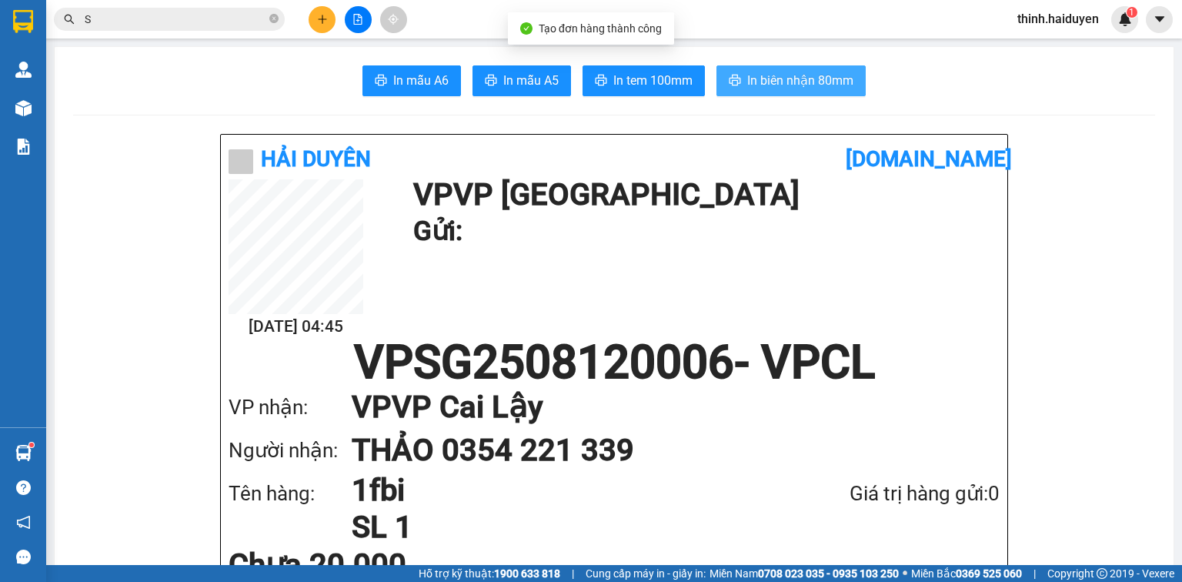
click at [764, 73] on button "In biên nhận 80mm" at bounding box center [790, 80] width 149 height 31
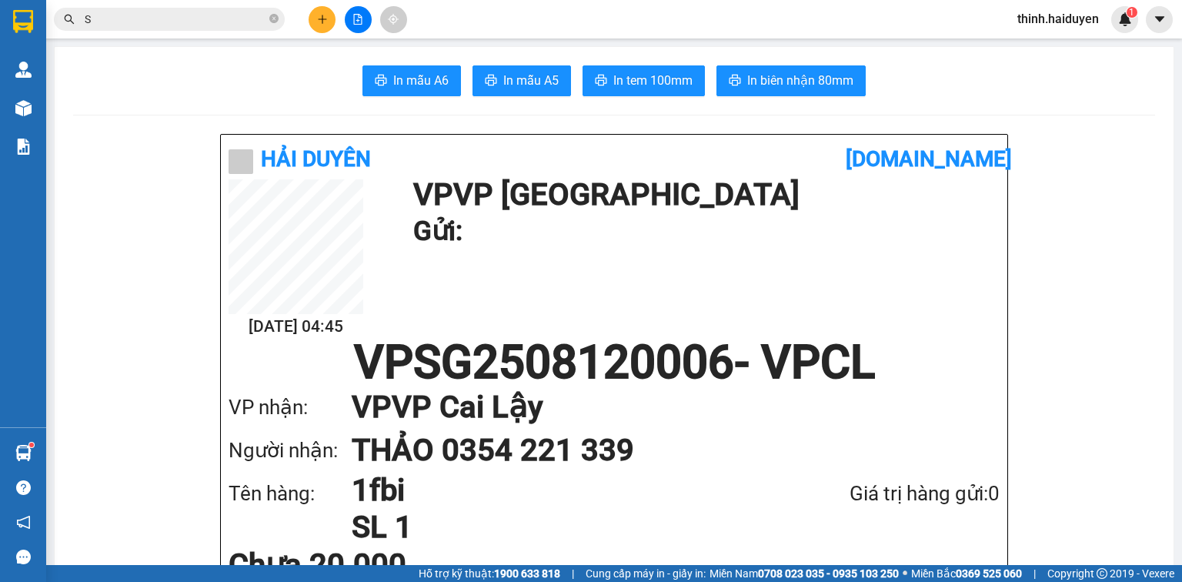
drag, startPoint x: 672, startPoint y: 96, endPoint x: 661, endPoint y: 96, distance: 10.8
click at [664, 83] on span "In tem 100mm" at bounding box center [652, 80] width 79 height 19
click at [675, 79] on span "In tem 100mm" at bounding box center [652, 80] width 79 height 19
click at [145, 13] on input "S" at bounding box center [176, 19] width 182 height 17
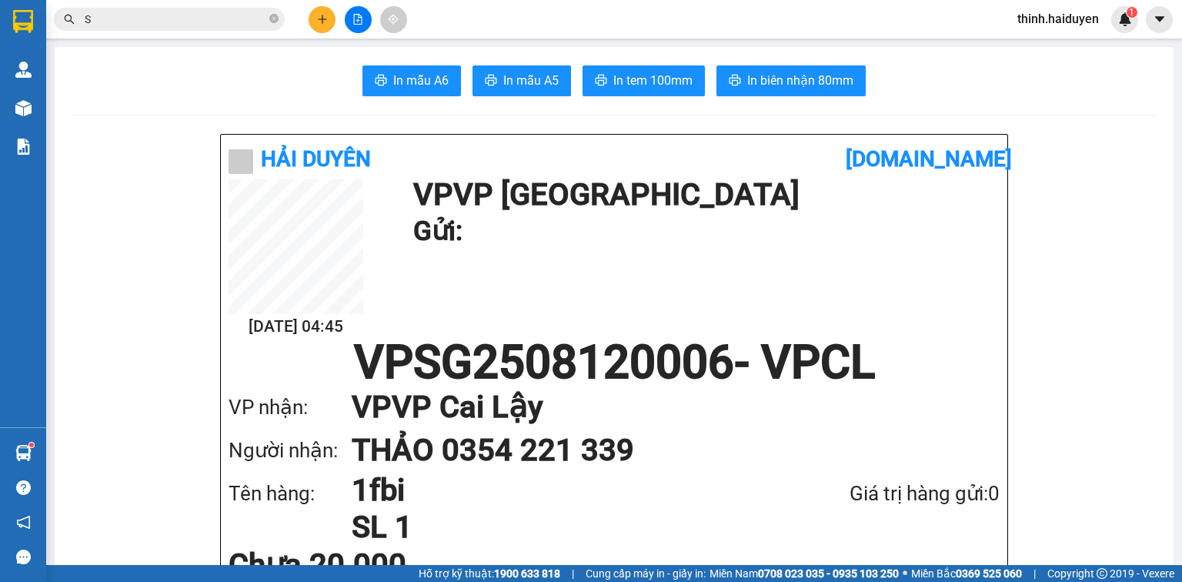
click at [145, 13] on input "S" at bounding box center [176, 19] width 182 height 17
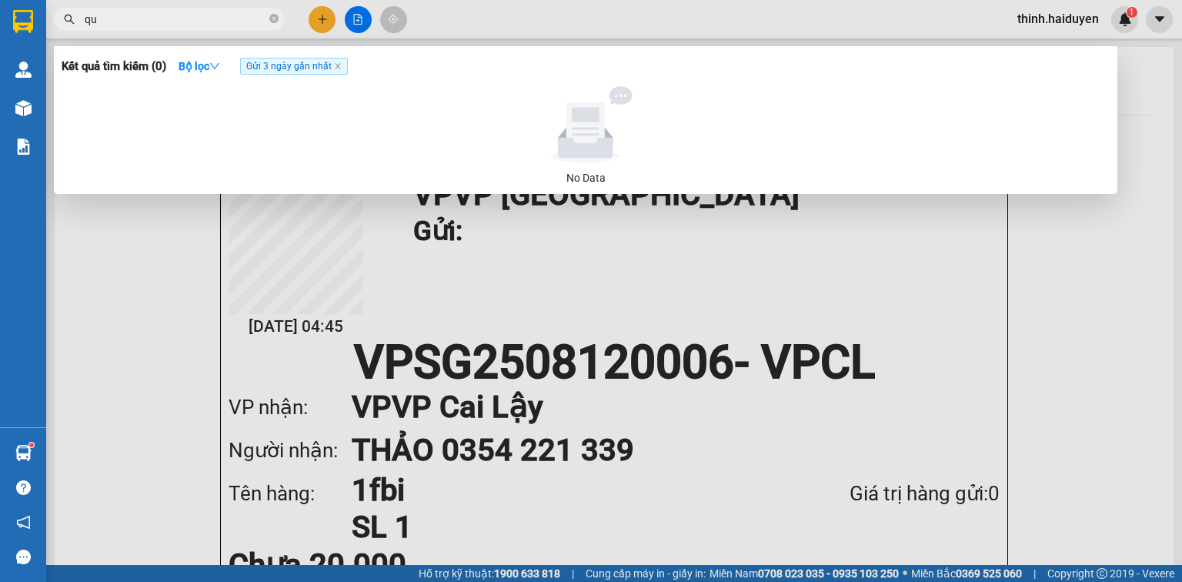
paste input "í"
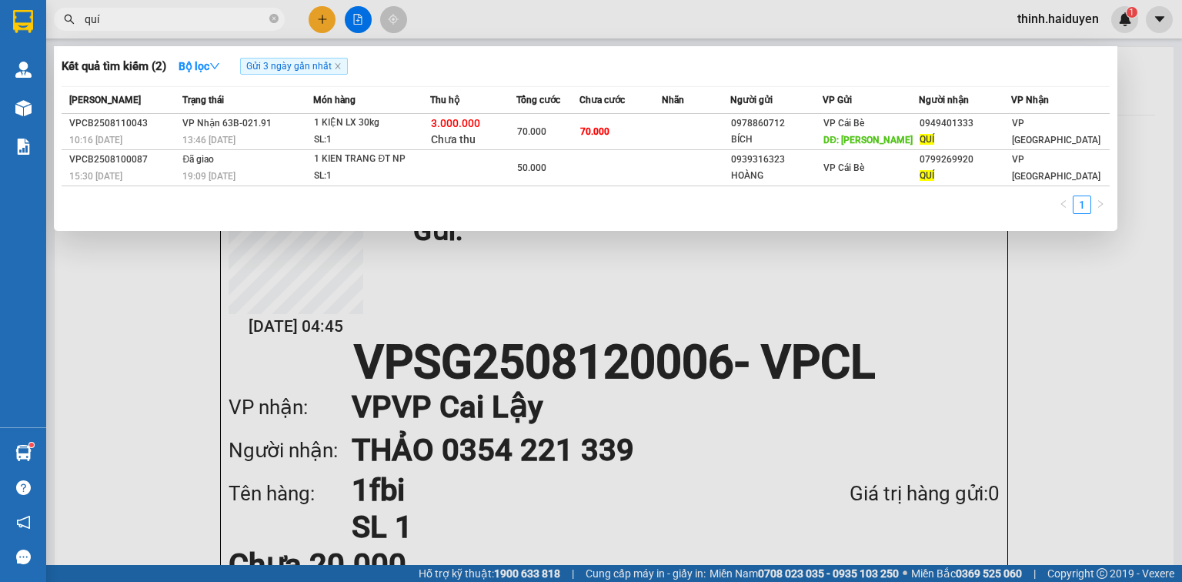
type input "quí"
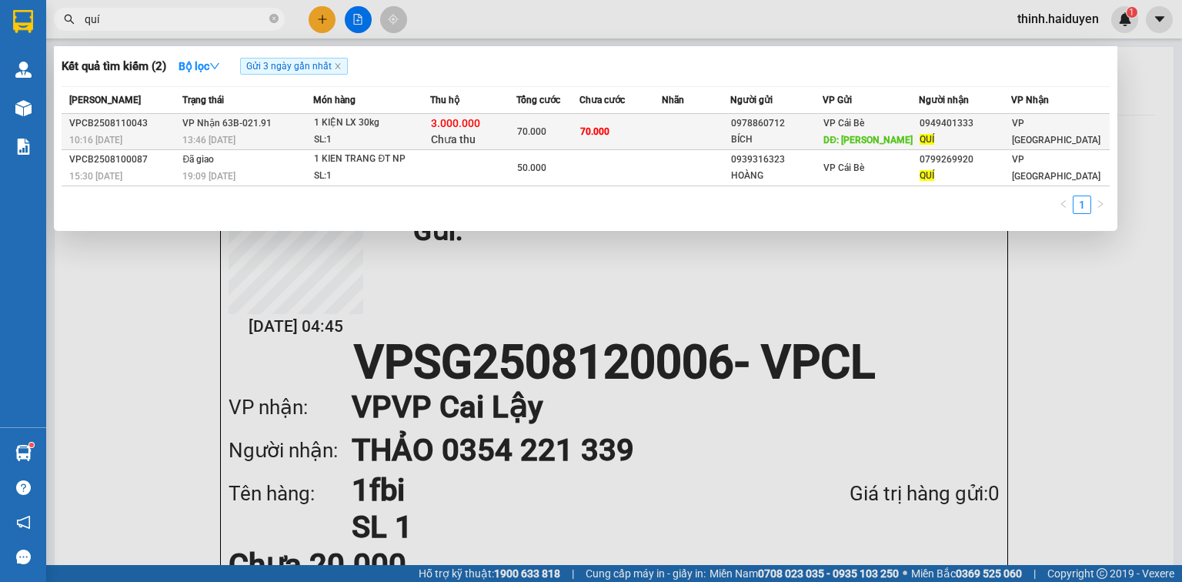
click at [378, 131] on div "1 KIỆN LX 30kg" at bounding box center [371, 123] width 115 height 17
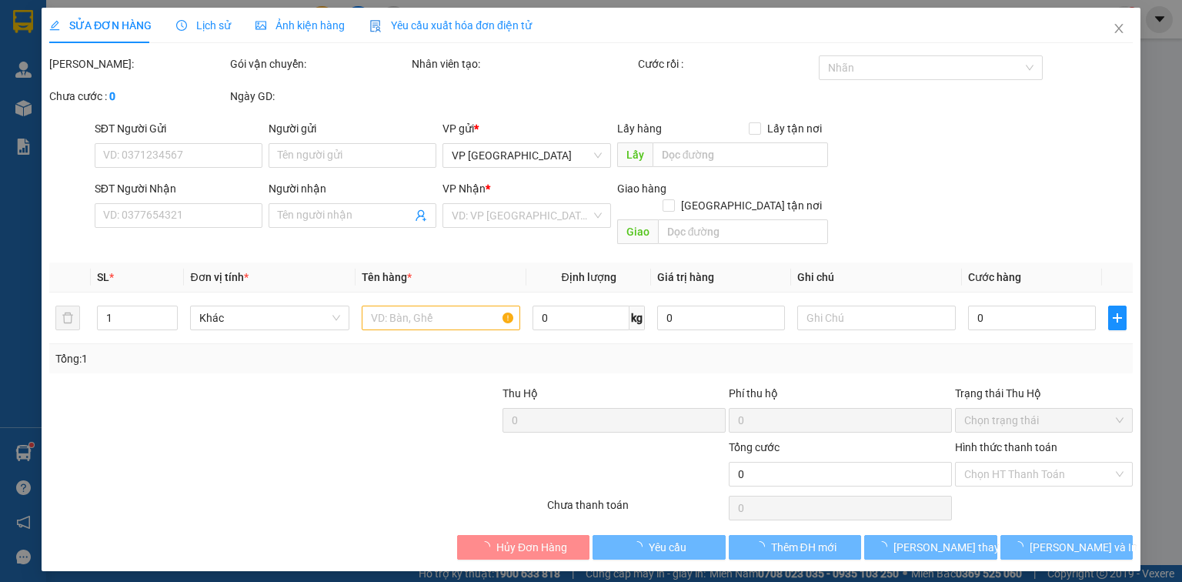
type input "0978860712"
type input "BÍCH"
type input "lx ngọc bích"
type input "0949401333"
type input "QUÍ"
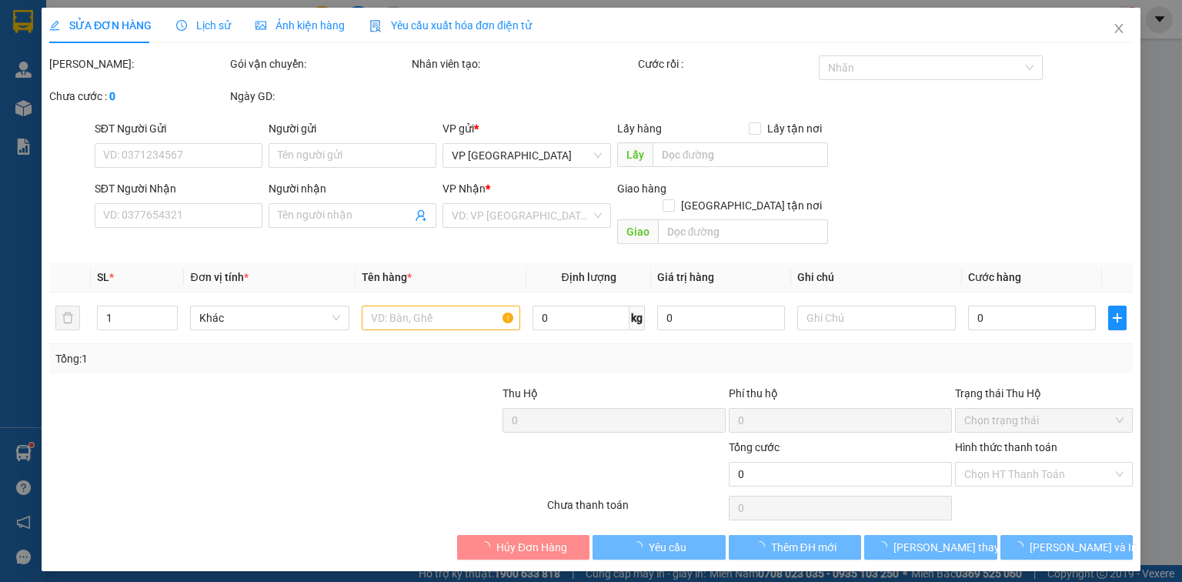
type input "3.000.000"
type input "70.000"
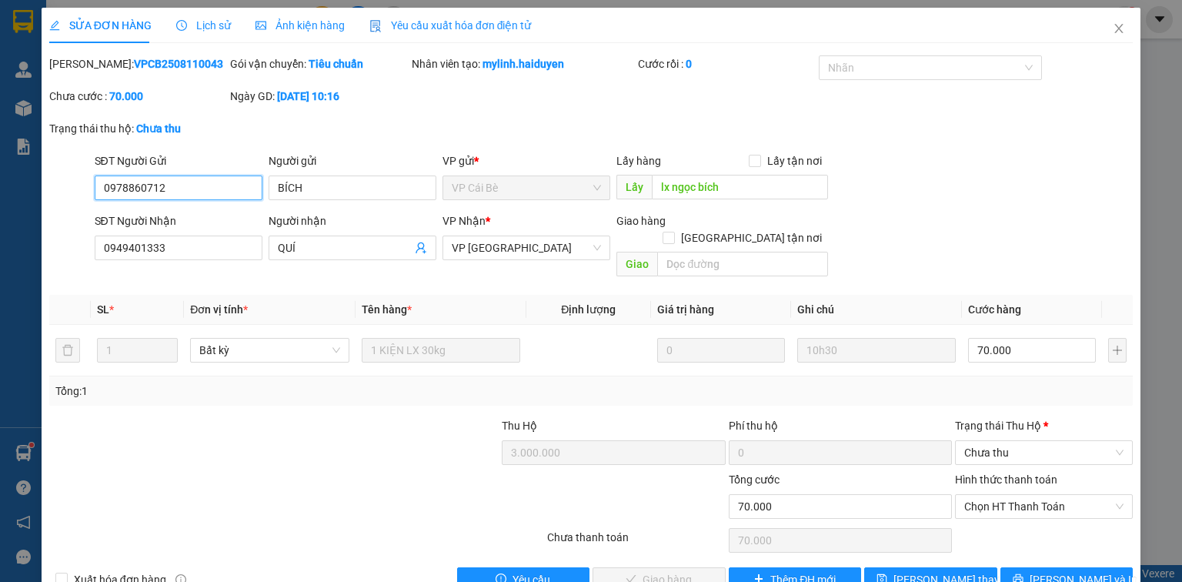
click at [179, 190] on input "0978860712" at bounding box center [179, 187] width 168 height 25
click at [175, 244] on input "0949401333" at bounding box center [179, 247] width 168 height 25
click at [140, 65] on b "VPCB2508110043" at bounding box center [178, 64] width 89 height 12
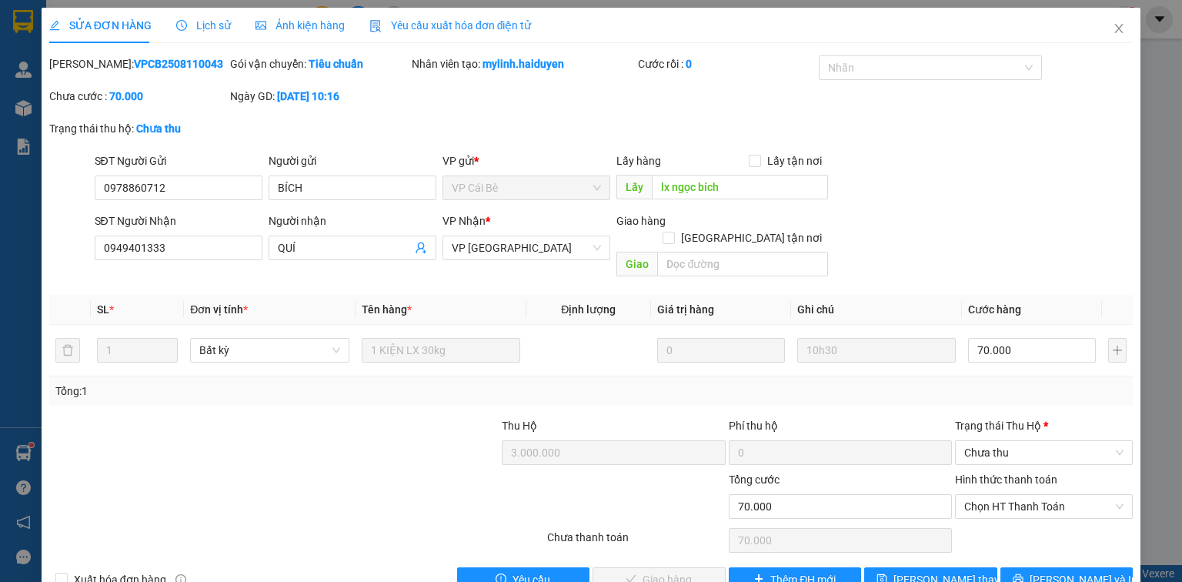
click at [140, 65] on b "VPCB2508110043" at bounding box center [178, 64] width 89 height 12
copy b "VPCB2508110043"
click at [993, 441] on span "Chưa thu" at bounding box center [1043, 452] width 159 height 23
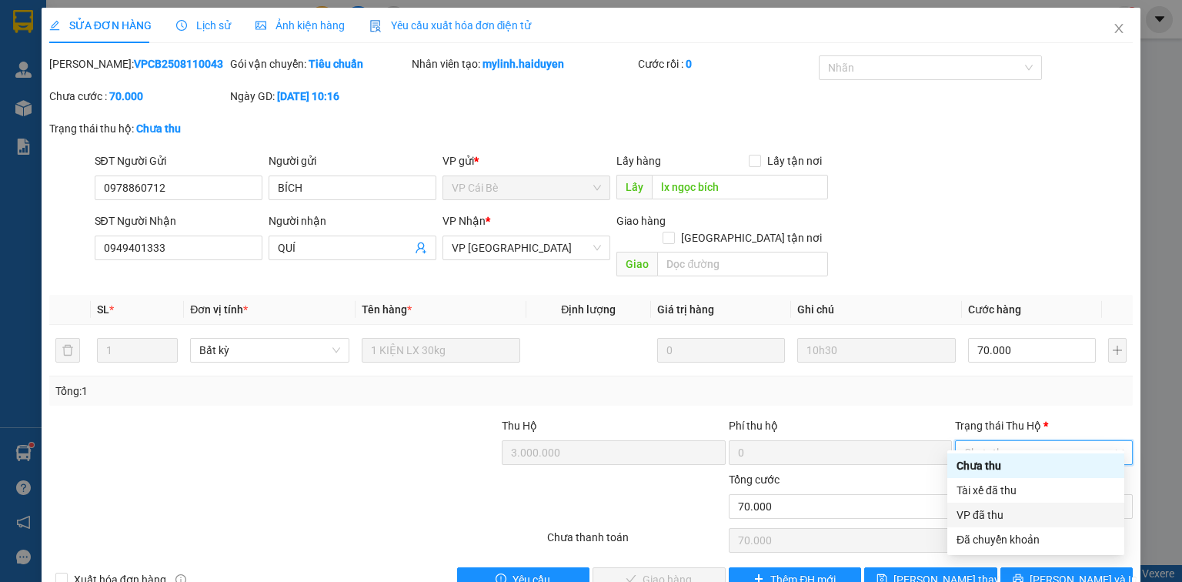
click at [987, 516] on div "VP đã thu" at bounding box center [1035, 514] width 159 height 17
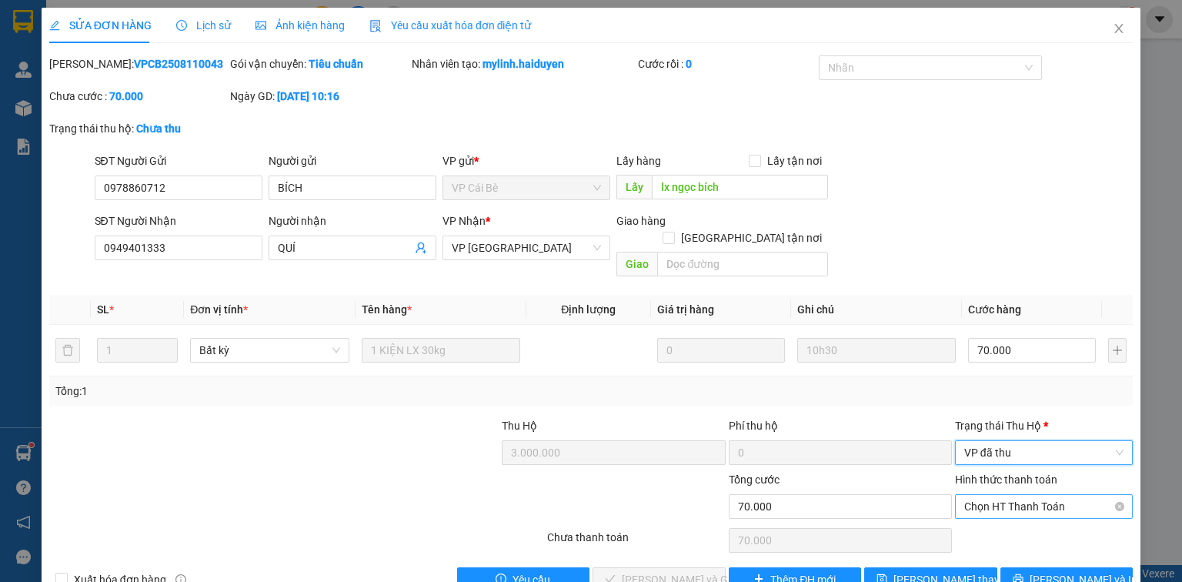
click at [998, 495] on span "Chọn HT Thanh Toán" at bounding box center [1043, 506] width 159 height 23
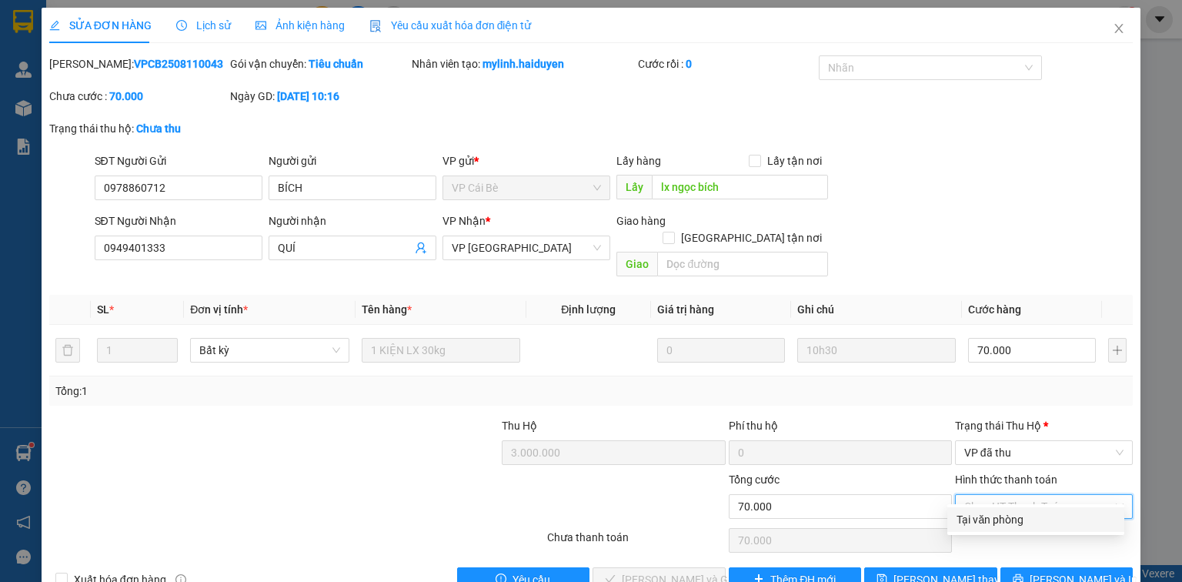
click at [989, 512] on div "Tại văn phòng" at bounding box center [1035, 519] width 177 height 25
type input "0"
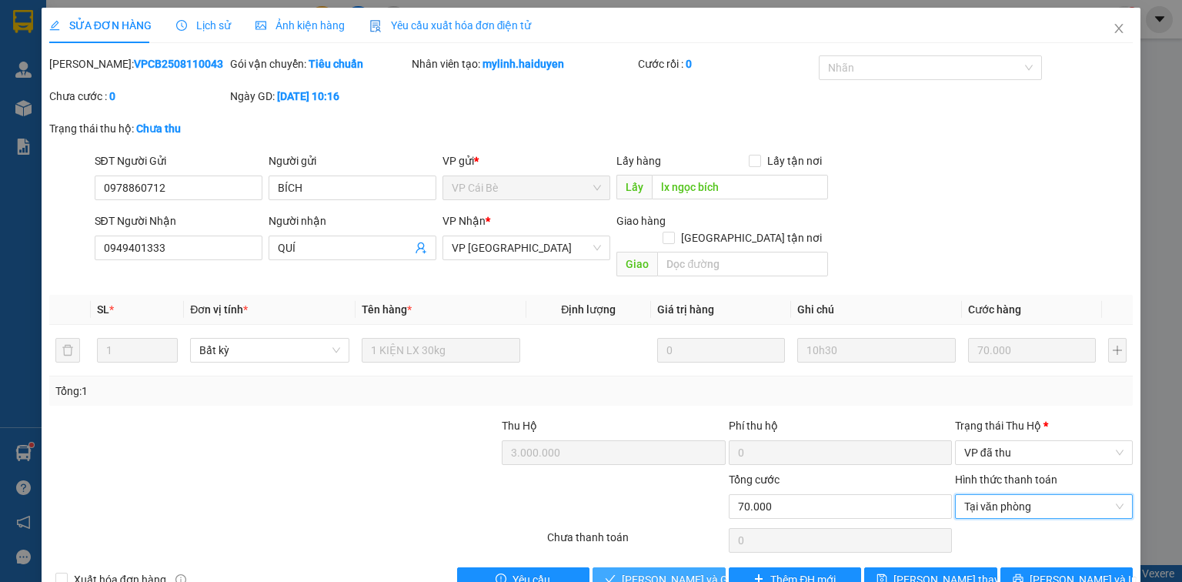
click at [659, 571] on span "[PERSON_NAME] và Giao hàng" at bounding box center [696, 579] width 148 height 17
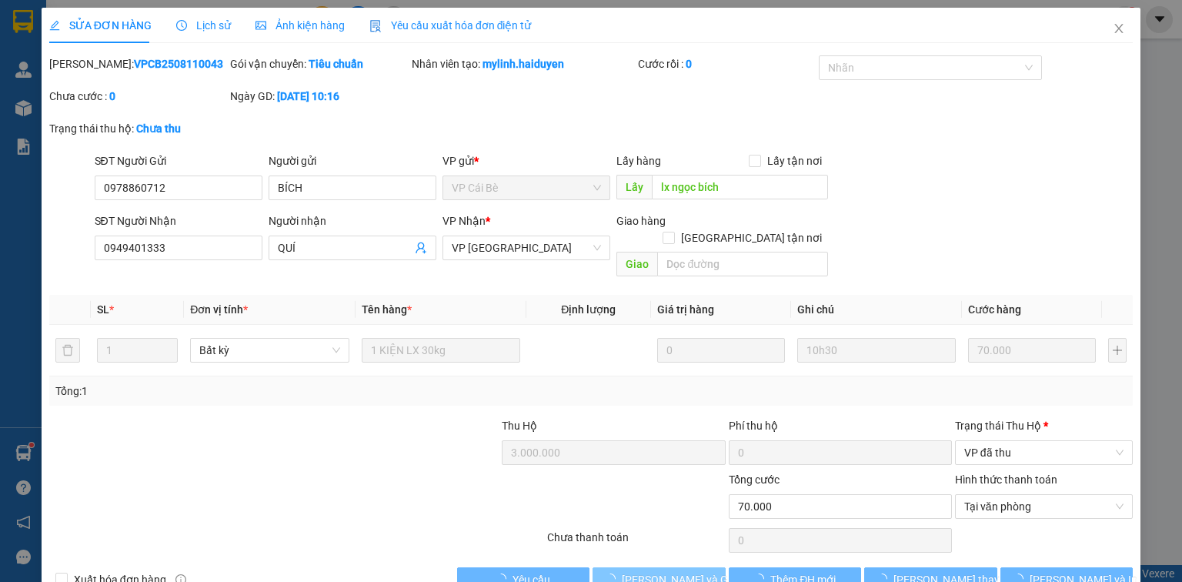
click at [659, 571] on span "[PERSON_NAME] và Giao hàng" at bounding box center [696, 579] width 148 height 17
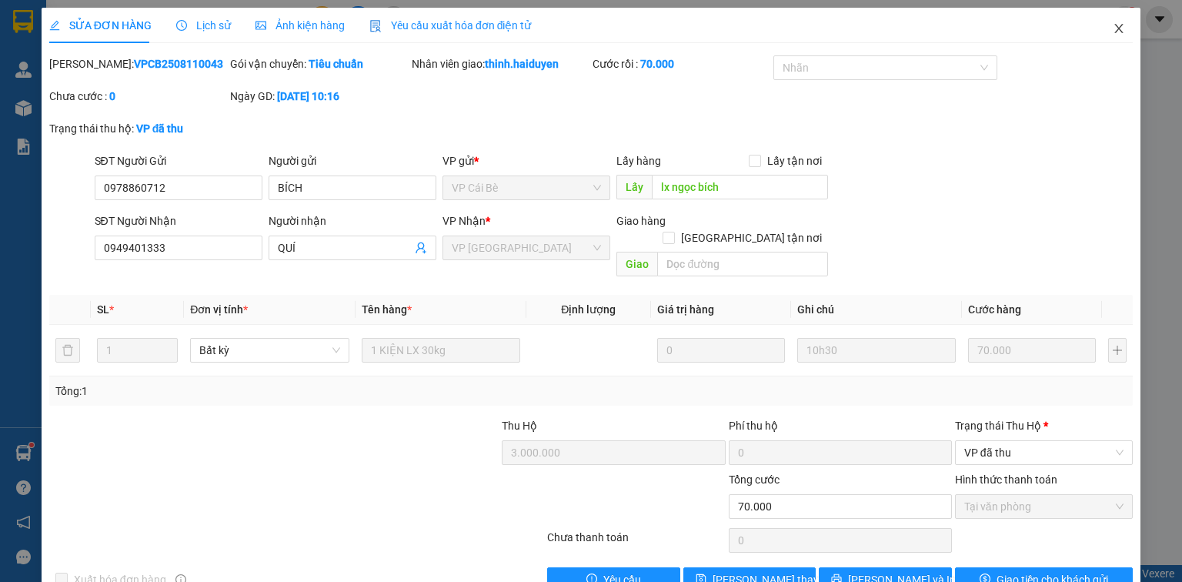
click at [1115, 30] on icon "close" at bounding box center [1119, 28] width 8 height 9
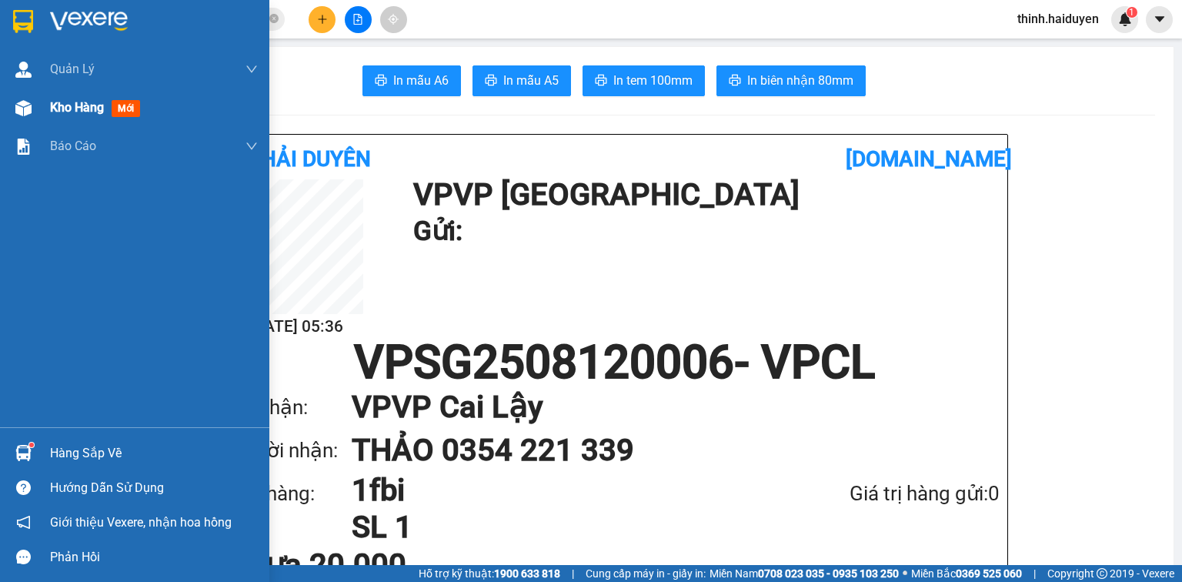
click at [81, 123] on div "Kho hàng mới" at bounding box center [154, 107] width 208 height 38
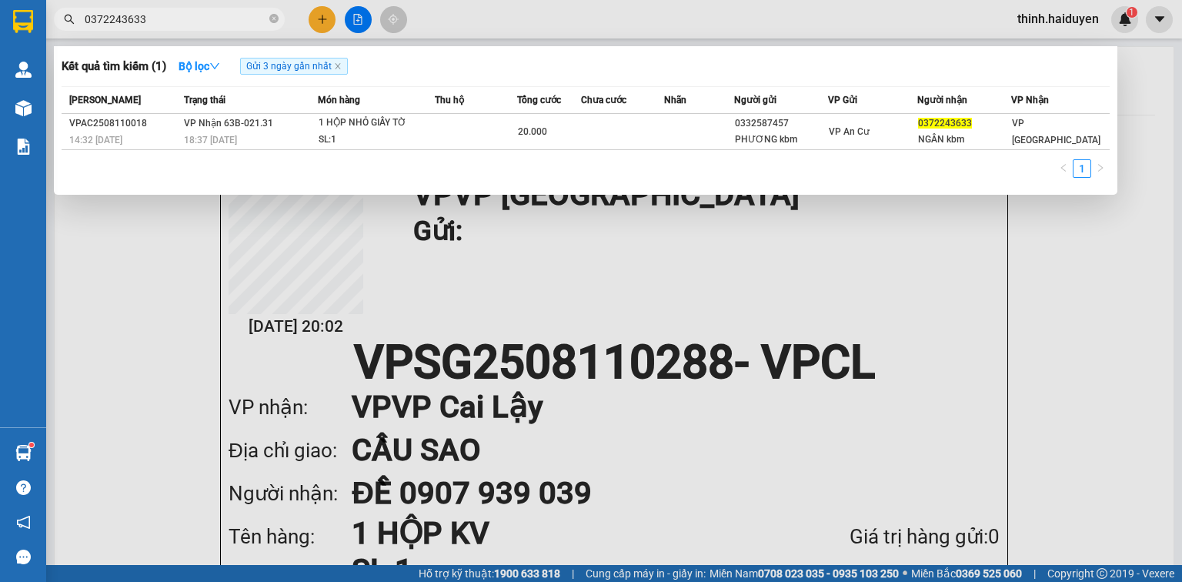
click at [193, 9] on span "0372243633" at bounding box center [169, 19] width 231 height 23
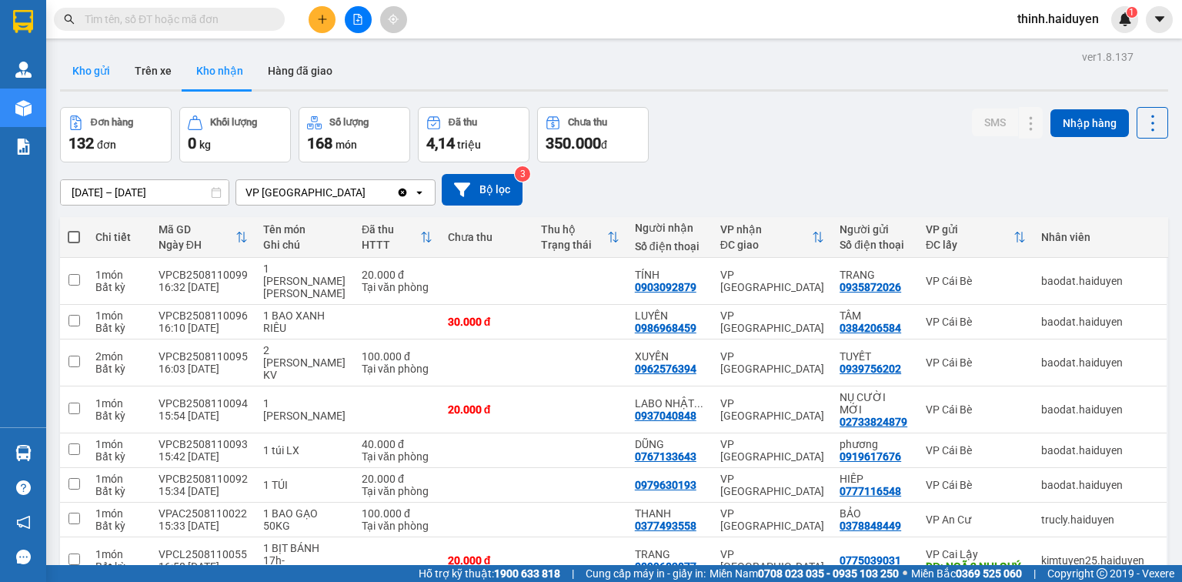
click at [105, 72] on button "Kho gửi" at bounding box center [91, 70] width 62 height 37
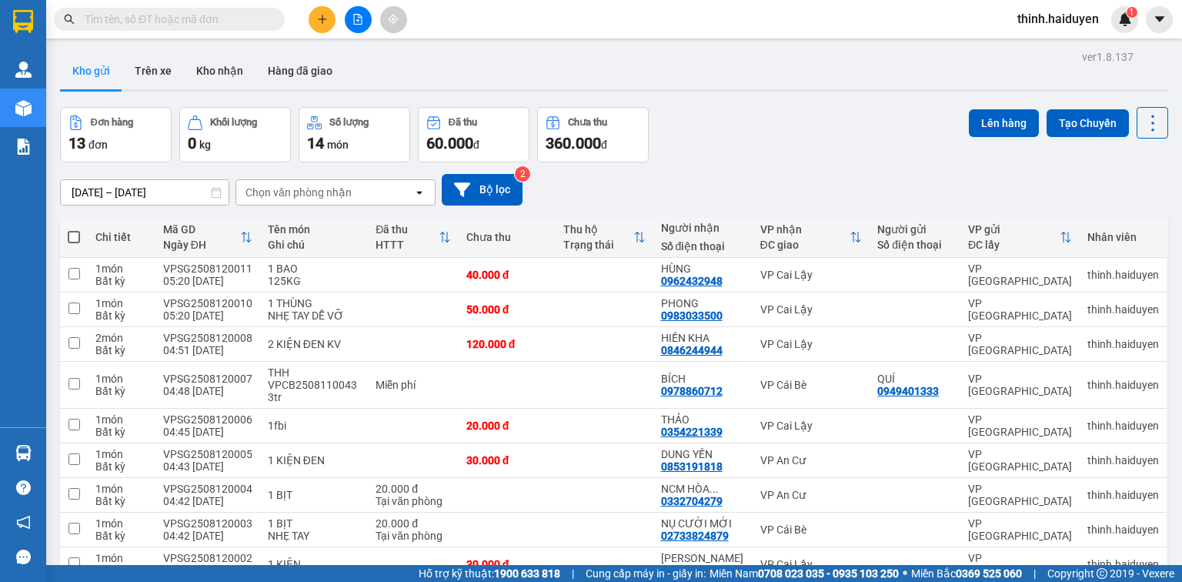
click at [68, 235] on span at bounding box center [74, 237] width 12 height 12
click at [74, 229] on input "checkbox" at bounding box center [74, 229] width 0 height 0
checkbox input "true"
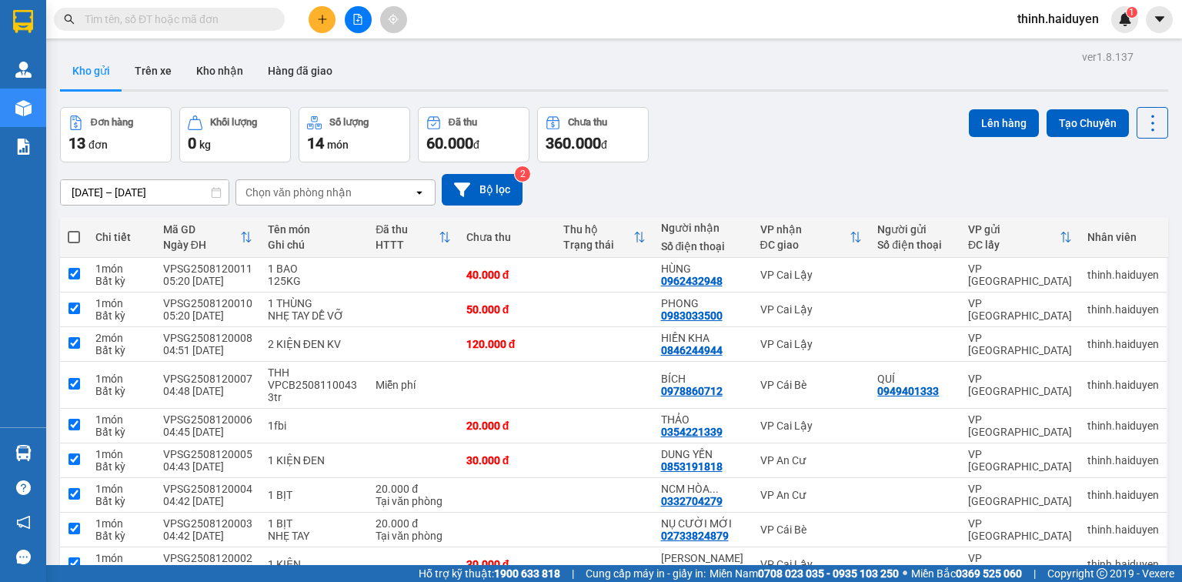
checkbox input "true"
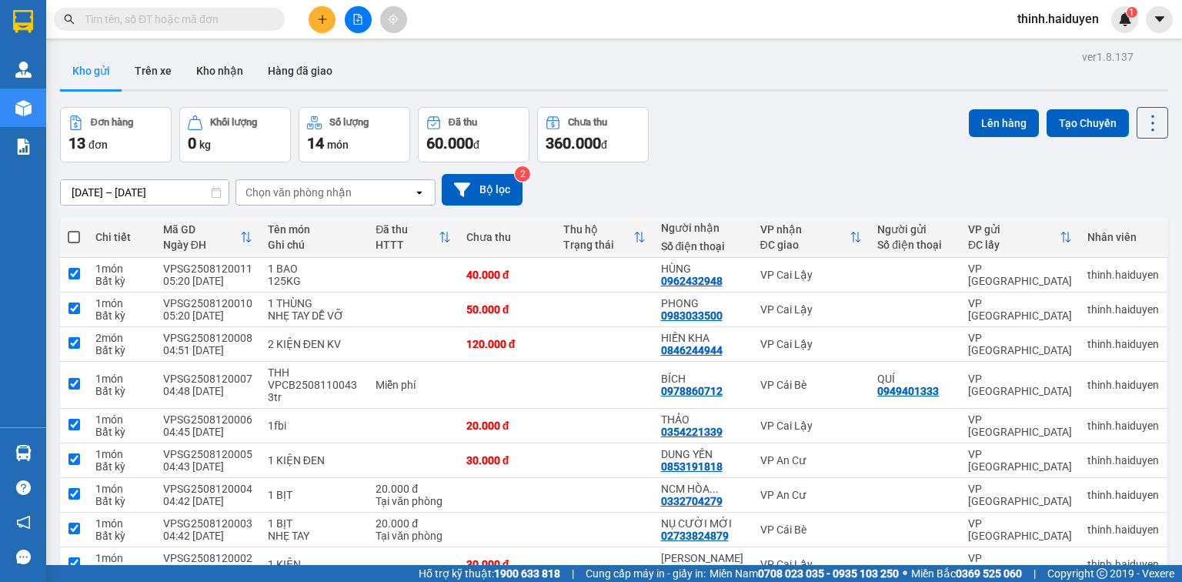
checkbox input "true"
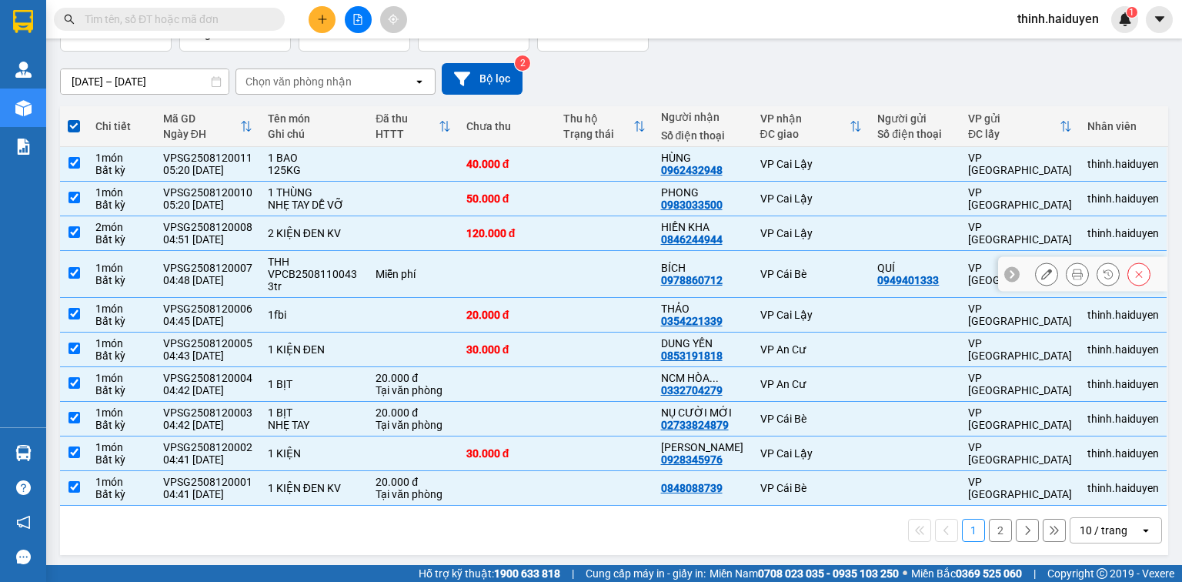
scroll to position [112, 0]
click at [1086, 526] on div "10 / trang" at bounding box center [1104, 529] width 48 height 15
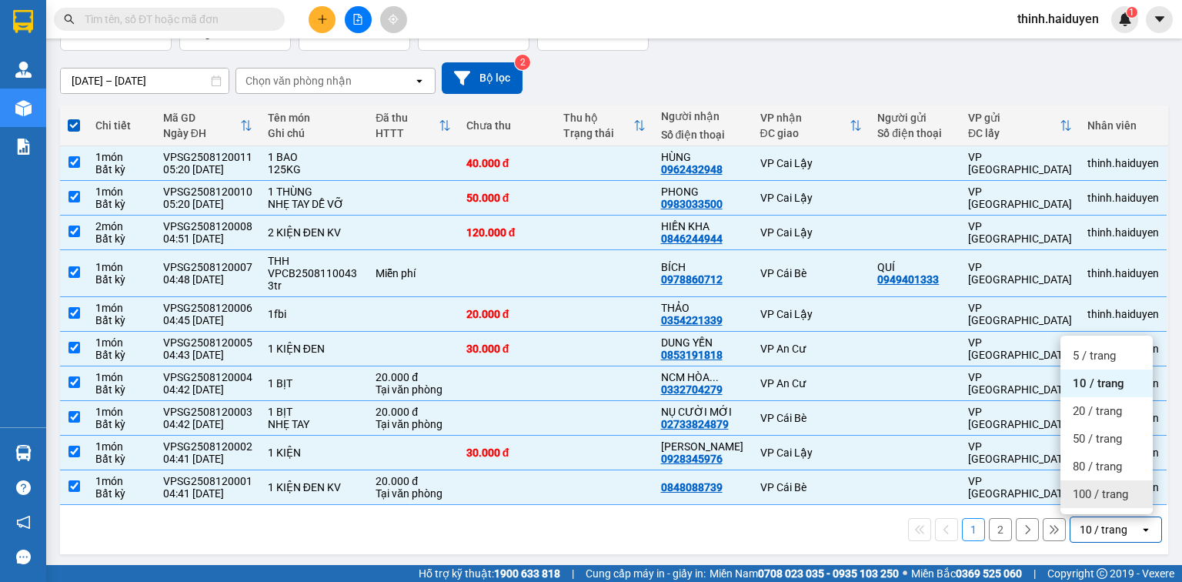
drag, startPoint x: 1083, startPoint y: 499, endPoint x: 944, endPoint y: 471, distance: 142.0
click at [1084, 499] on span "100 / trang" at bounding box center [1100, 493] width 55 height 15
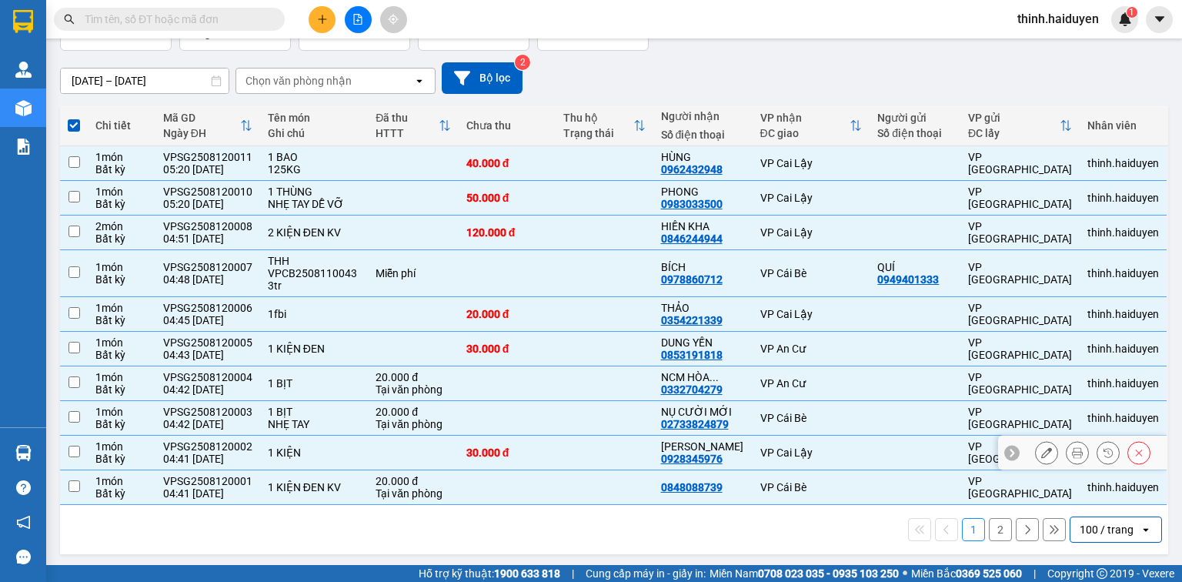
checkbox input "false"
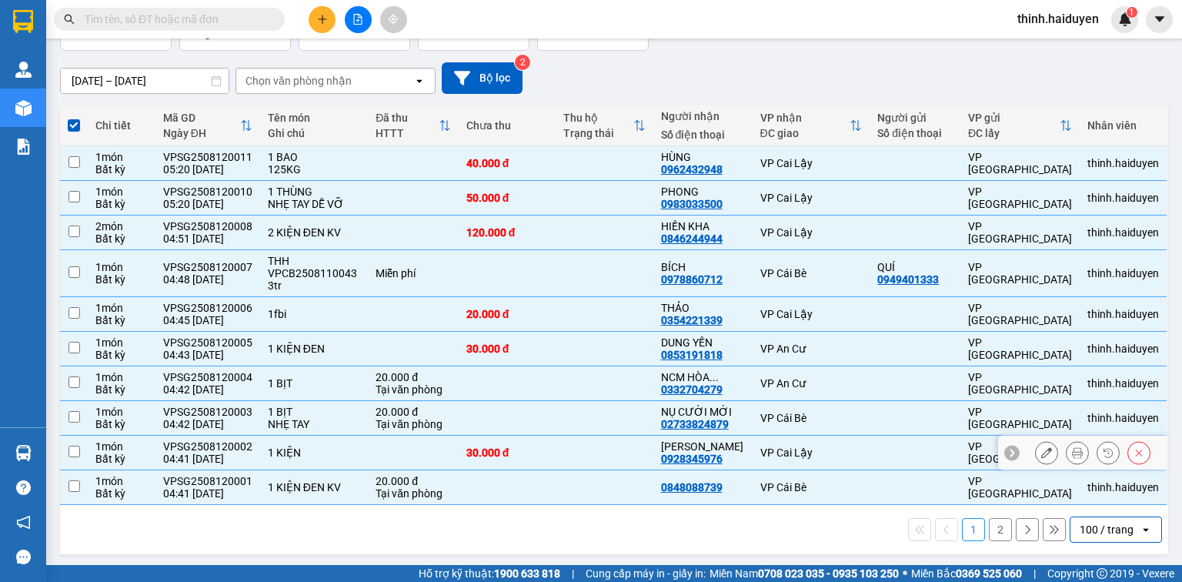
checkbox input "false"
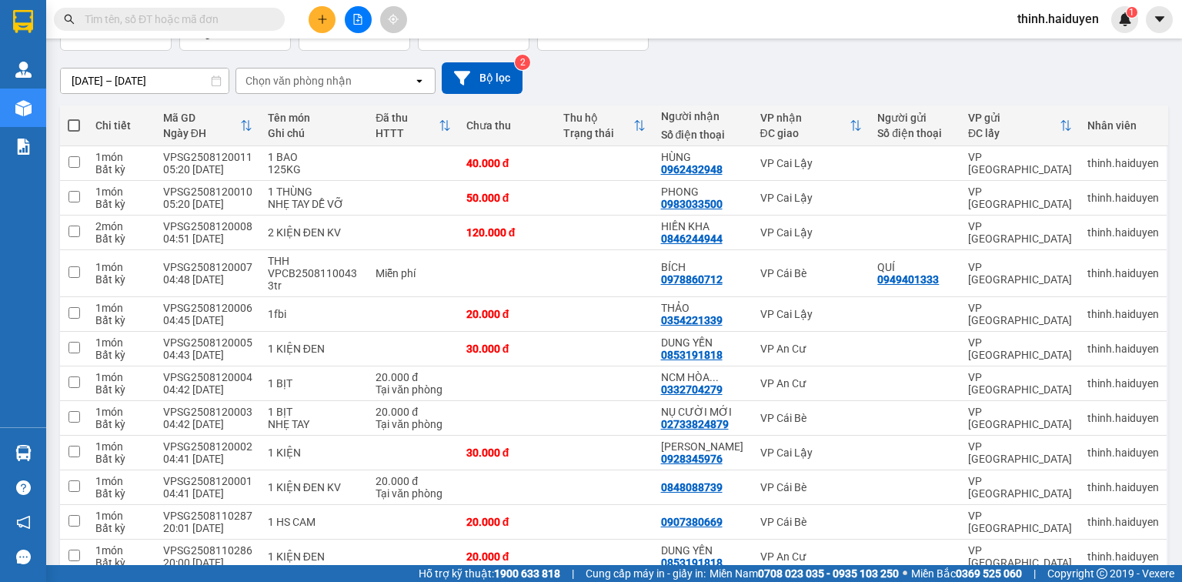
click at [75, 123] on span at bounding box center [74, 125] width 12 height 12
click at [74, 118] on input "checkbox" at bounding box center [74, 118] width 0 height 0
checkbox input "true"
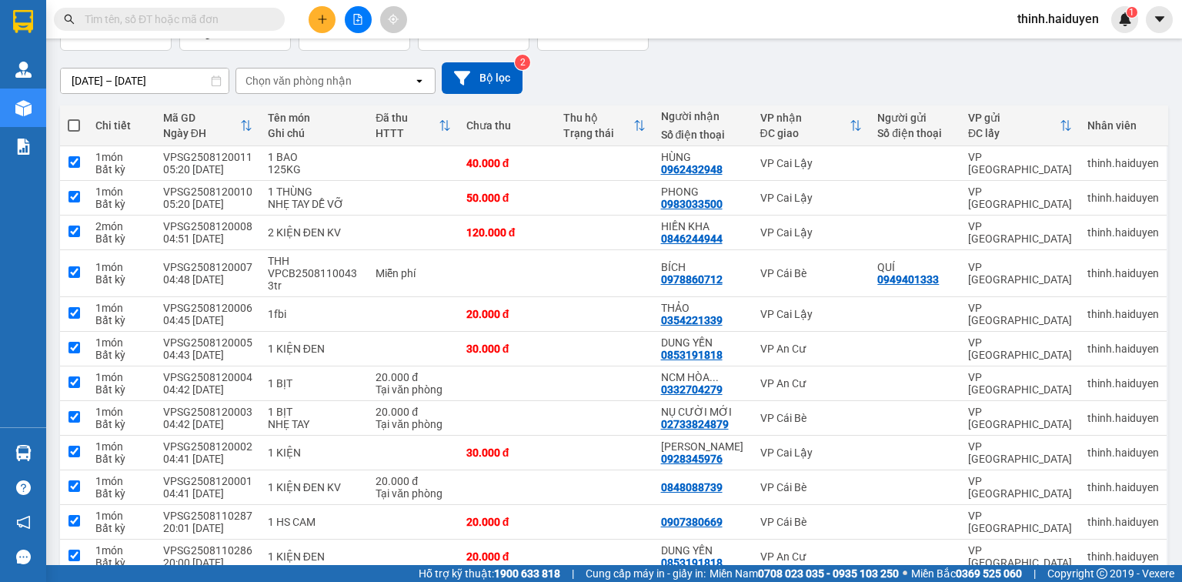
checkbox input "true"
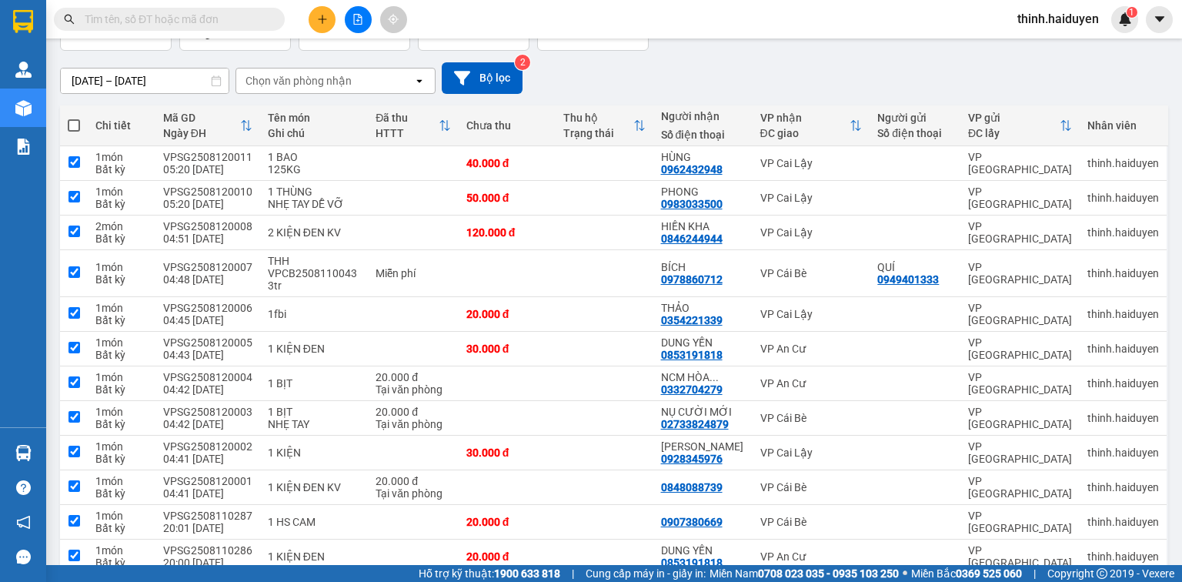
checkbox input "true"
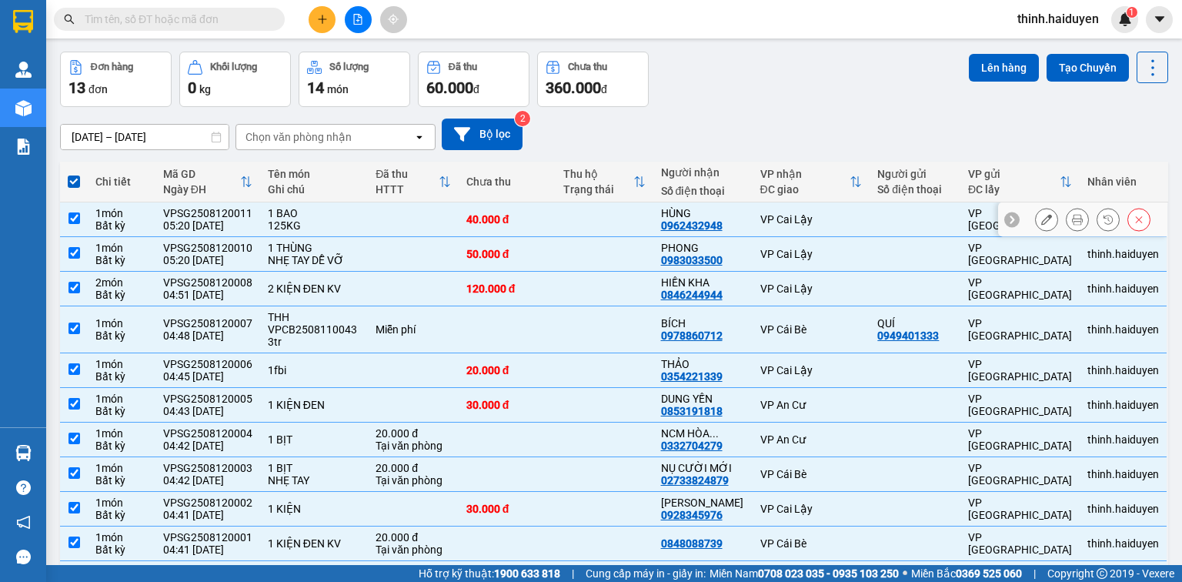
scroll to position [0, 0]
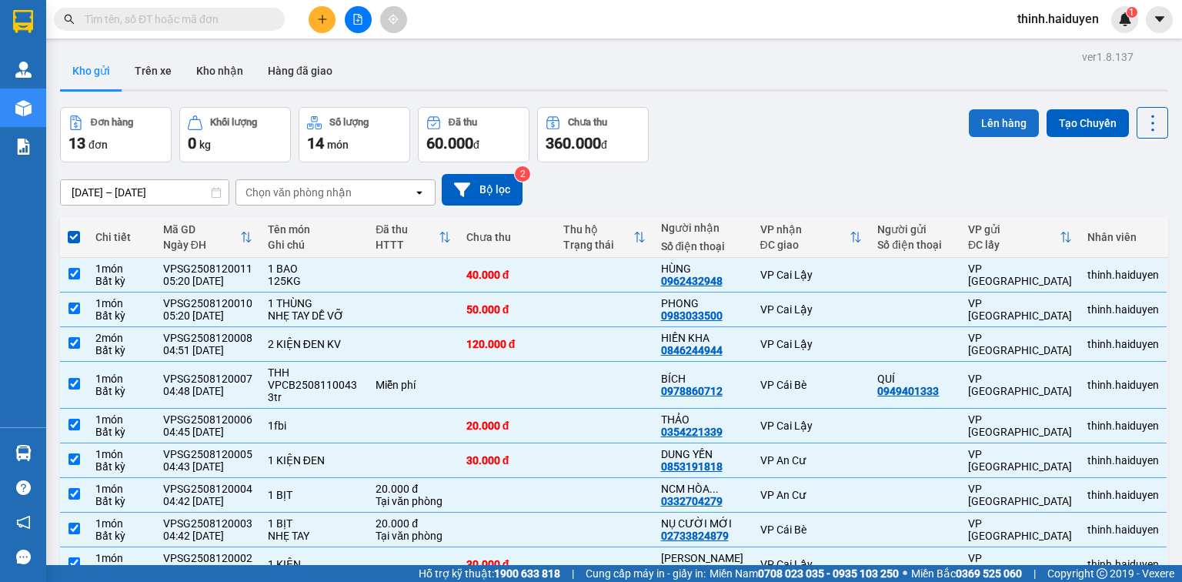
click at [979, 121] on button "Lên hàng" at bounding box center [1004, 123] width 70 height 28
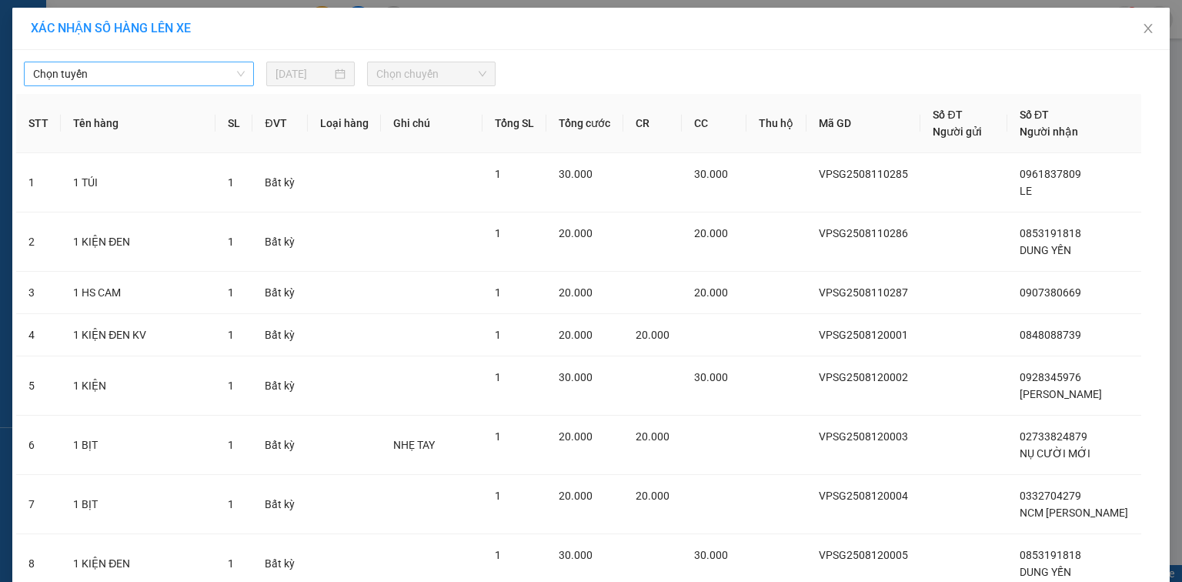
click at [148, 76] on span "Chọn tuyến" at bounding box center [139, 73] width 212 height 23
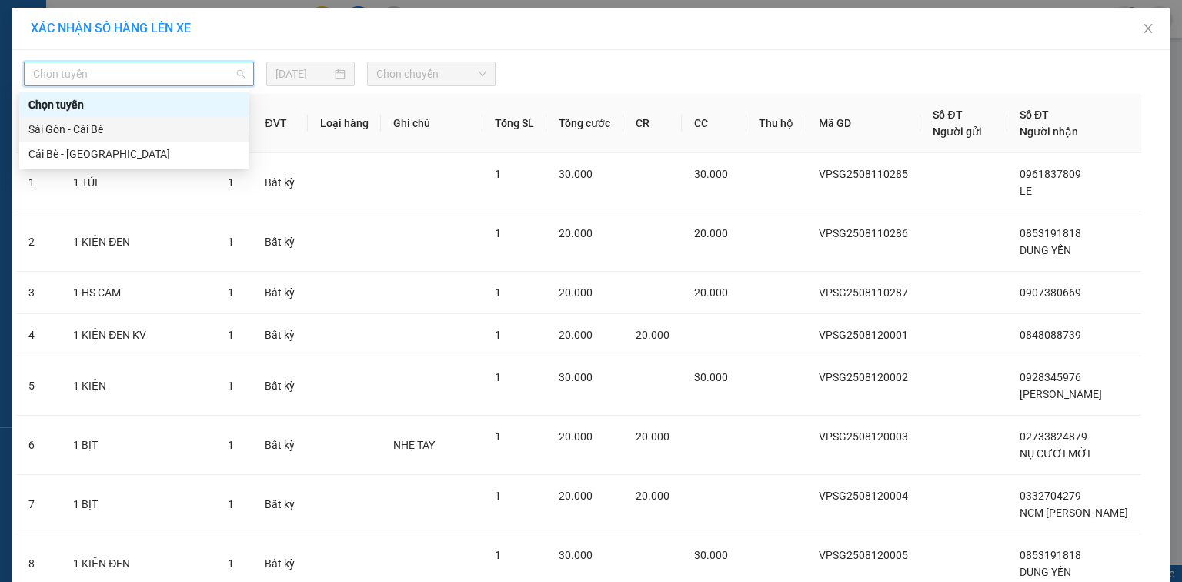
click at [89, 129] on div "Sài Gòn - Cái Bè" at bounding box center [134, 129] width 212 height 17
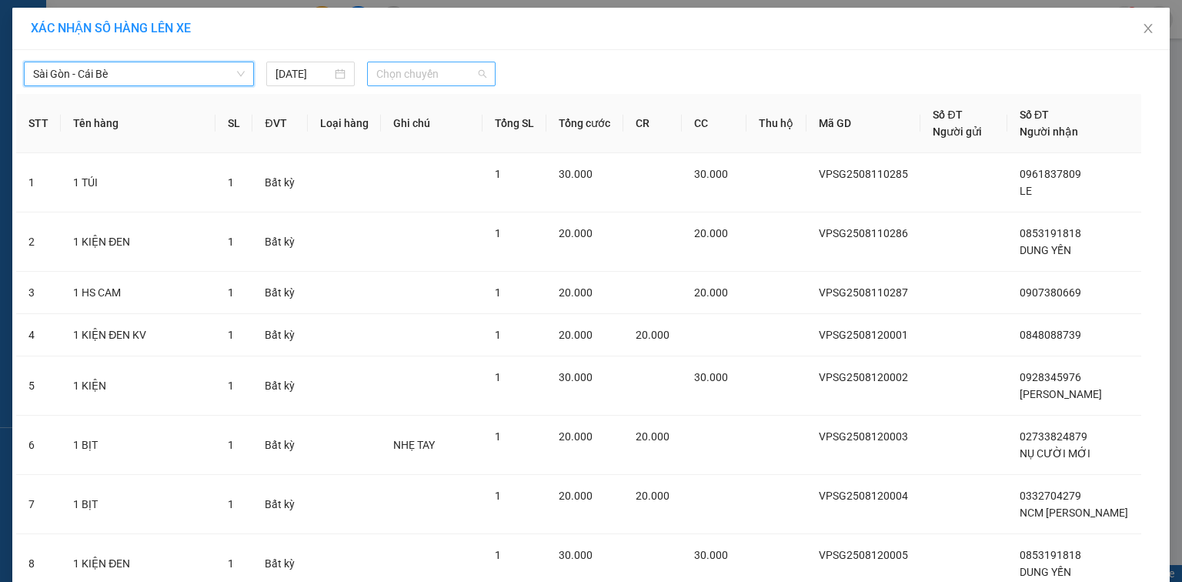
click at [402, 75] on span "Chọn chuyến" at bounding box center [431, 73] width 111 height 23
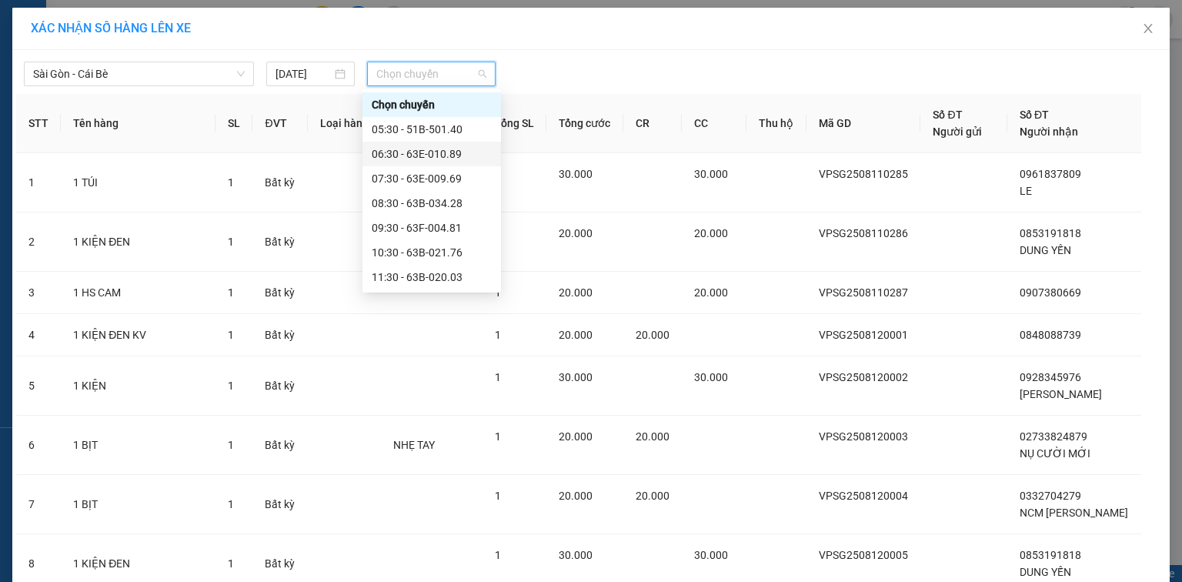
click at [450, 152] on div "06:30 - 63E-010.89" at bounding box center [432, 153] width 120 height 17
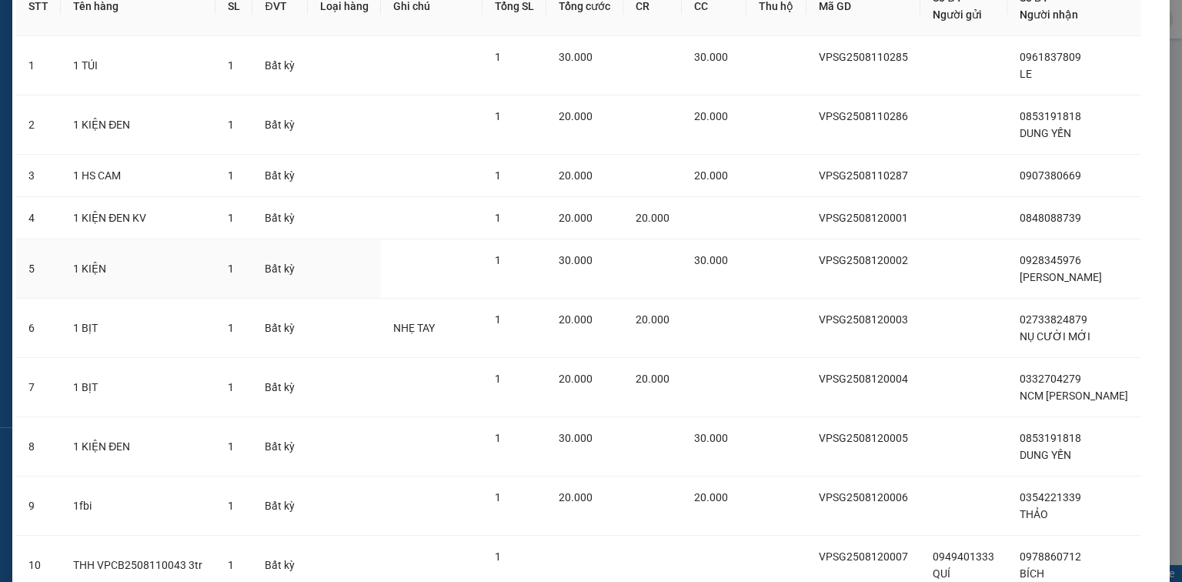
scroll to position [427, 0]
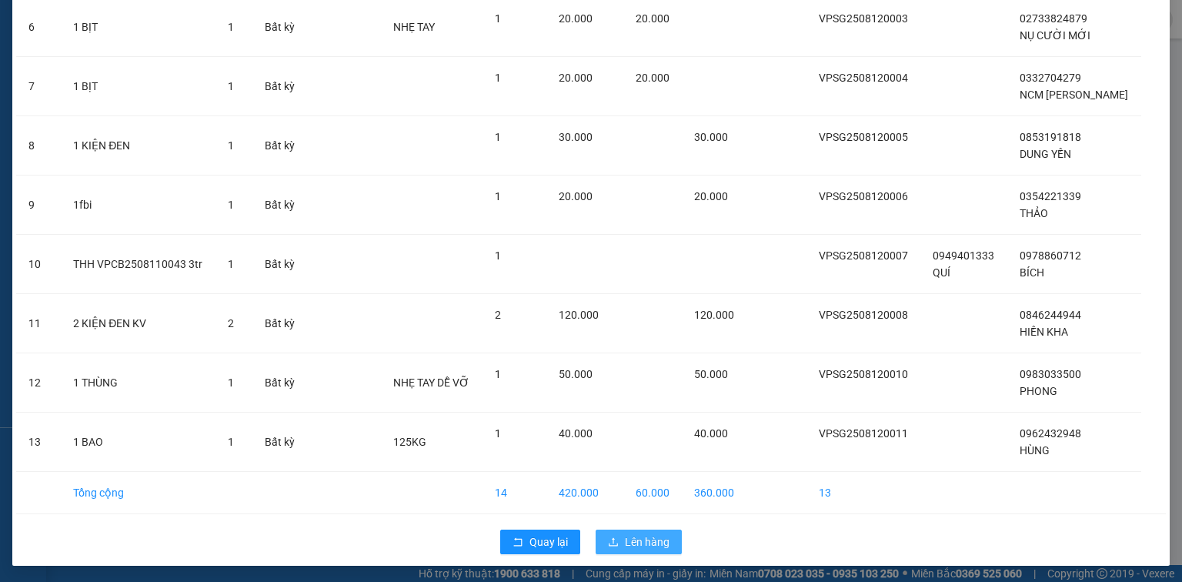
click at [643, 535] on span "Lên hàng" at bounding box center [647, 541] width 45 height 17
